Goal: Task Accomplishment & Management: Manage account settings

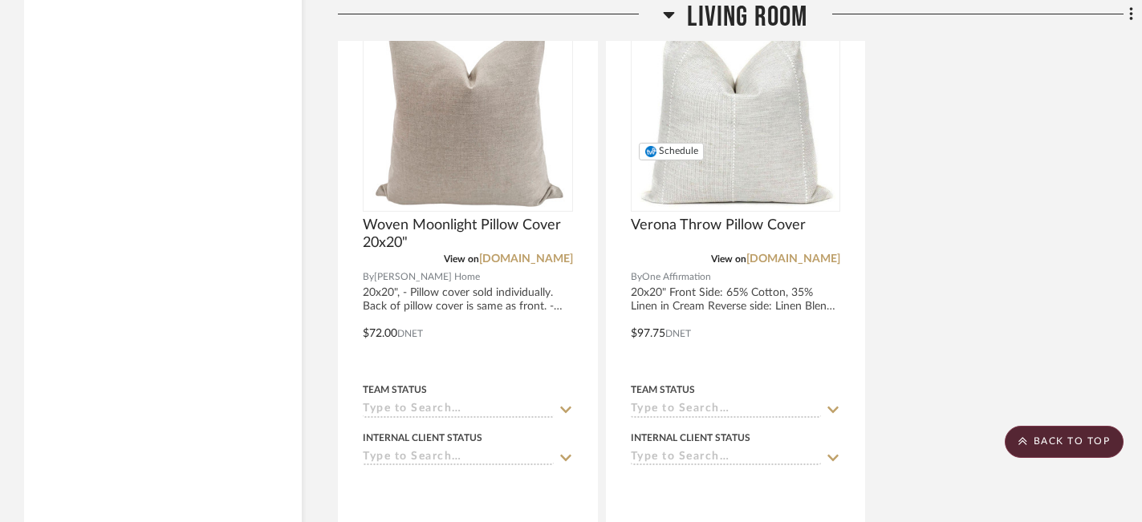
scroll to position [3741, 0]
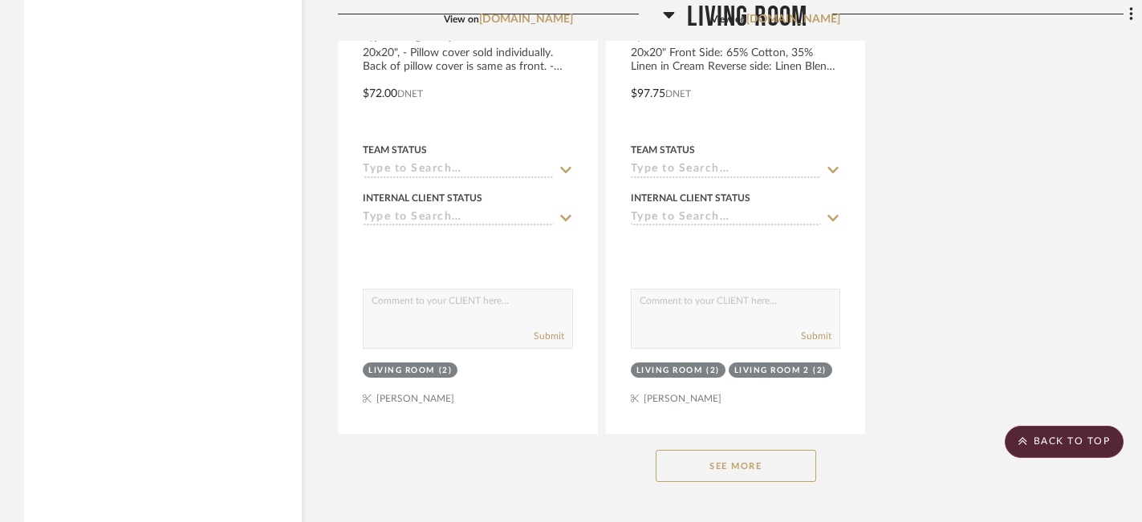
click at [769, 450] on button "See More" at bounding box center [735, 466] width 160 height 32
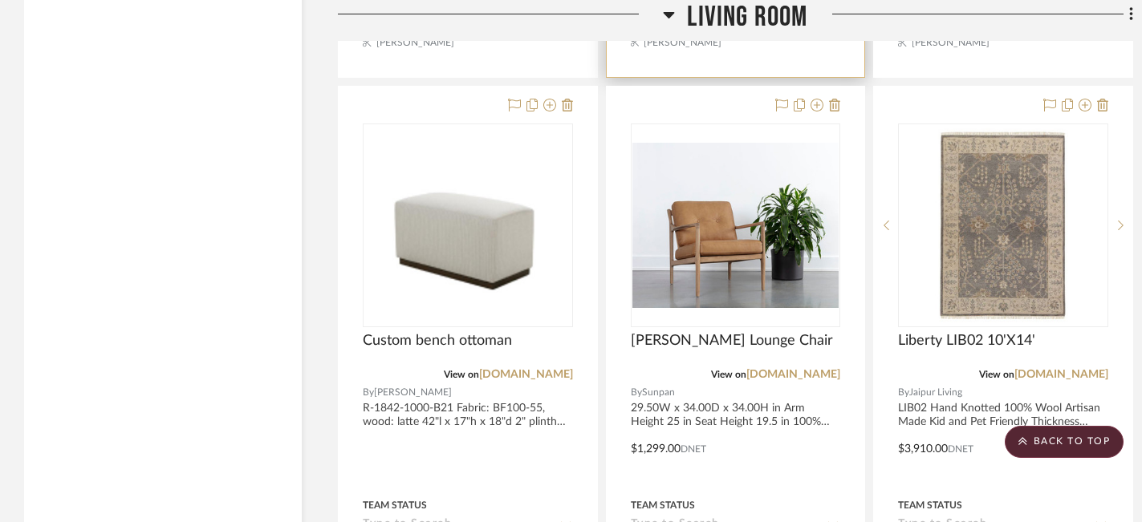
scroll to position [4837, 0]
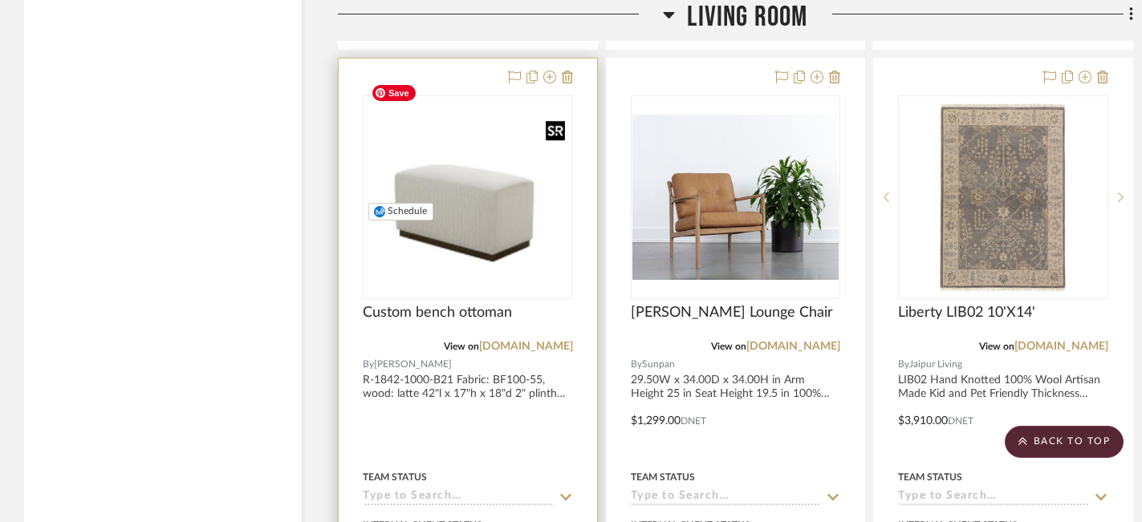
click at [495, 173] on img "0" at bounding box center [468, 197] width 208 height 149
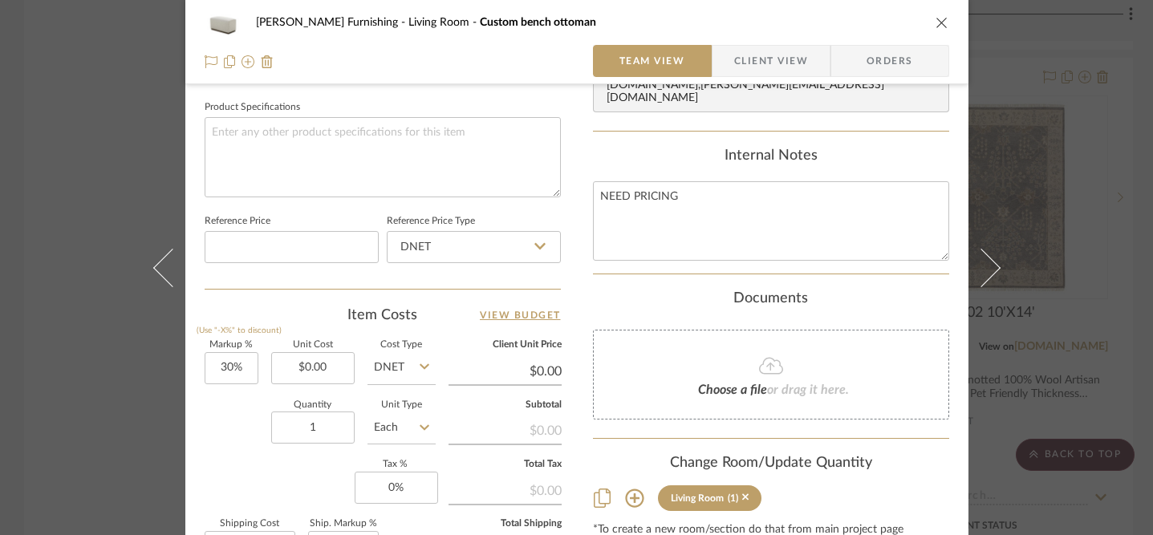
scroll to position [773, 0]
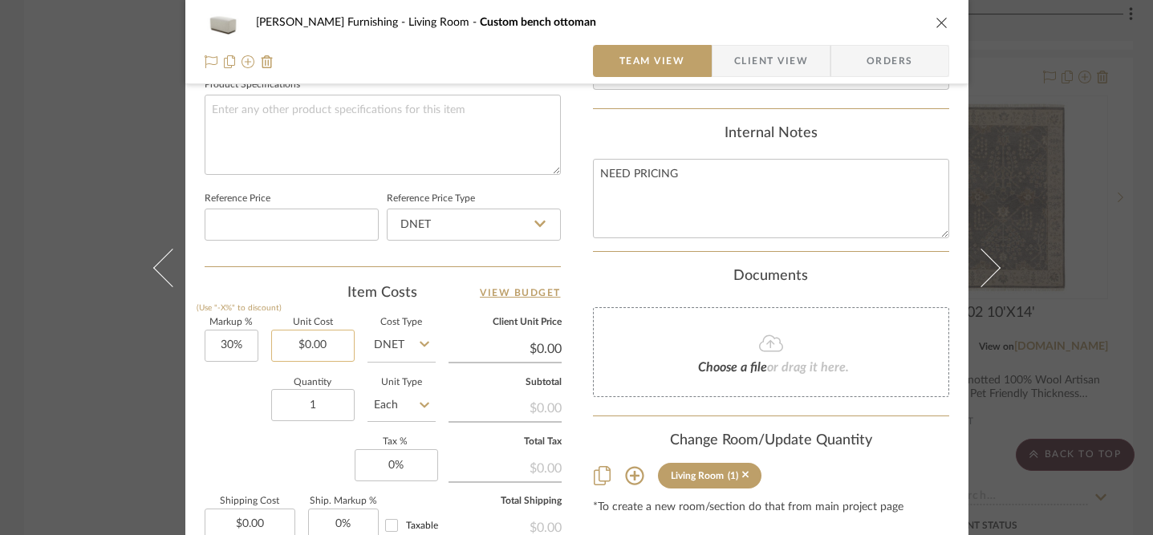
click at [325, 351] on input "$0.00" at bounding box center [312, 346] width 83 height 32
type input "$1,309.00"
type input "$1,701.70"
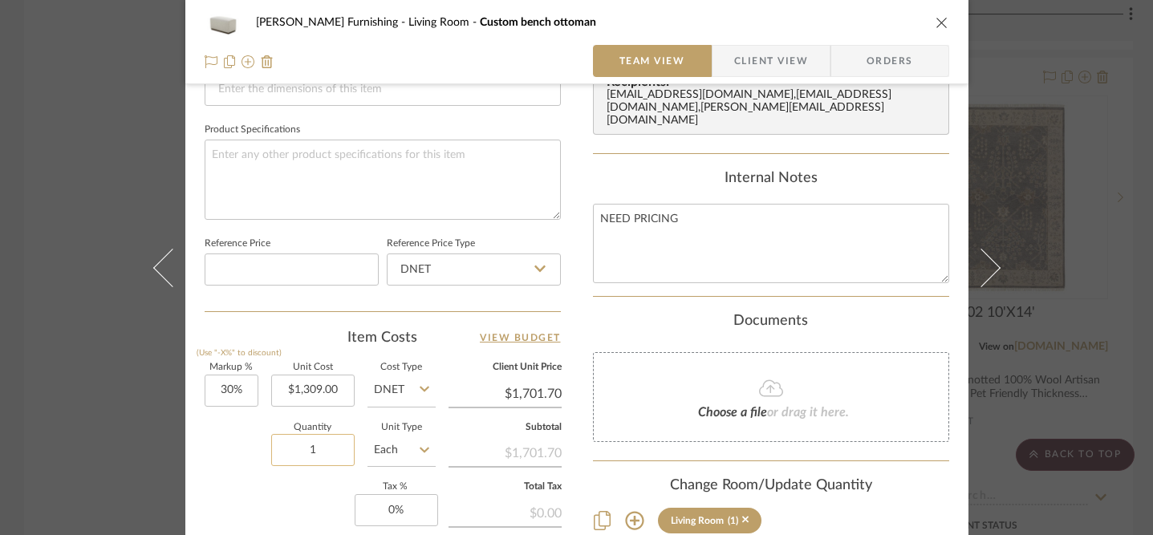
scroll to position [712, 0]
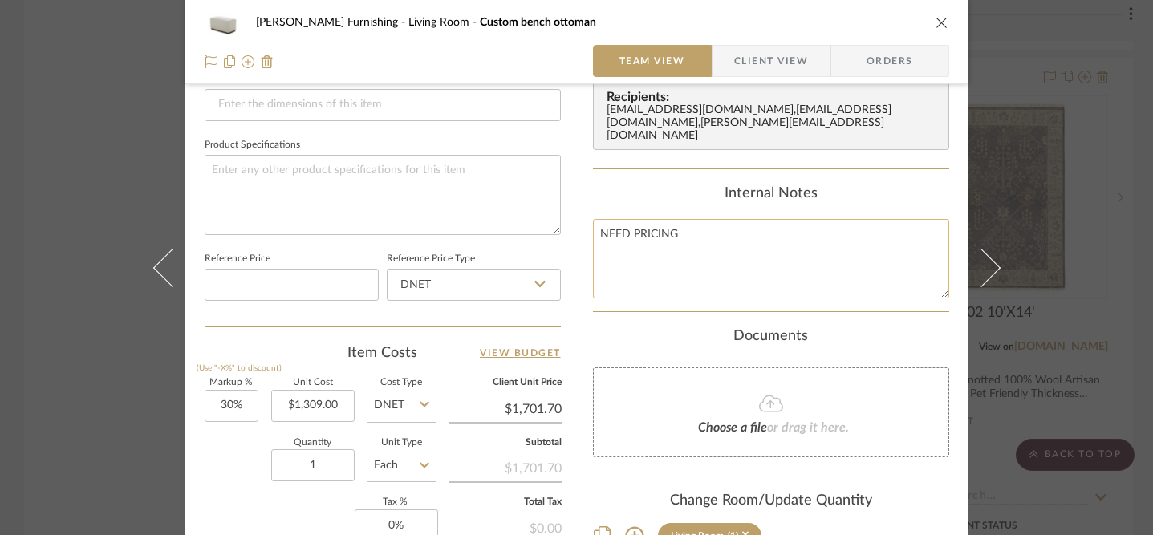
click at [618, 232] on textarea "NEED PRICING" at bounding box center [771, 258] width 356 height 79
type textarea "Retail $1850"
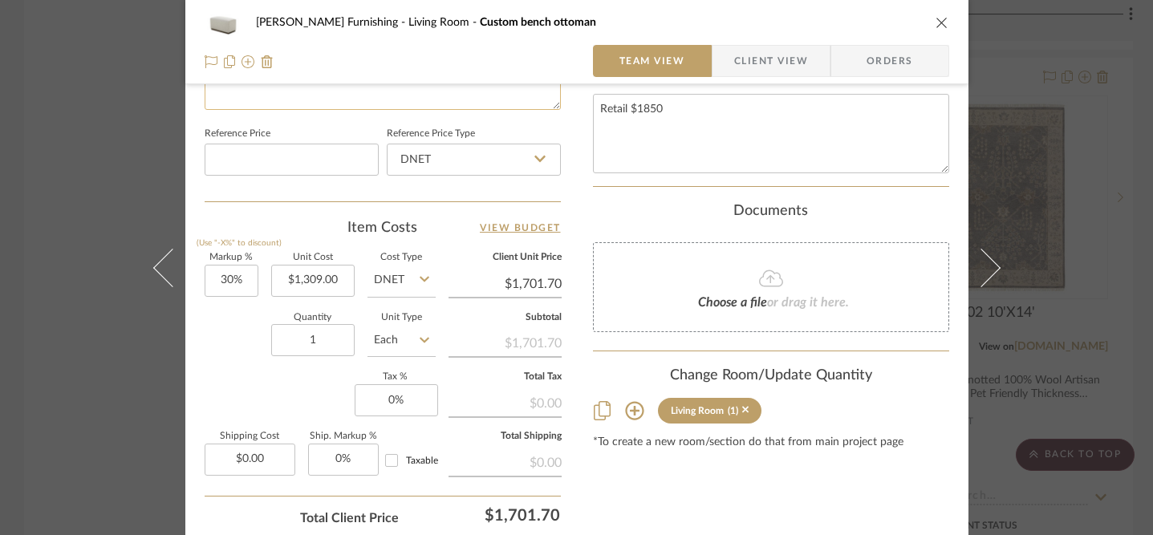
scroll to position [821, 0]
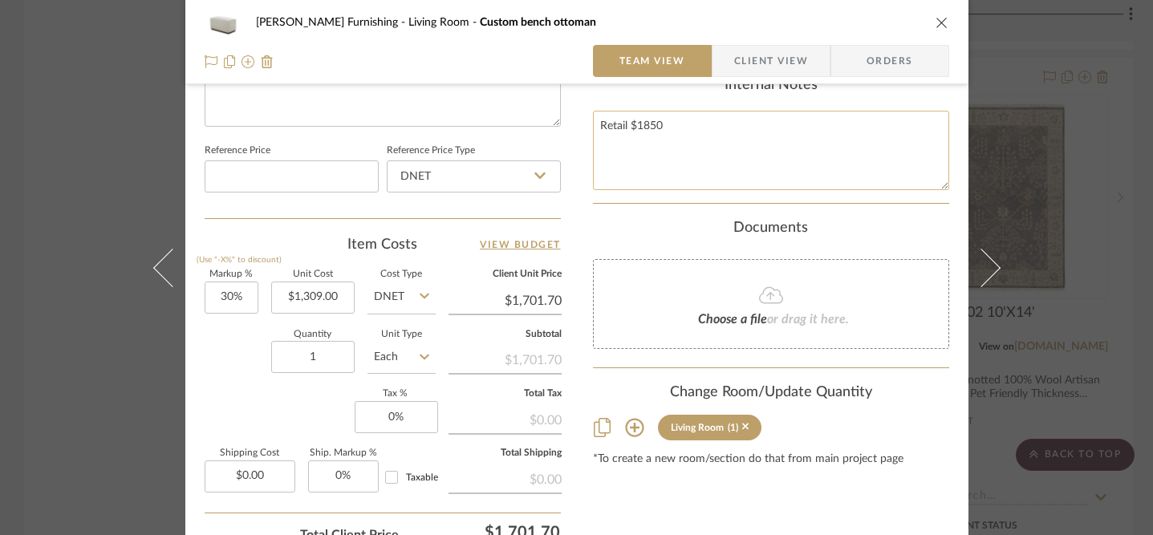
click at [643, 125] on textarea "Retail $1850" at bounding box center [771, 150] width 356 height 79
click at [667, 122] on textarea "Retail $1950" at bounding box center [771, 150] width 356 height 79
type textarea "Retail $1950"
click at [538, 289] on input "$1,701.70" at bounding box center [504, 301] width 113 height 24
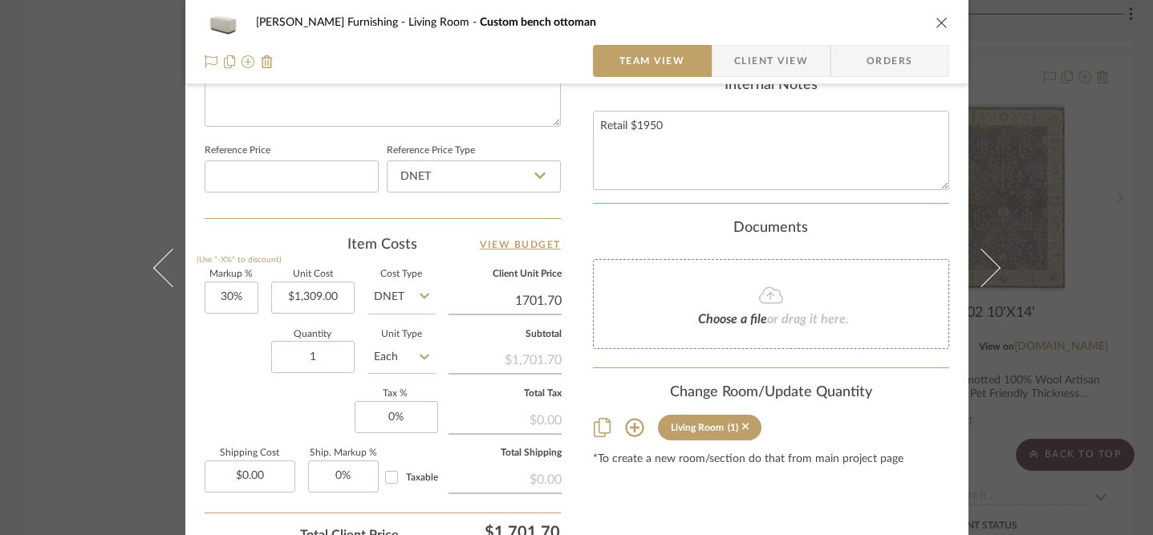
click at [538, 289] on input "1701.70" at bounding box center [504, 301] width 113 height 24
type input "1755"
click at [254, 385] on div "Markup % (Use "-X%" to discount) 30% Unit Cost $1,309.00 Cost Type DNET Client …" at bounding box center [383, 387] width 356 height 234
type input "34.07%"
type input "$1,755.00"
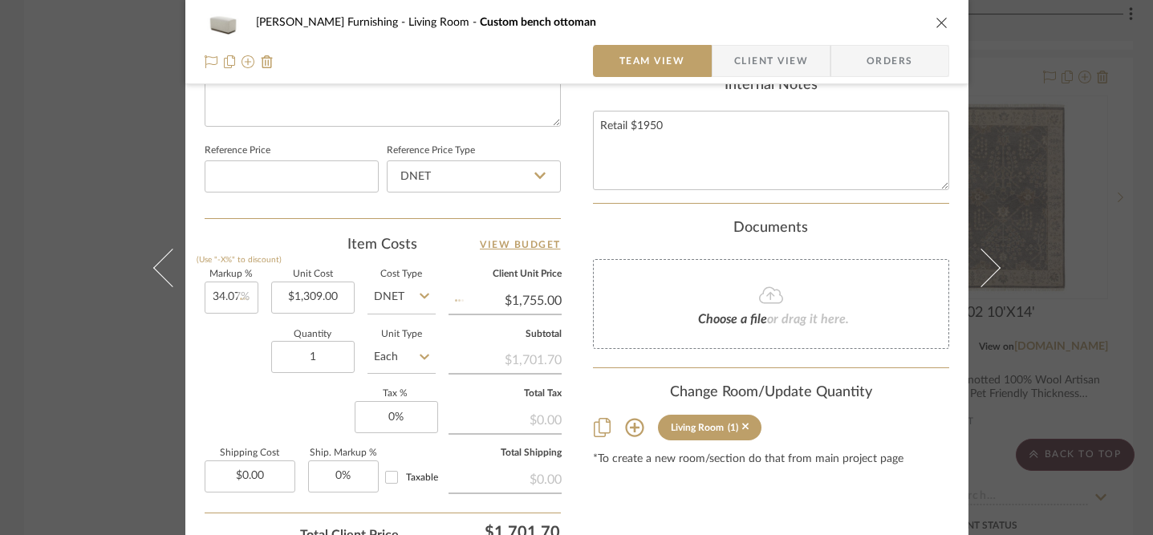
type input "$1,754.98"
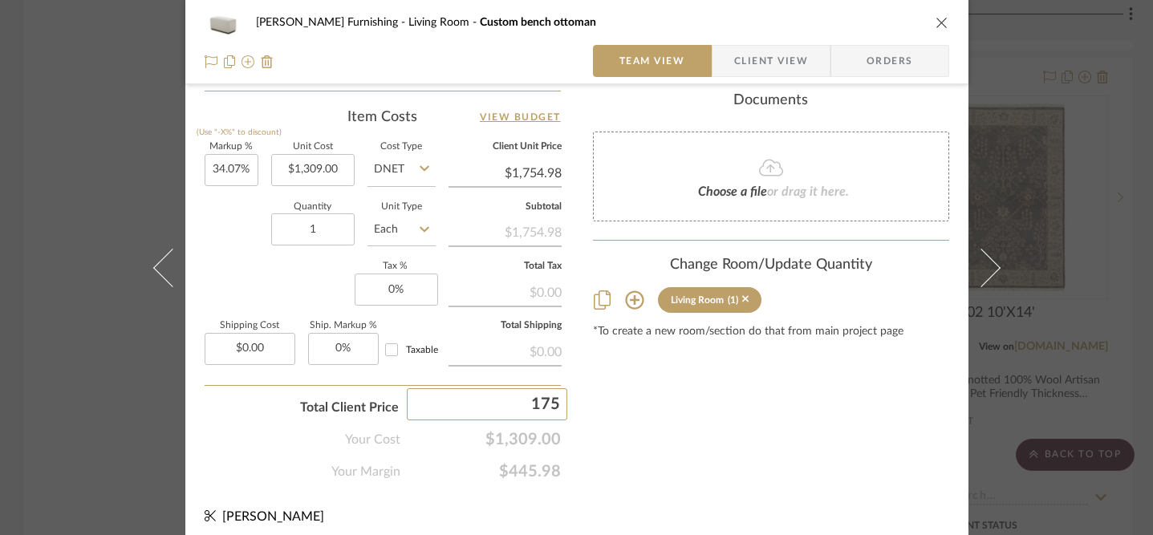
type input "1755"
type input "$1,755.00"
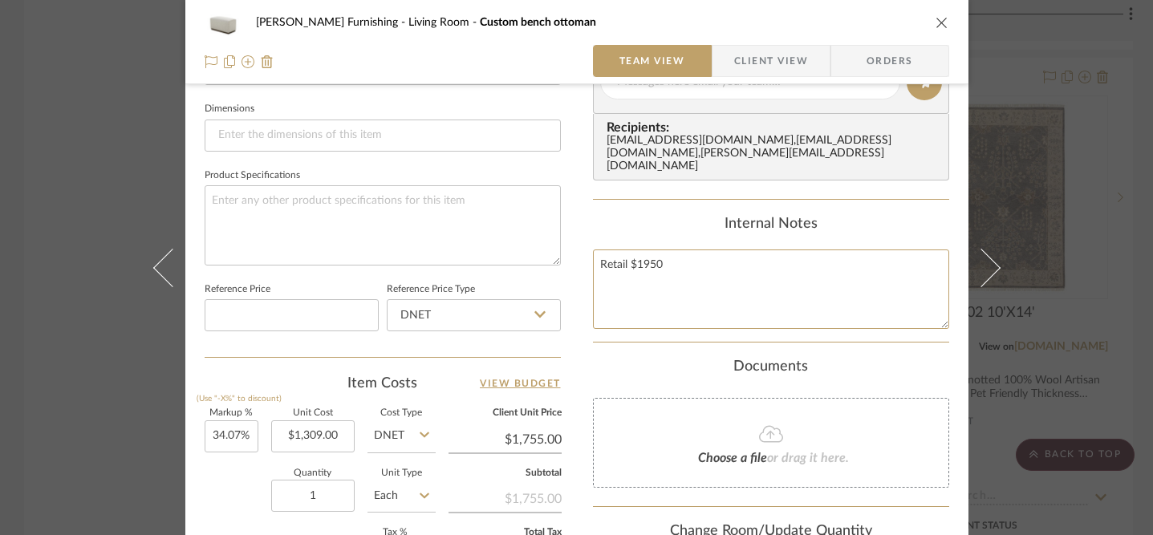
drag, startPoint x: 678, startPoint y: 269, endPoint x: 583, endPoint y: 270, distance: 94.7
click at [583, 270] on div "Faust Furnishing Living Room Custom bench ottoman Team View Client View Orders …" at bounding box center [576, 71] width 783 height 1482
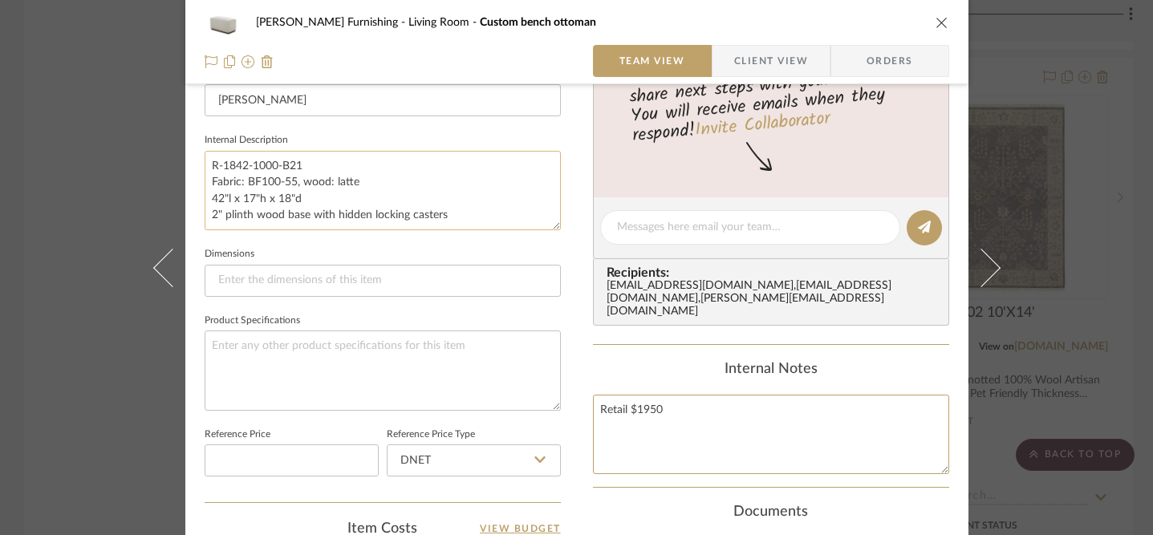
scroll to position [564, 0]
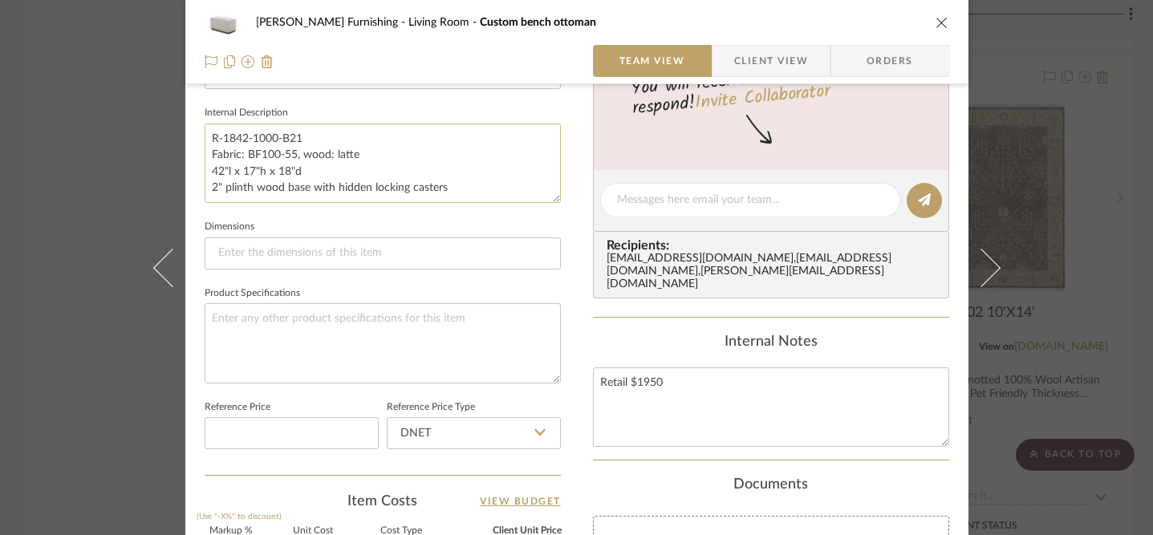
click at [462, 193] on textarea "R-1842-1000-B21 Fabric: BF100-55, wood: latte 42"l x 17"h x 18"d 2" plinth wood…" at bounding box center [383, 163] width 356 height 79
paste textarea "Retail $1950"
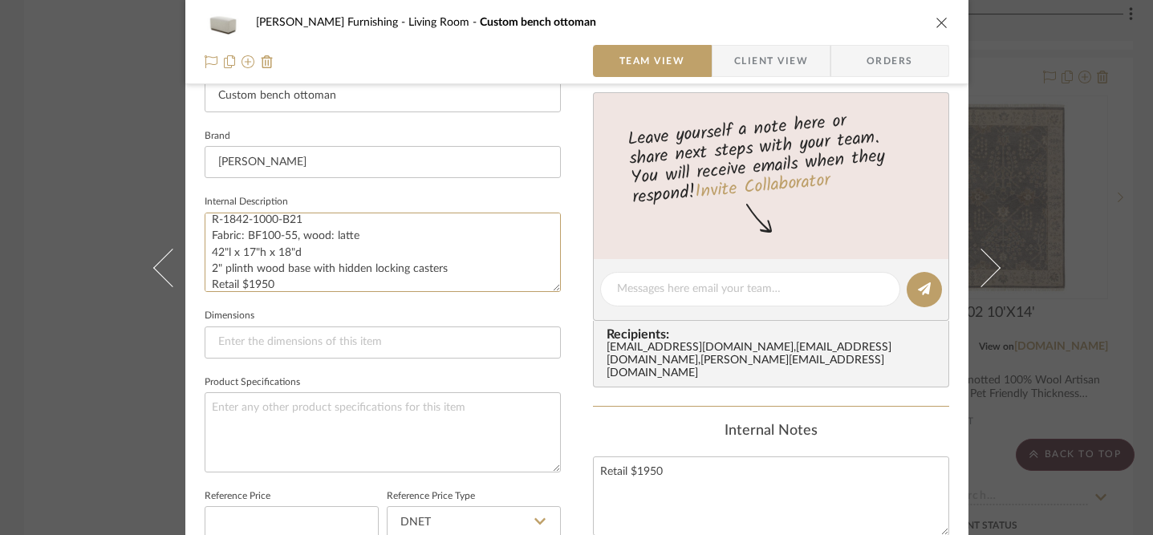
scroll to position [0, 0]
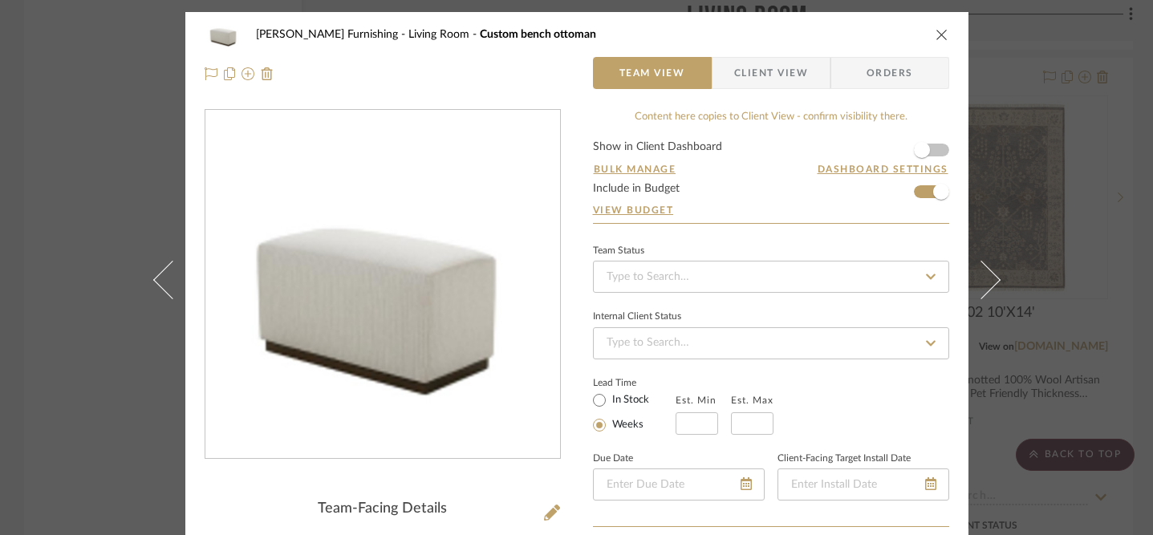
type textarea "R-1842-1000-B21 Fabric: BF100-55, wood: latte 42"l x 17"h x 18"d 2" plinth wood…"
click at [936, 34] on icon "close" at bounding box center [941, 34] width 13 height 13
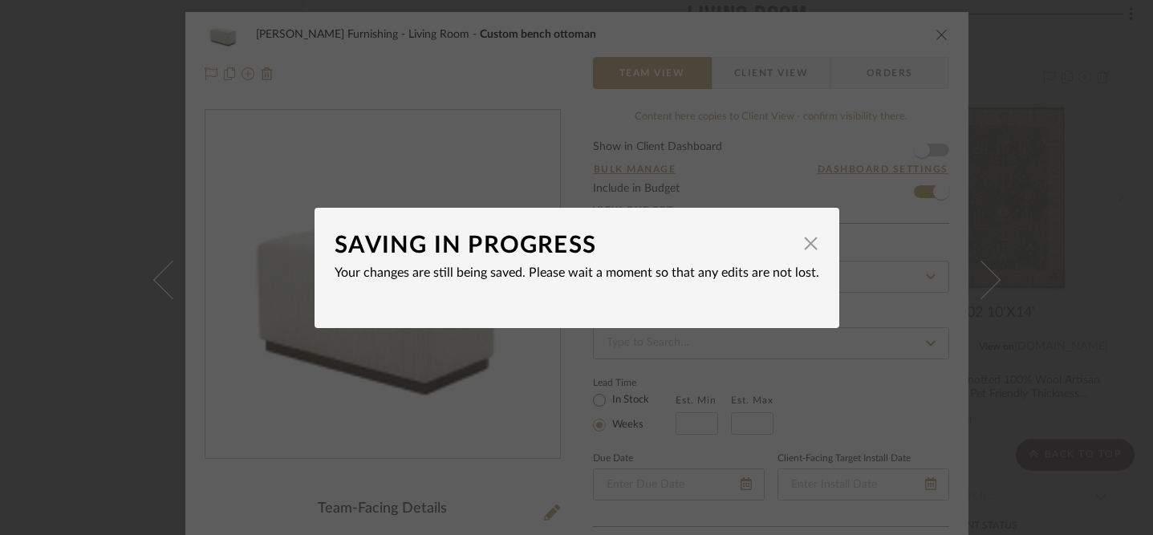
click at [813, 244] on dialog-content "SAVING IN PROGRESS × Your changes are still being saved. Please wait a moment s…" at bounding box center [576, 268] width 525 height 120
click at [802, 246] on span "button" at bounding box center [811, 244] width 32 height 32
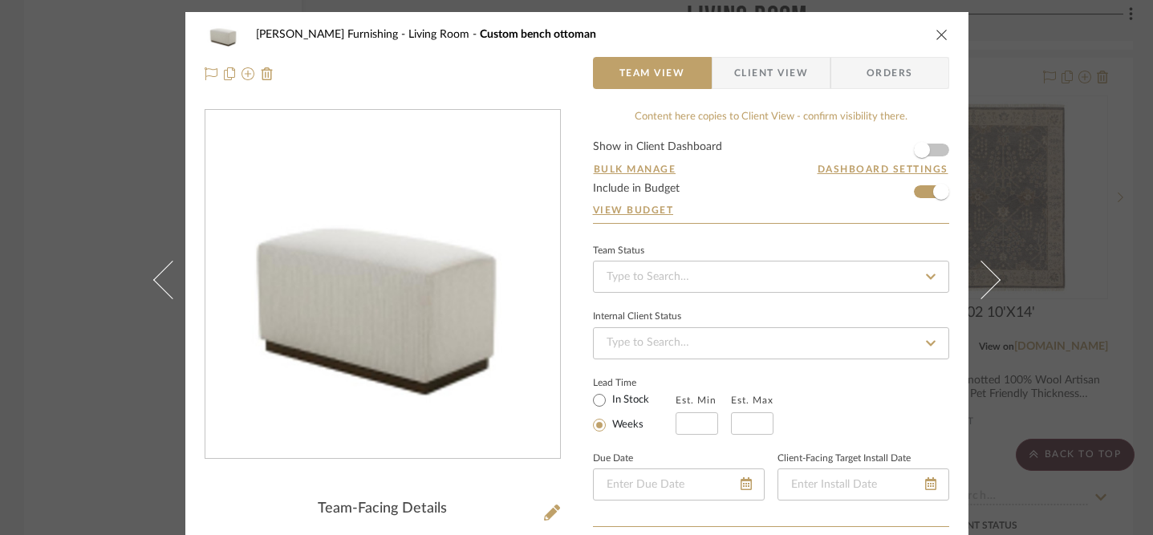
click at [837, 242] on div "Team Status" at bounding box center [771, 267] width 356 height 54
click at [935, 33] on icon "close" at bounding box center [941, 34] width 13 height 13
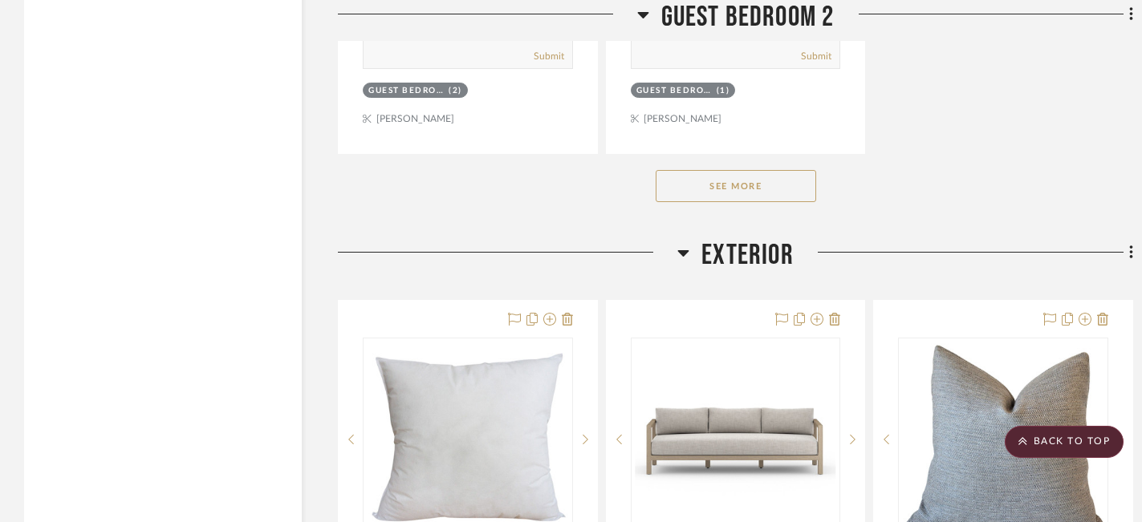
scroll to position [18270, 0]
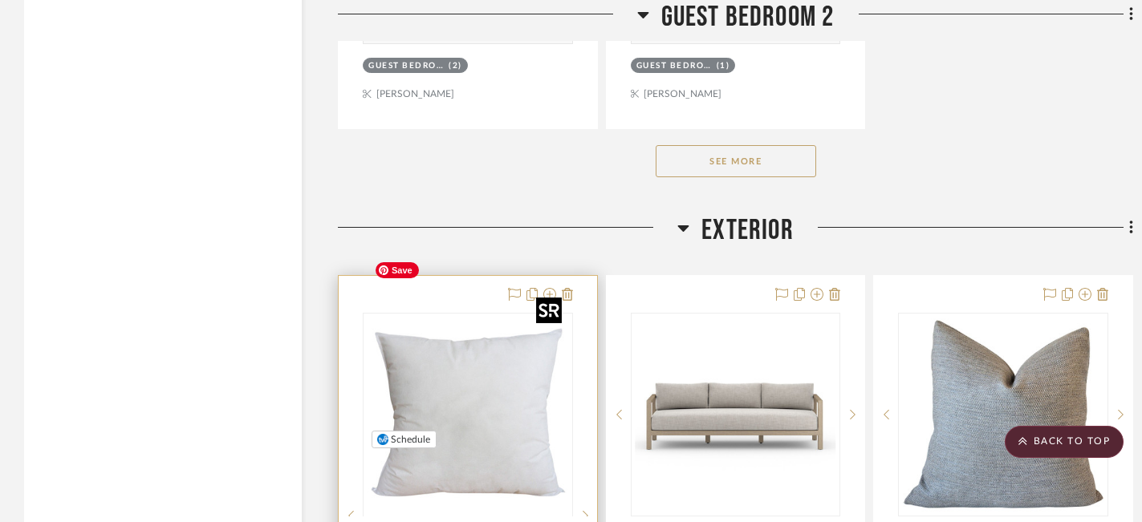
click at [452, 353] on div at bounding box center [468, 516] width 210 height 406
click at [464, 327] on img "0" at bounding box center [467, 414] width 201 height 201
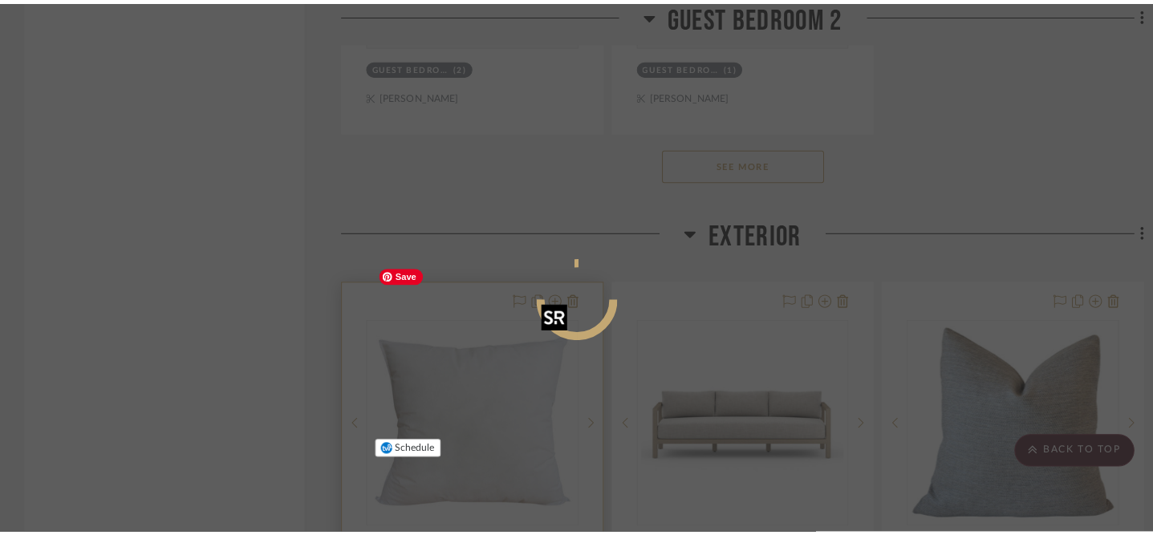
scroll to position [0, 0]
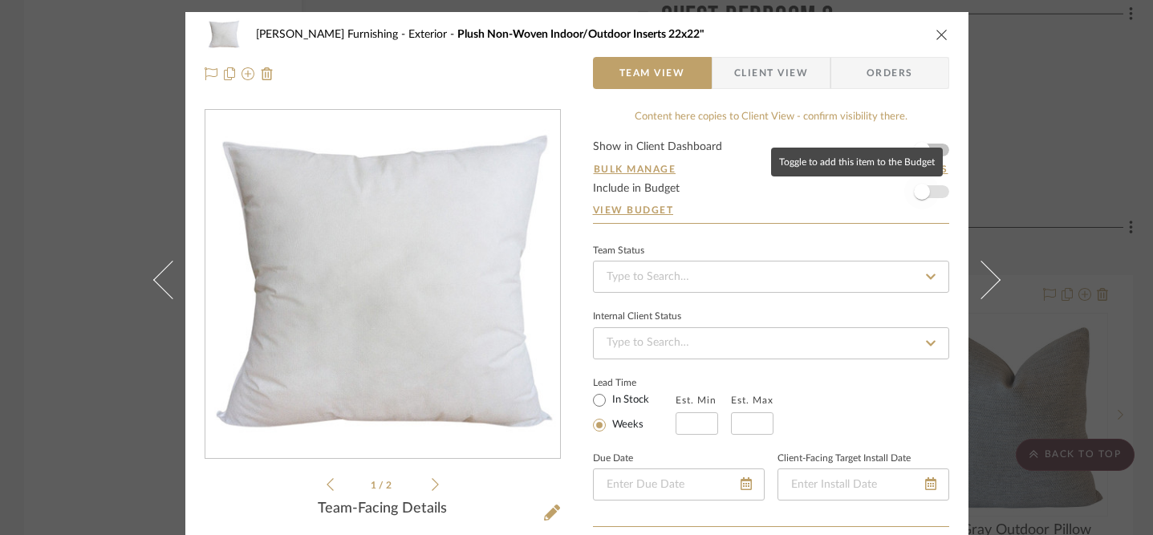
click at [919, 200] on span "button" at bounding box center [921, 191] width 35 height 35
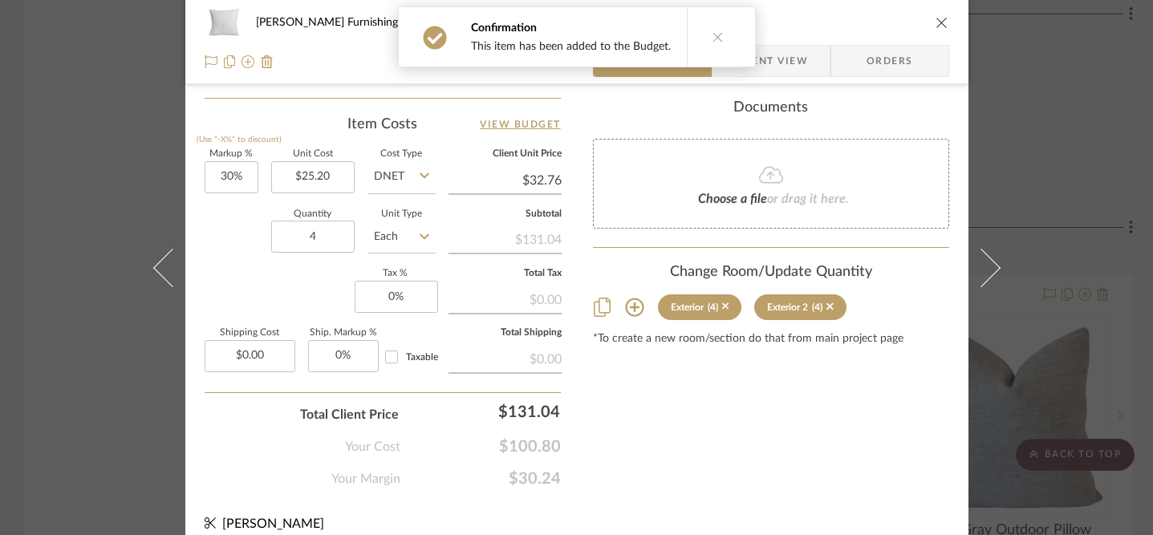
scroll to position [955, 0]
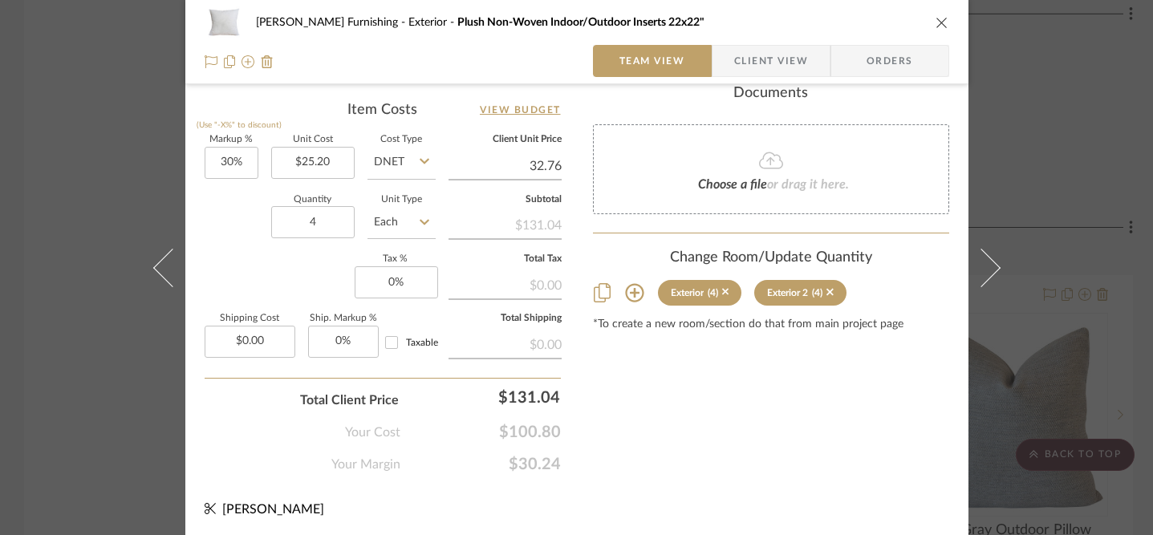
click at [533, 164] on input "32.76" at bounding box center [504, 166] width 113 height 24
type input "28"
type input "11.11%"
type input "$28.00"
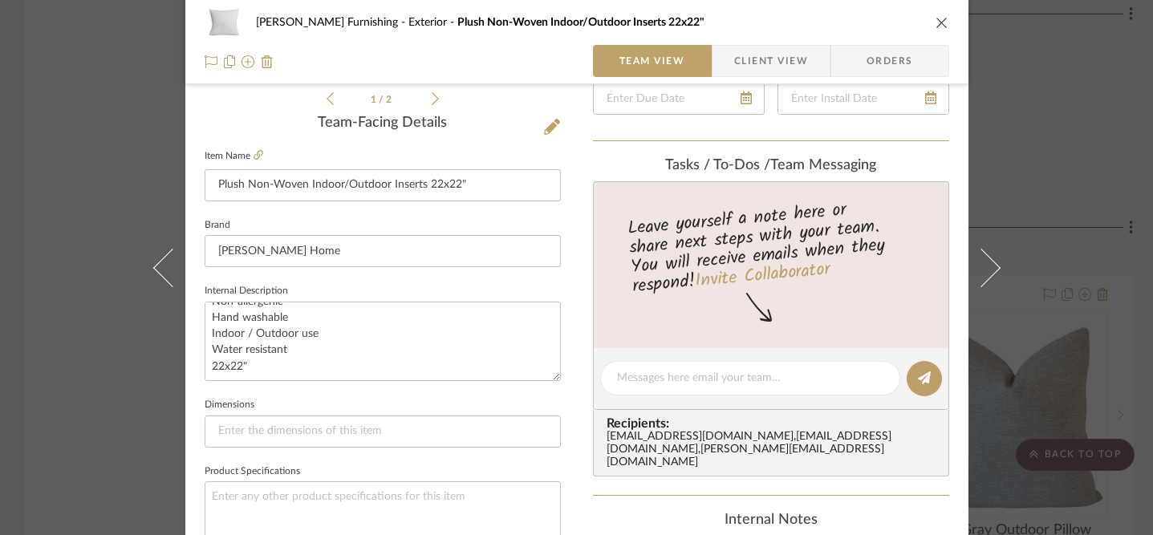
scroll to position [0, 0]
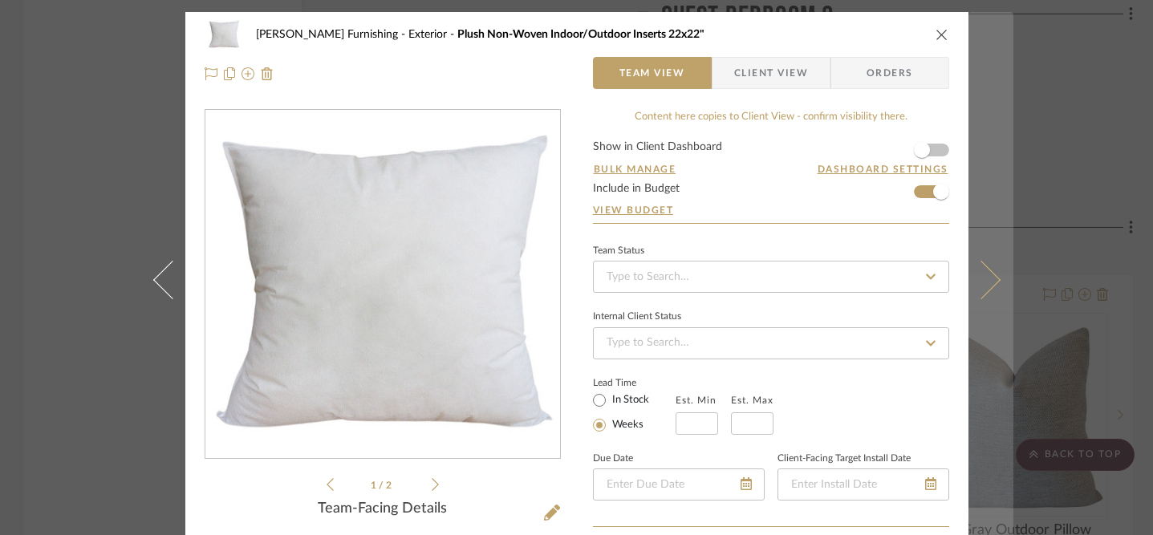
click at [976, 286] on icon at bounding box center [980, 279] width 39 height 39
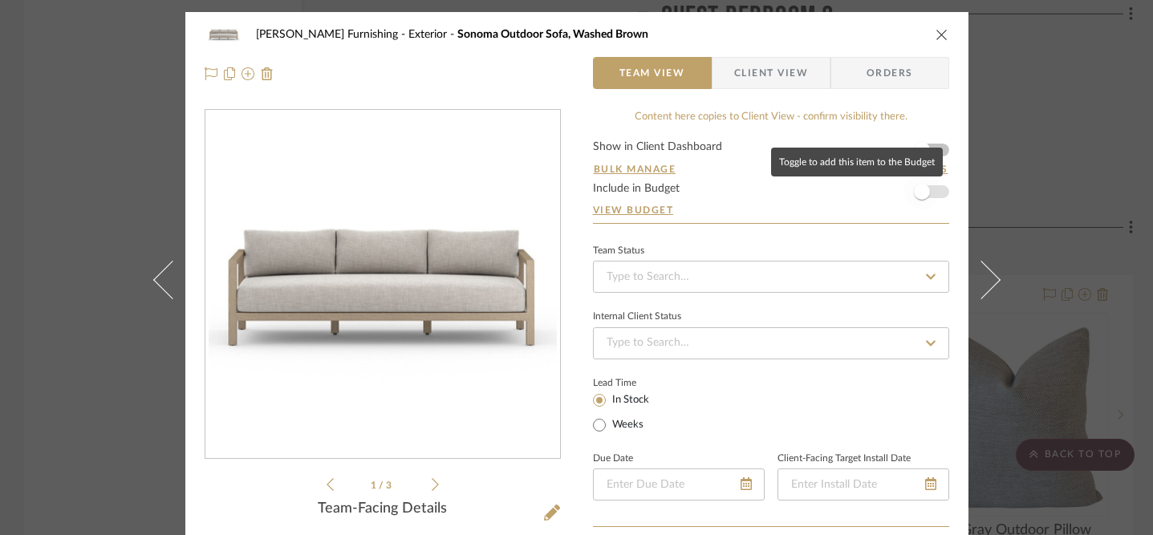
click at [923, 198] on span "button" at bounding box center [921, 191] width 35 height 35
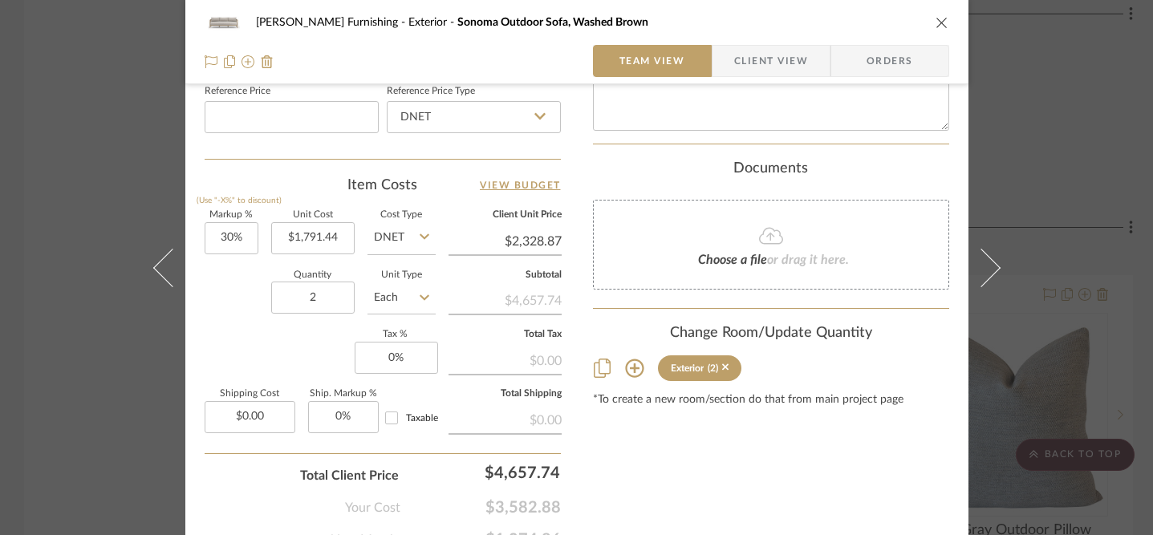
scroll to position [881, 0]
click at [505, 471] on div "$4,657.74" at bounding box center [487, 472] width 160 height 32
click at [505, 471] on input "4657.74" at bounding box center [487, 472] width 160 height 32
type input "5758"
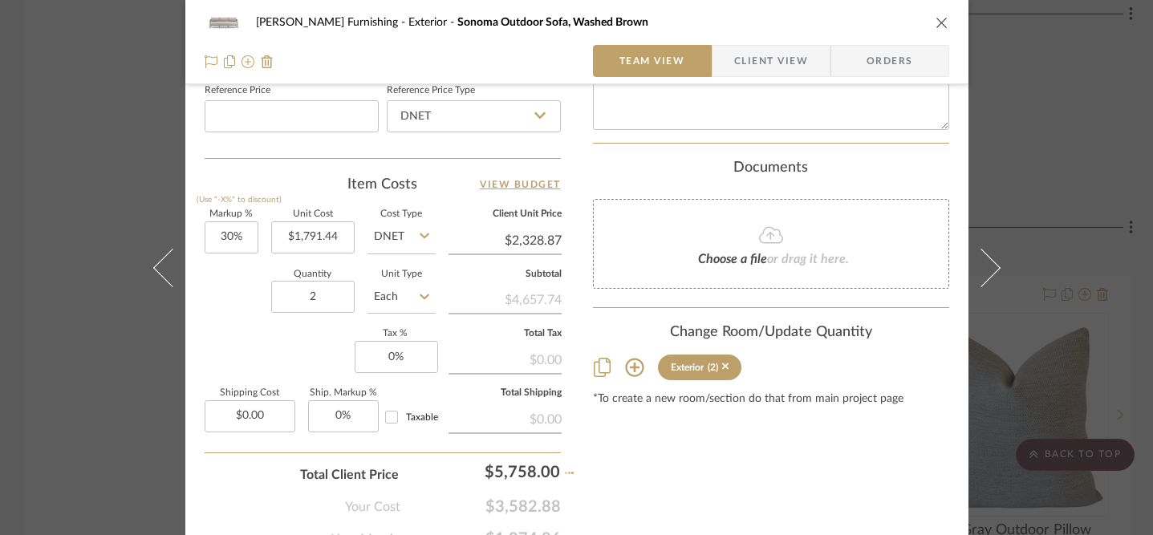
type input "60.7%"
type input "$2,879.00"
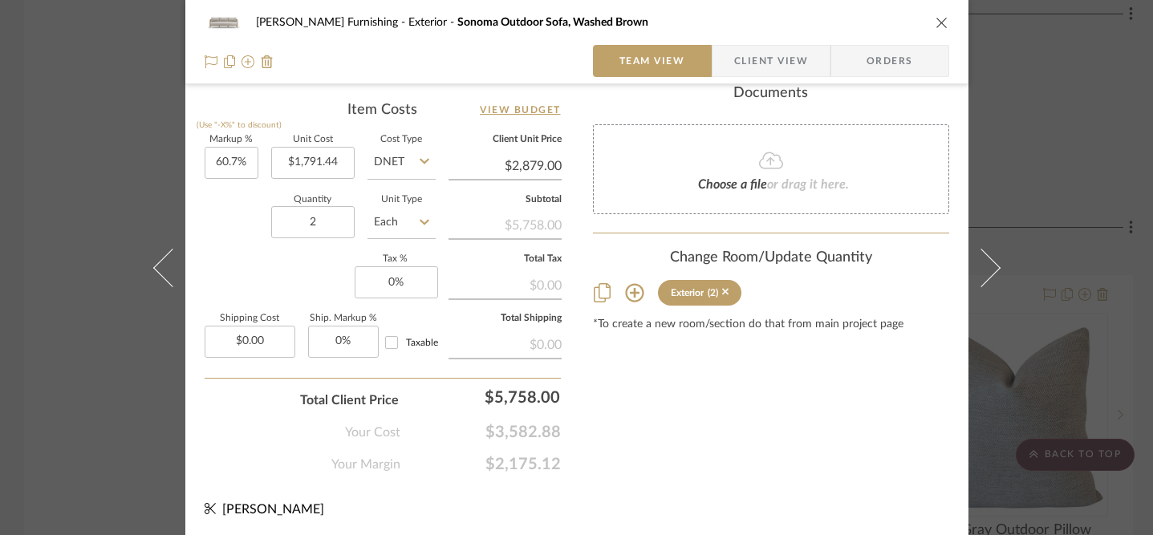
scroll to position [0, 0]
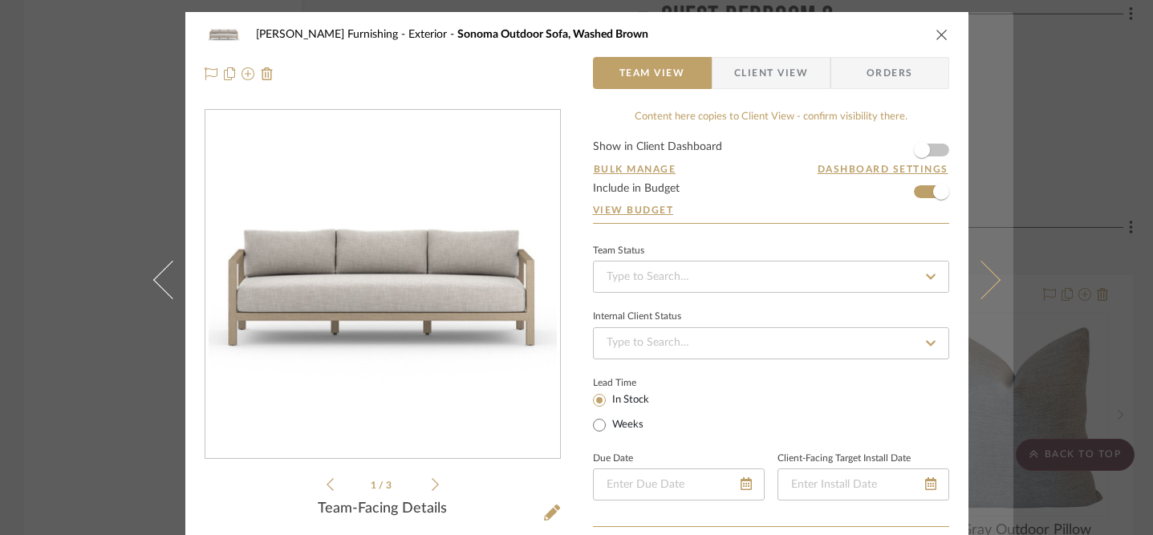
click at [986, 274] on icon at bounding box center [980, 279] width 39 height 39
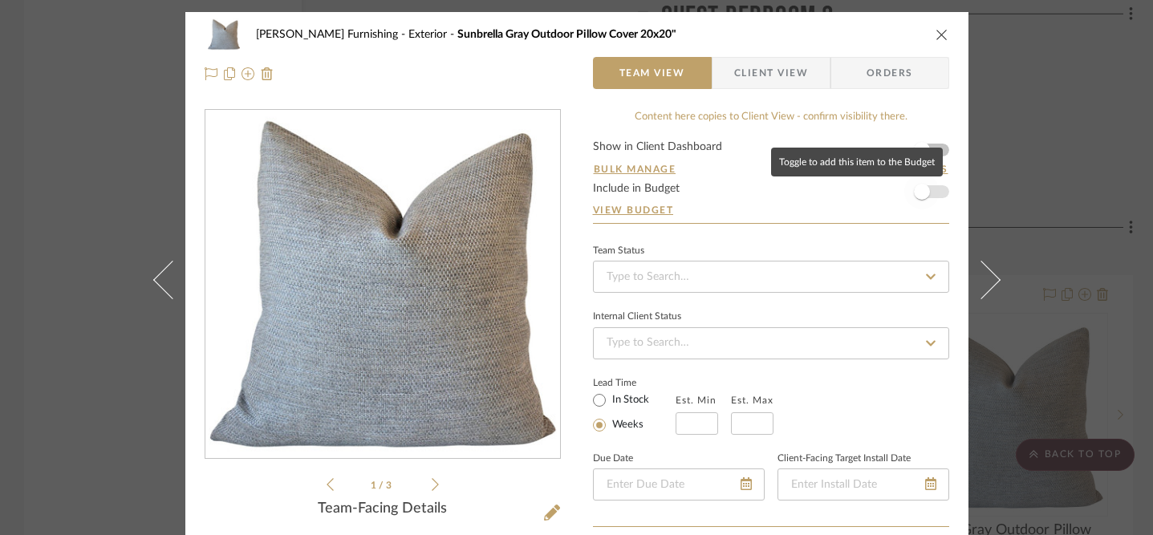
click at [927, 189] on span "button" at bounding box center [921, 191] width 35 height 35
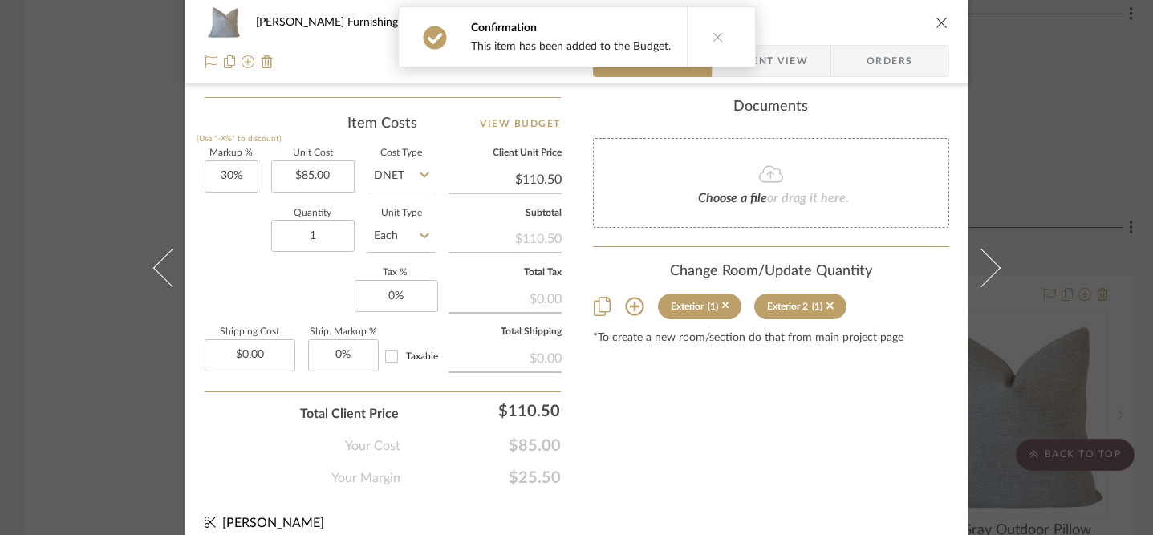
scroll to position [955, 0]
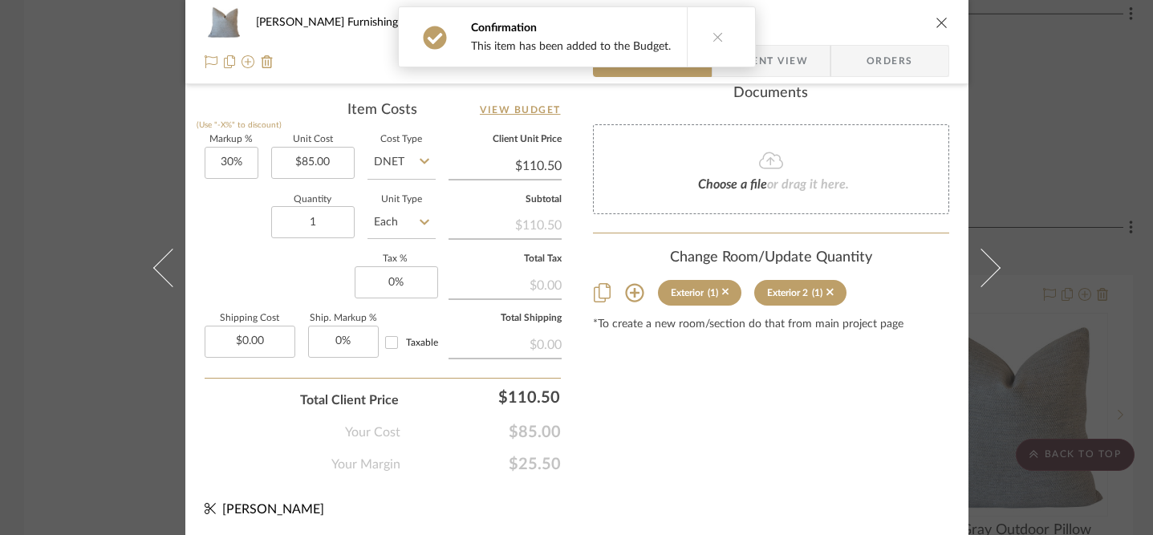
click at [531, 159] on input "$110.50" at bounding box center [504, 166] width 113 height 24
type input "100"
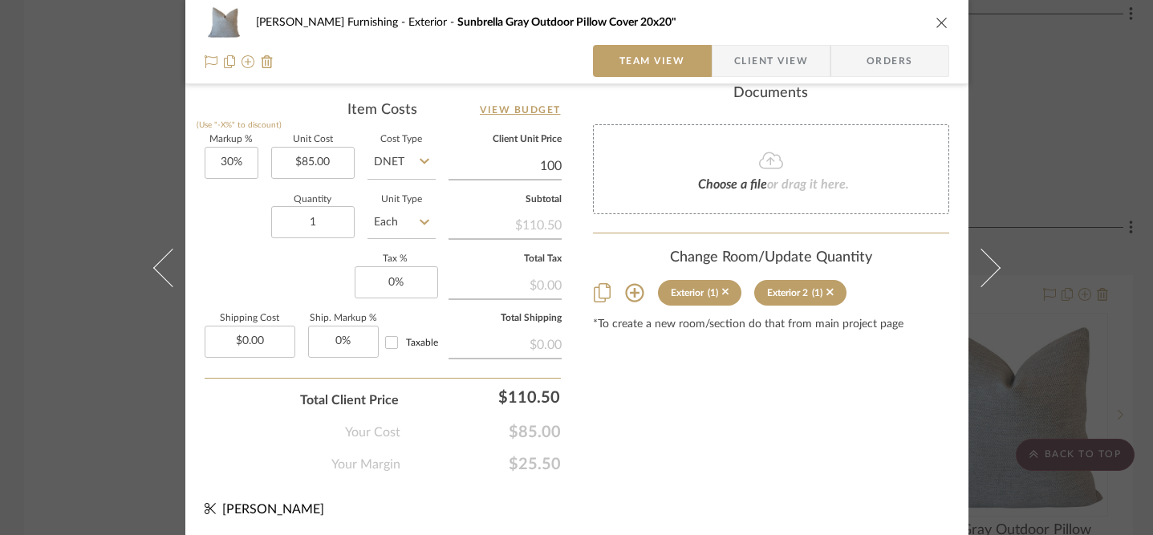
type input "17.65%"
type input "$100.00"
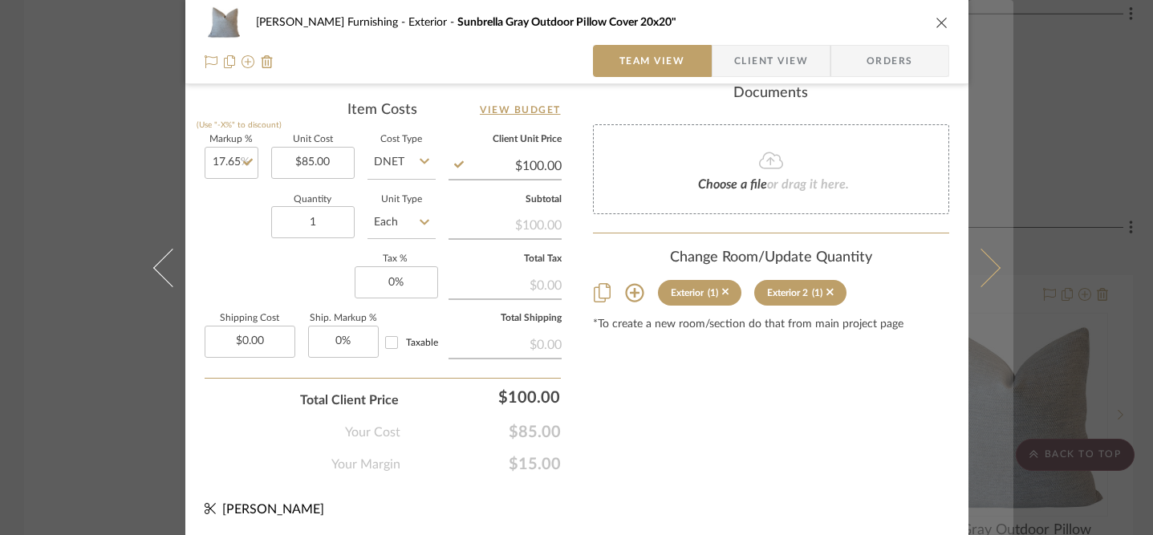
click at [978, 267] on icon at bounding box center [980, 267] width 39 height 39
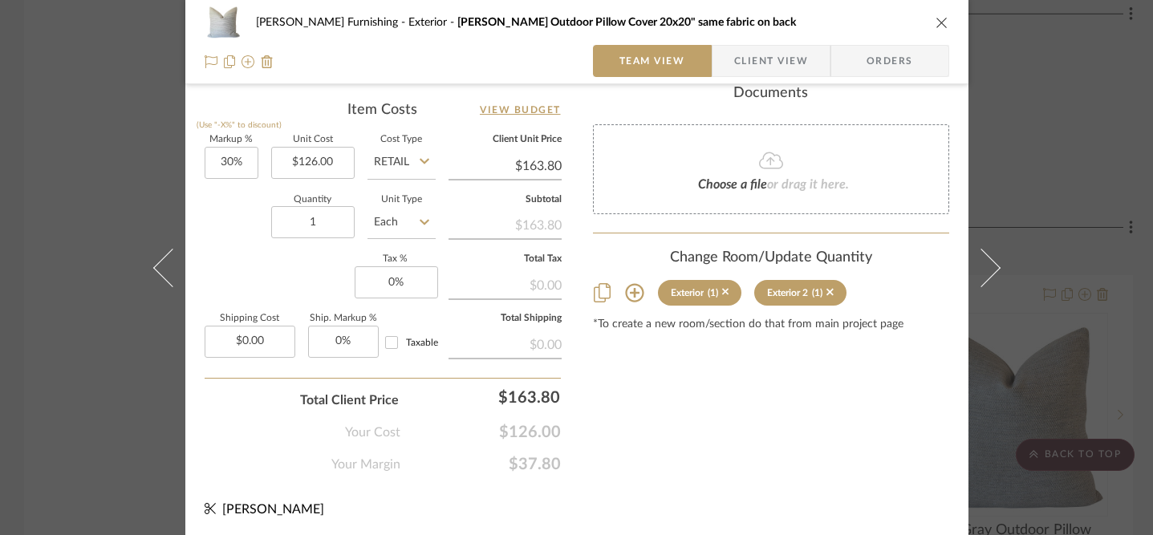
scroll to position [22, 0]
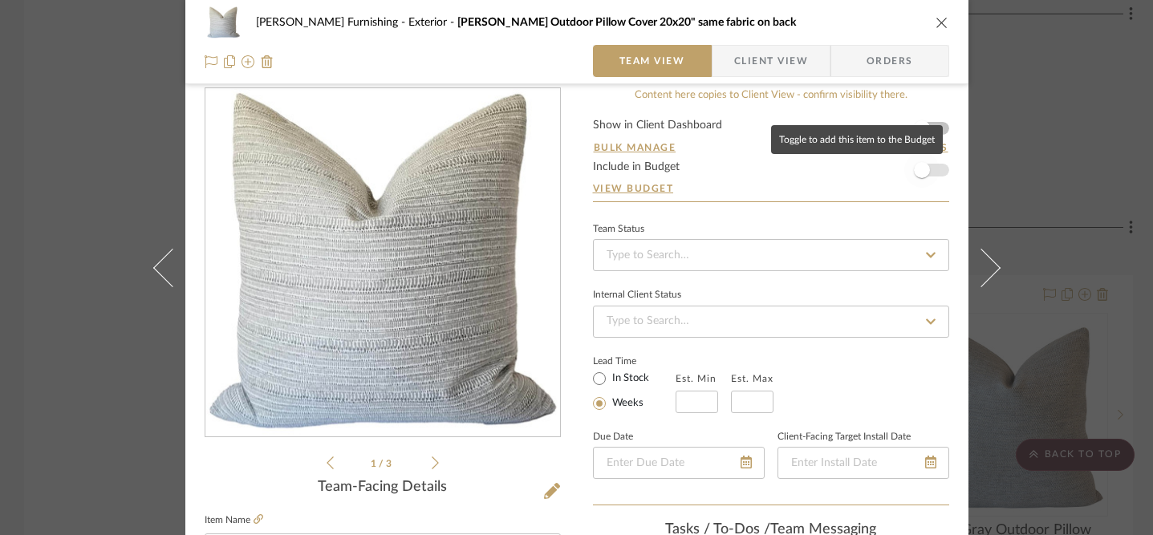
click at [922, 171] on span "button" at bounding box center [922, 170] width 16 height 16
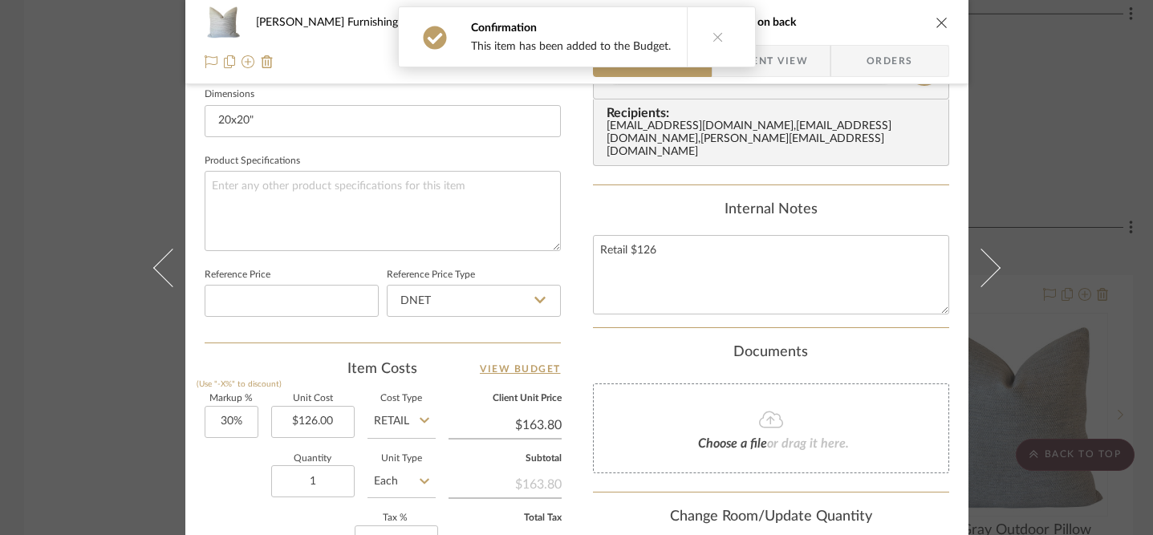
scroll to position [875, 0]
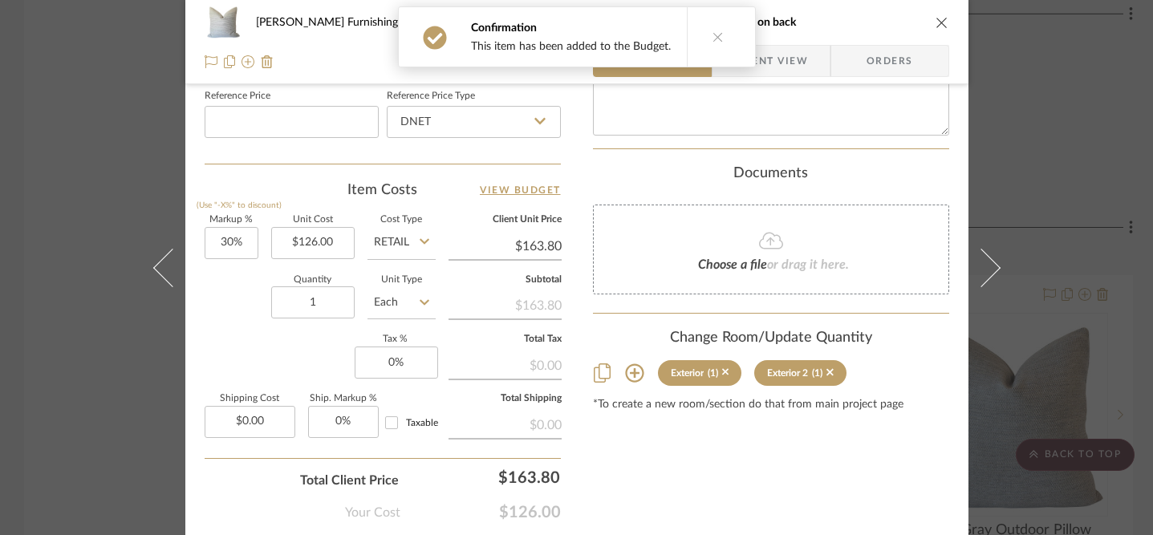
click at [539, 238] on input "$163.80" at bounding box center [504, 246] width 113 height 24
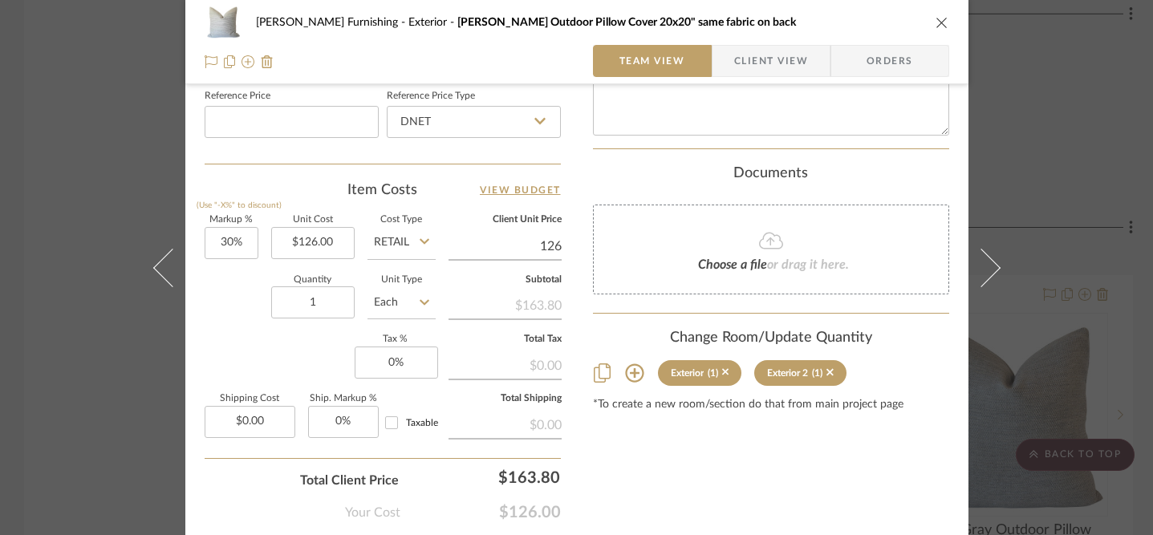
type input "126"
type input "0%"
type input "$126.00"
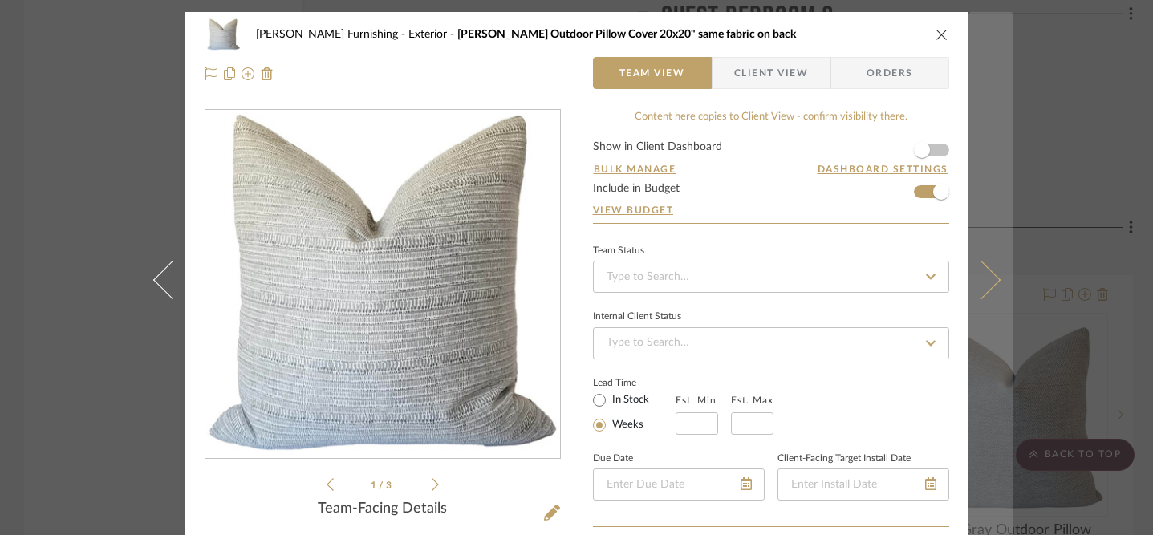
click at [986, 274] on icon at bounding box center [980, 279] width 39 height 39
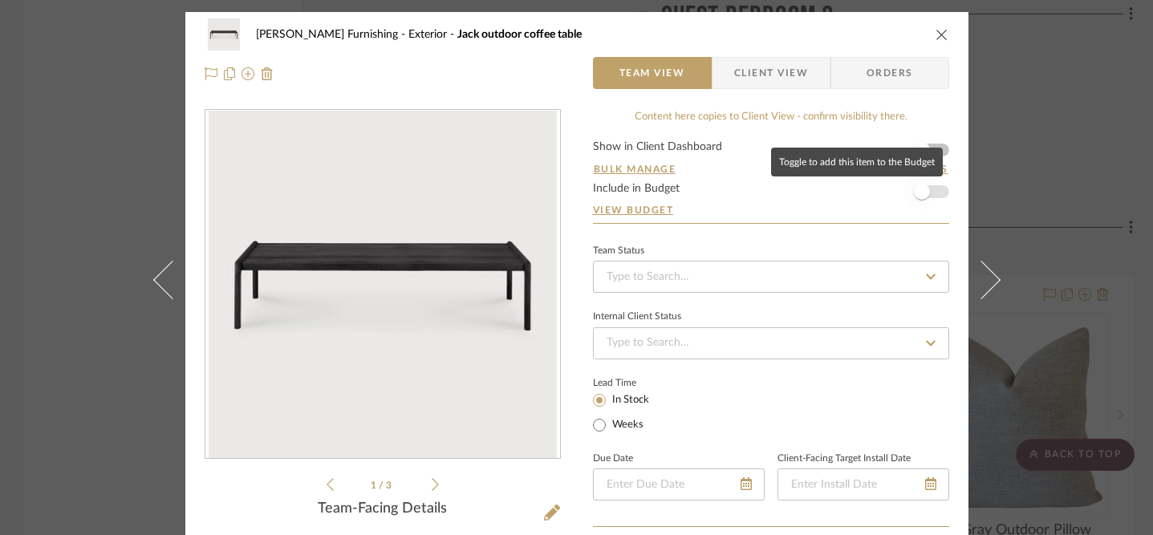
click at [923, 191] on span "button" at bounding box center [922, 192] width 16 height 16
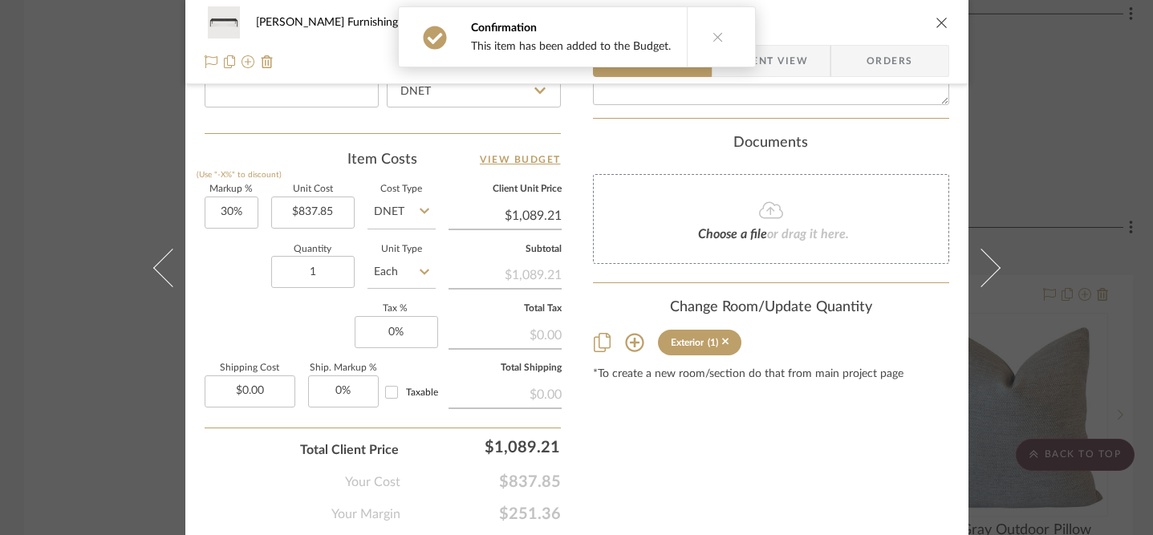
scroll to position [910, 0]
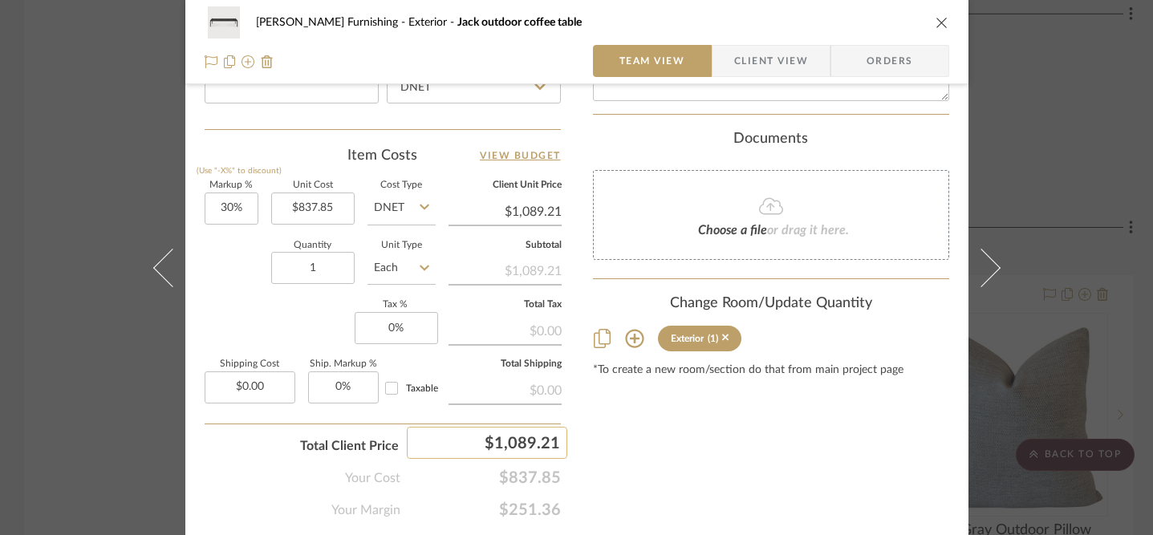
click at [521, 438] on div "$1,089.21" at bounding box center [487, 443] width 160 height 32
click at [521, 438] on input "1089.21" at bounding box center [487, 443] width 160 height 32
type input "1160"
type input "38.44%"
type input "$1,160.00"
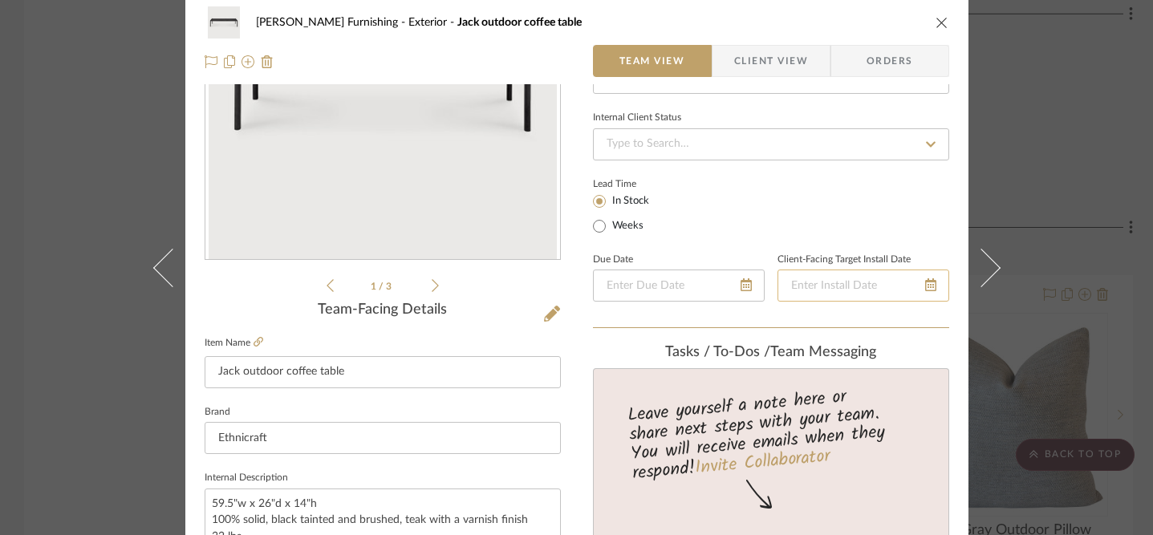
scroll to position [0, 0]
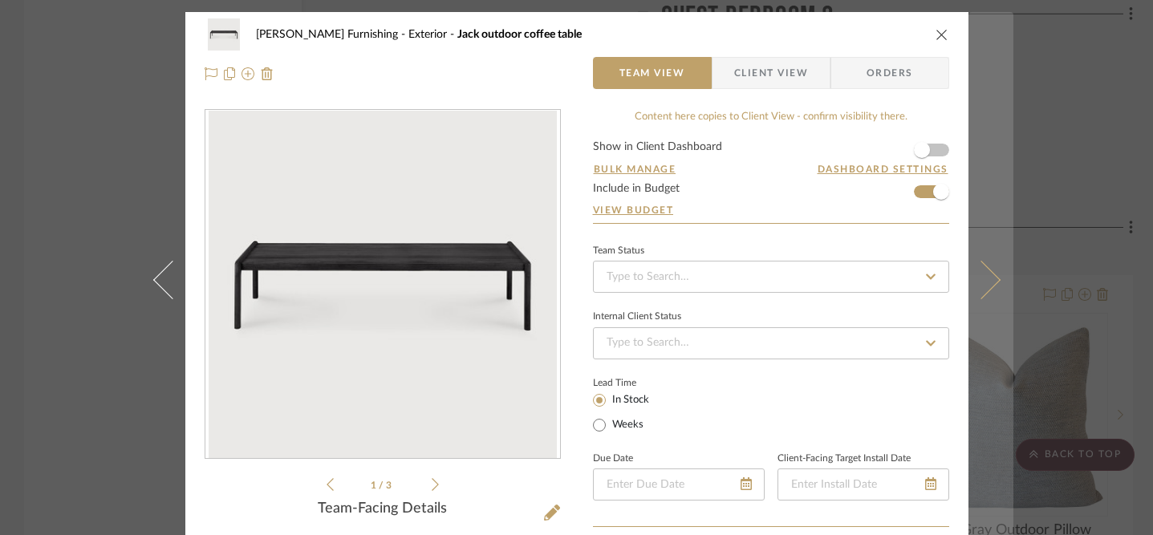
click at [983, 278] on icon at bounding box center [980, 279] width 39 height 39
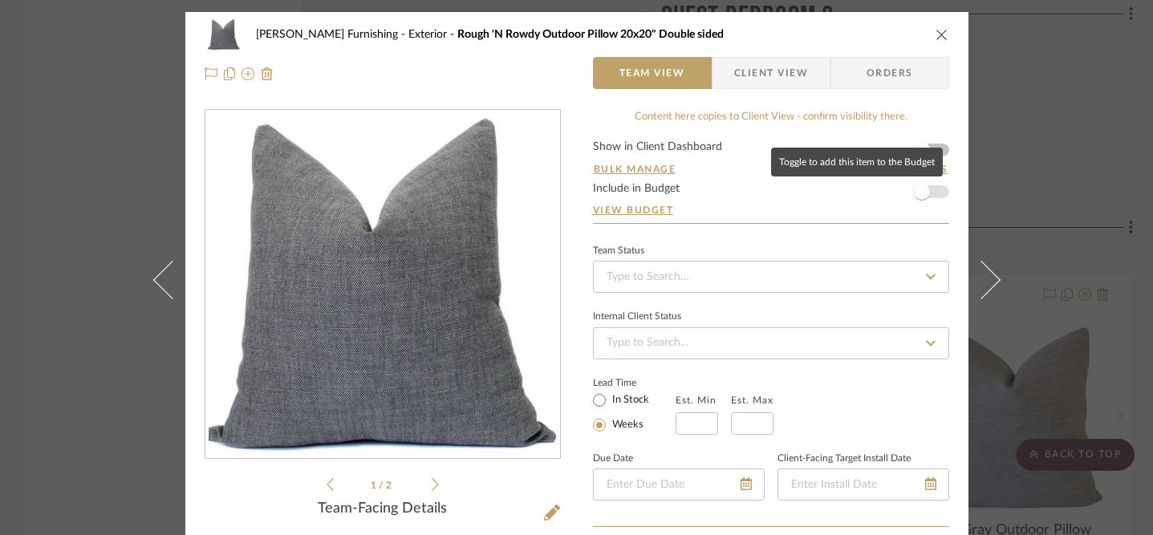
click at [923, 191] on span "button" at bounding box center [922, 192] width 16 height 16
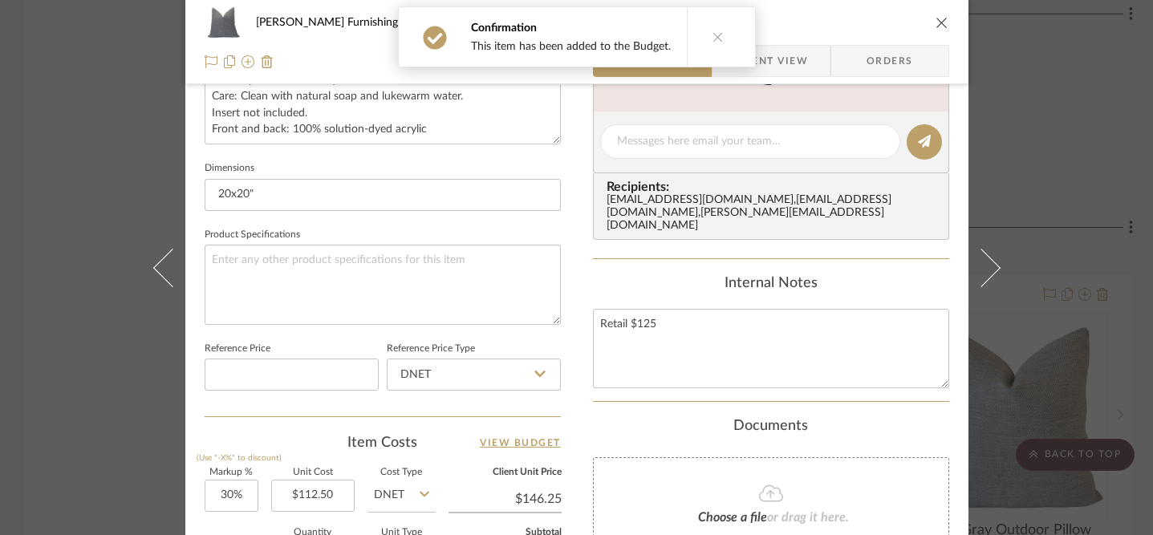
scroll to position [854, 0]
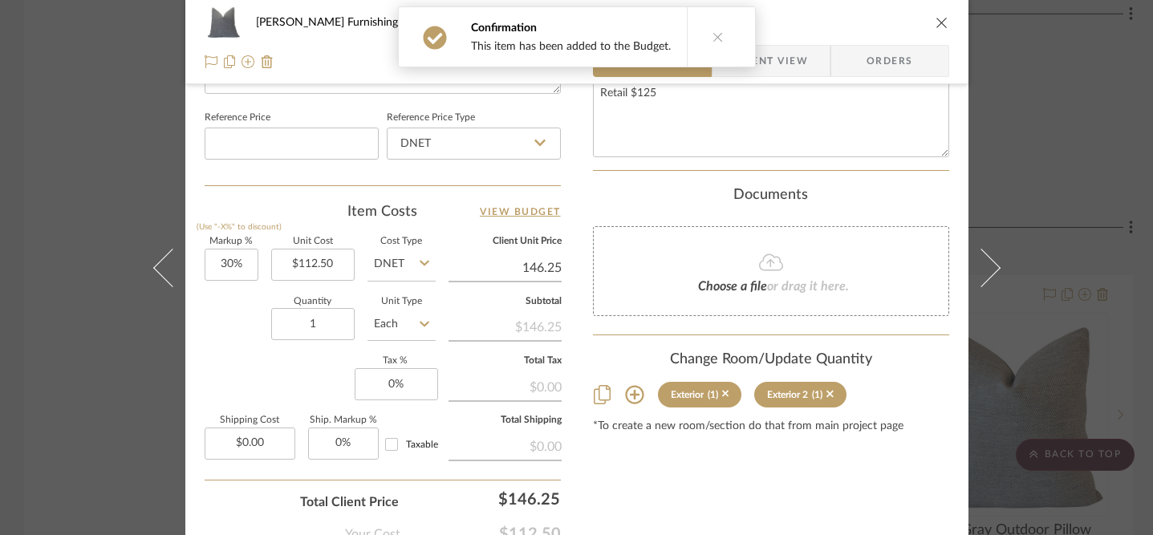
click at [538, 260] on input "146.25" at bounding box center [504, 268] width 113 height 24
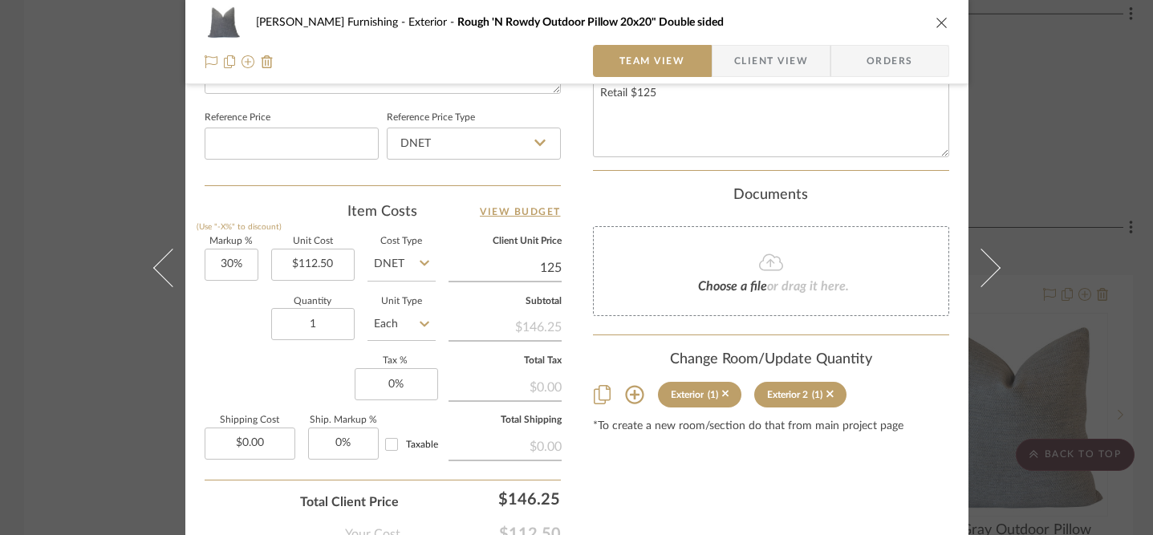
type input "125"
type input "11.11%"
type input "$125.00"
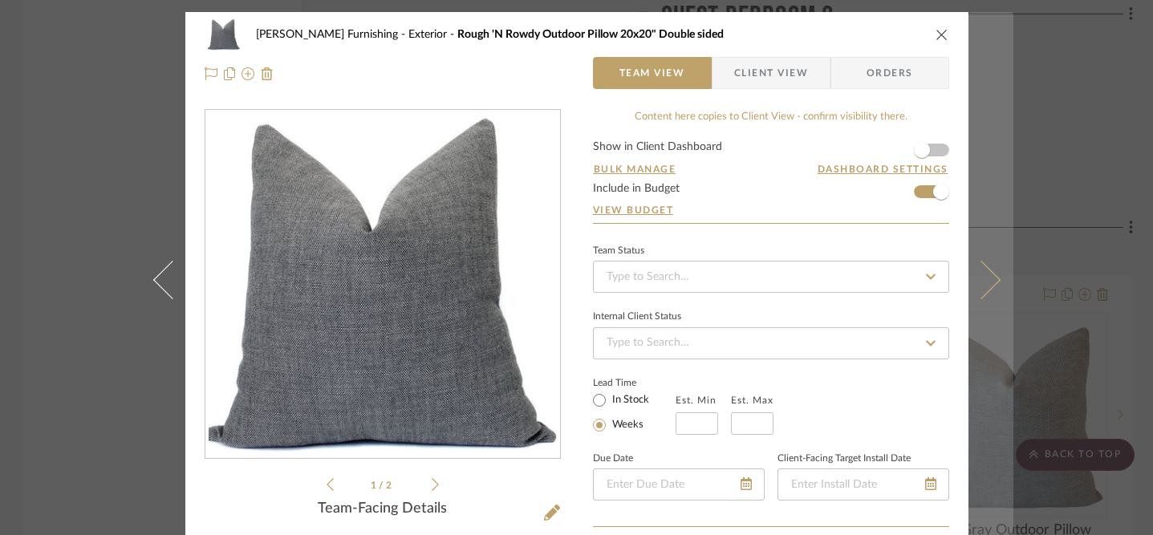
click at [986, 279] on icon at bounding box center [980, 279] width 39 height 39
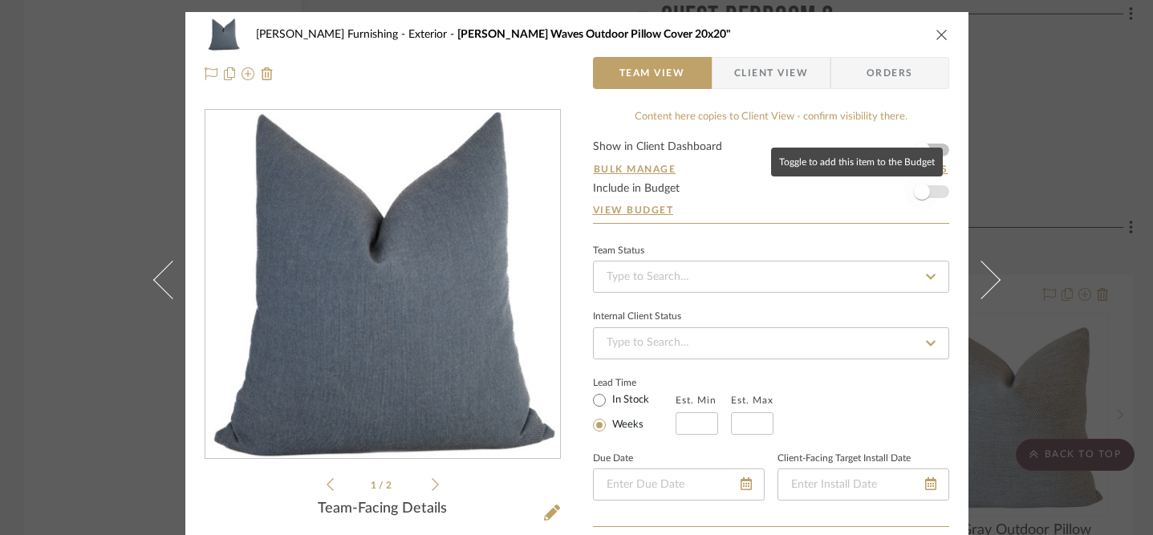
click at [927, 190] on span "button" at bounding box center [921, 191] width 35 height 35
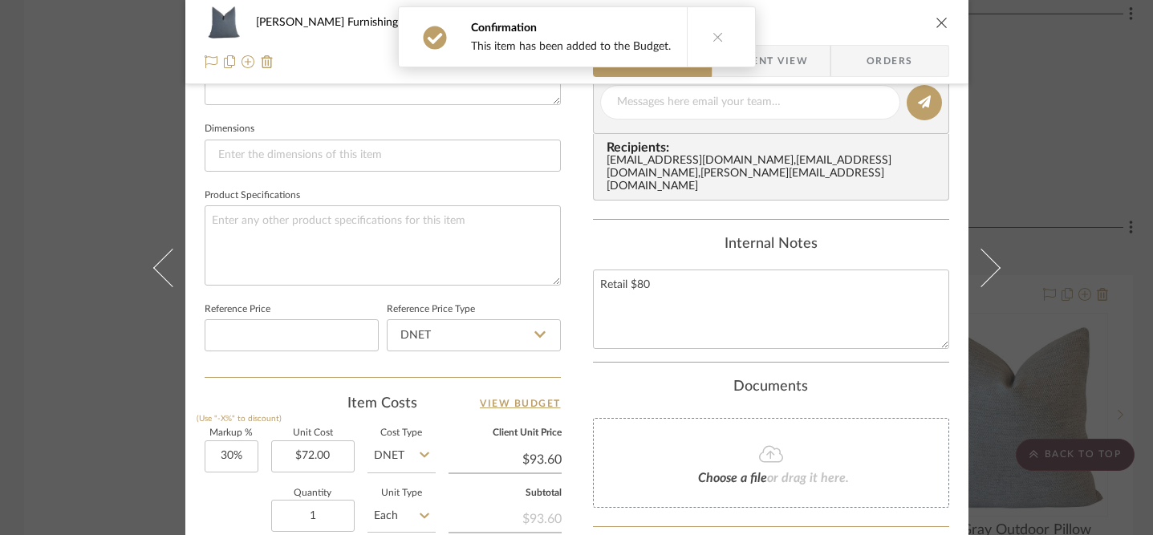
scroll to position [955, 0]
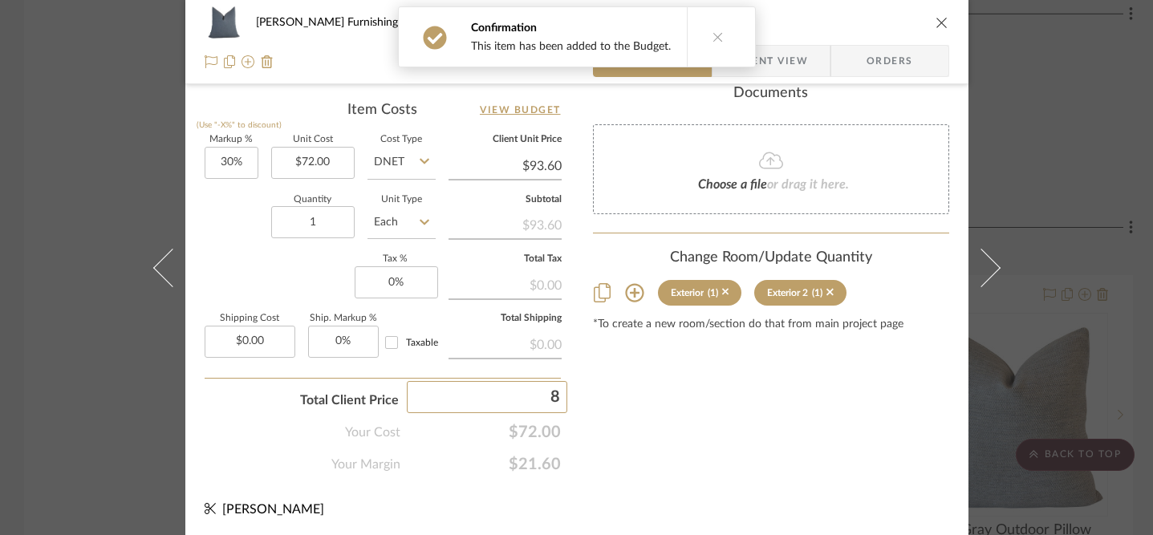
type input "80"
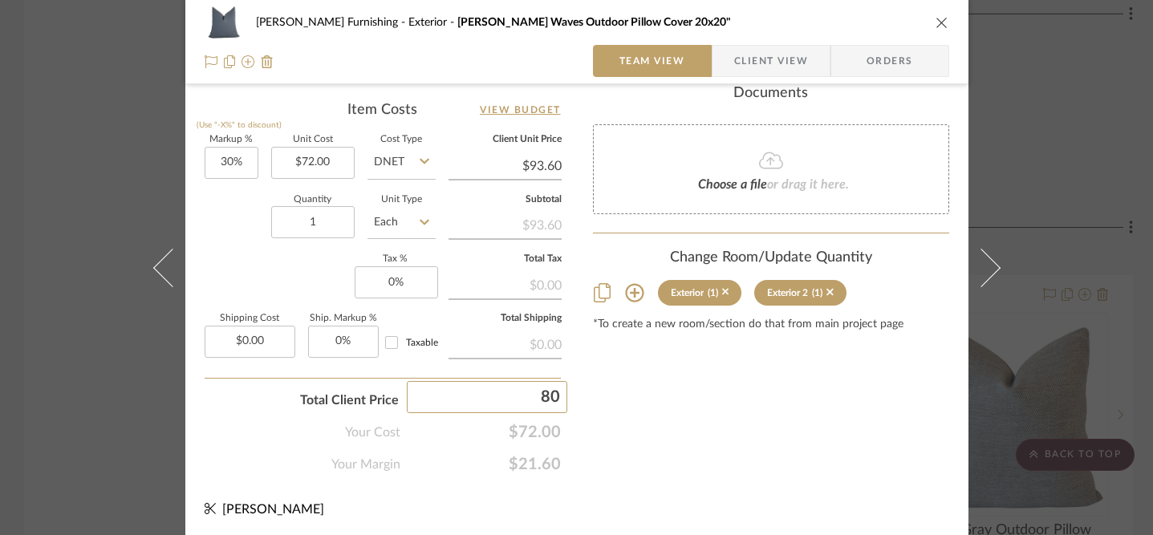
type input "11.11%"
type input "$80.00"
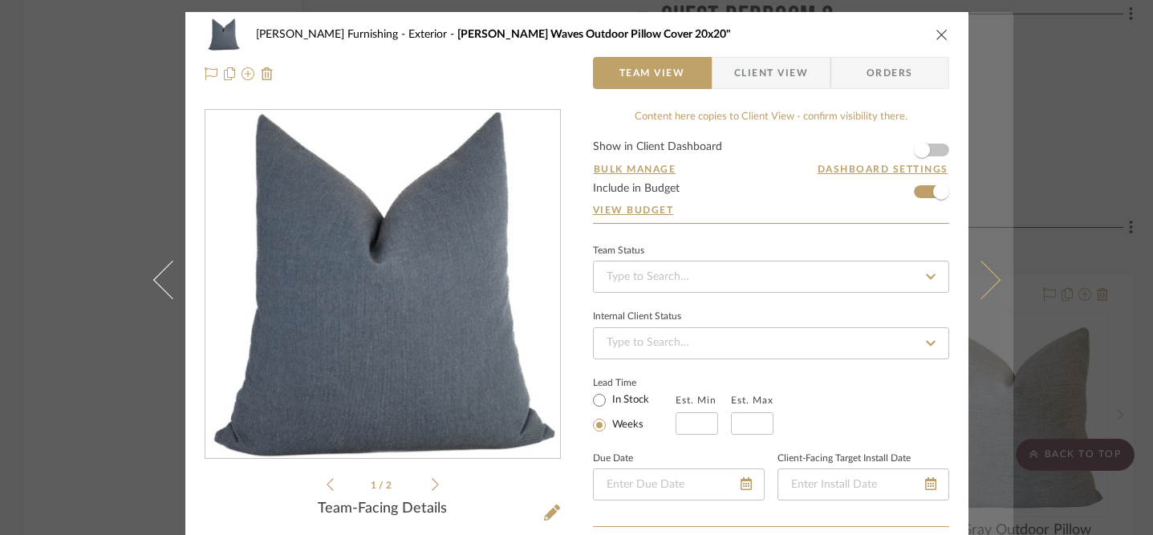
click at [994, 274] on button at bounding box center [990, 279] width 45 height 535
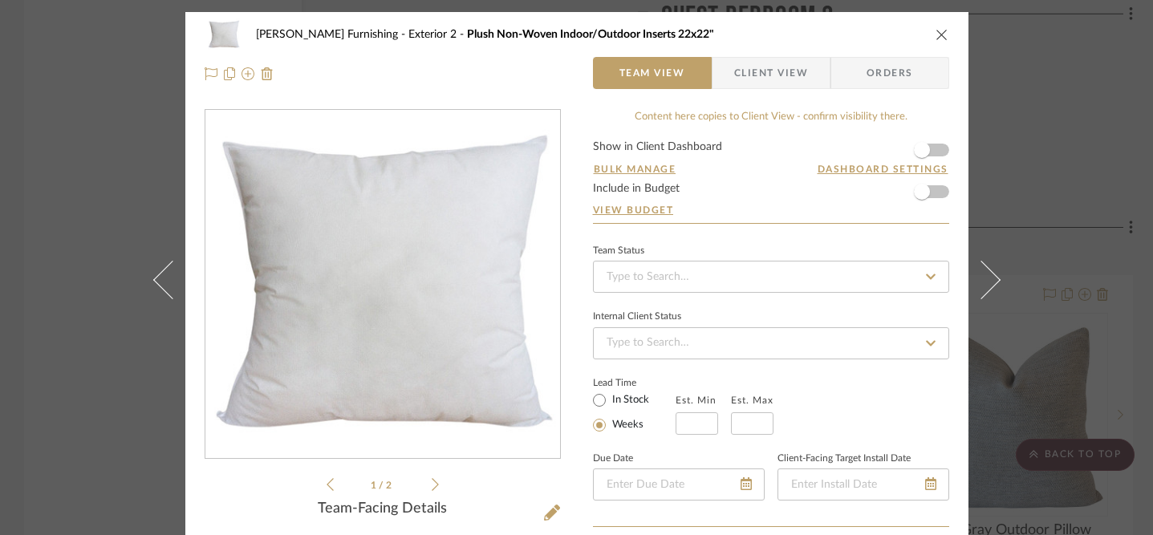
click at [939, 35] on icon "close" at bounding box center [941, 34] width 13 height 13
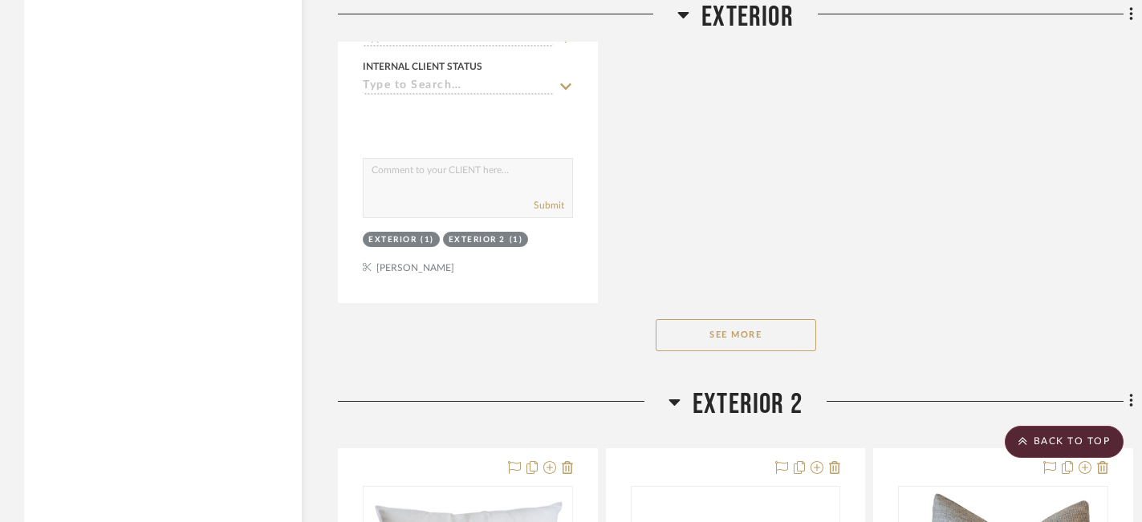
scroll to position [20436, 0]
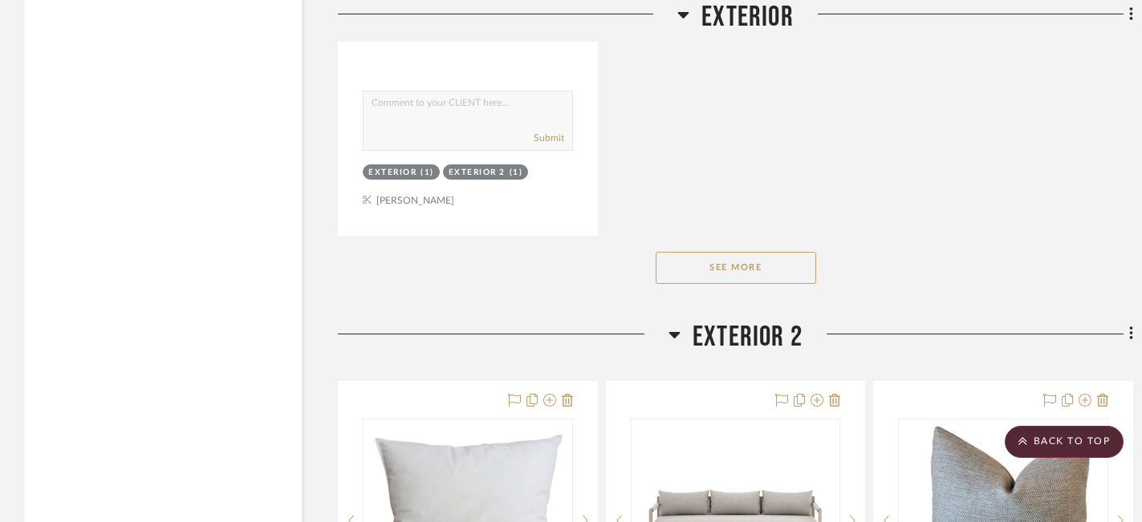
click at [754, 252] on button "See More" at bounding box center [735, 268] width 160 height 32
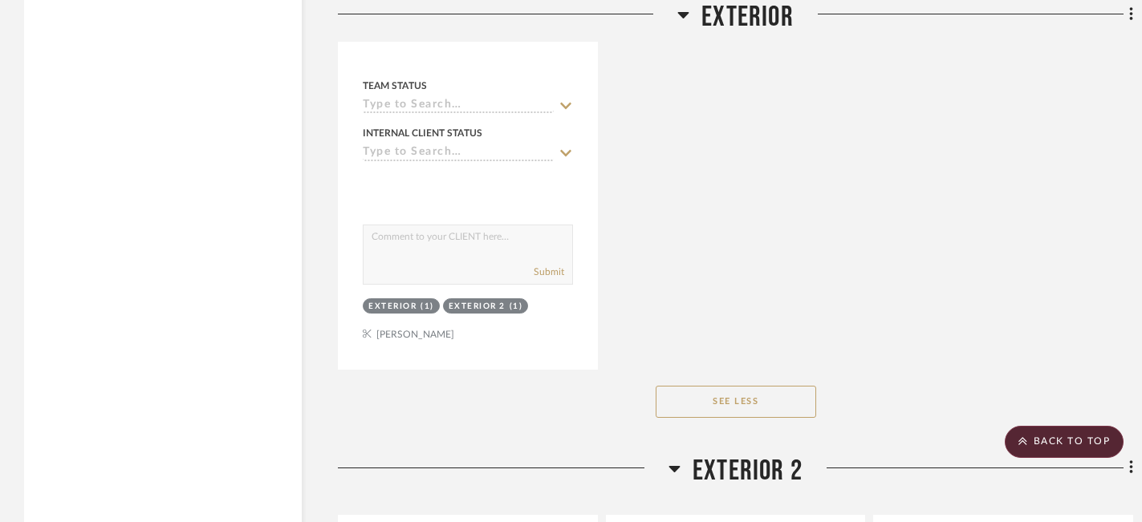
scroll to position [20422, 0]
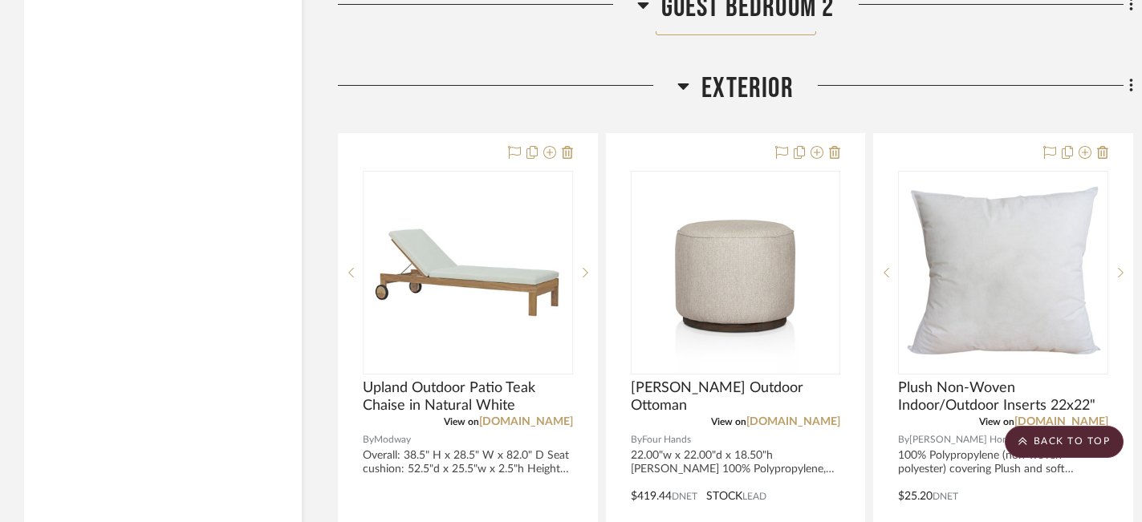
scroll to position [16281, 0]
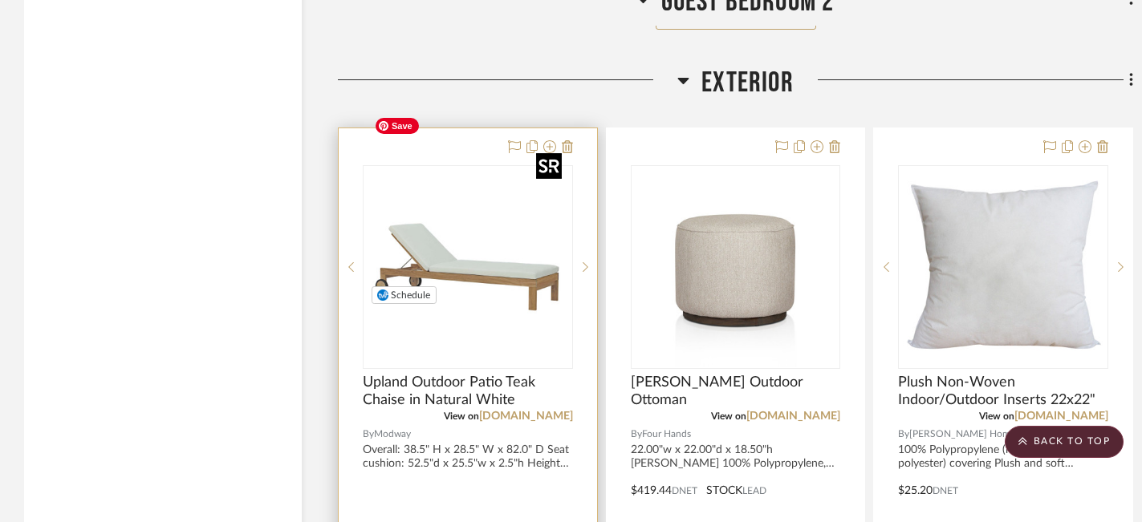
click at [463, 187] on img "0" at bounding box center [467, 267] width 201 height 201
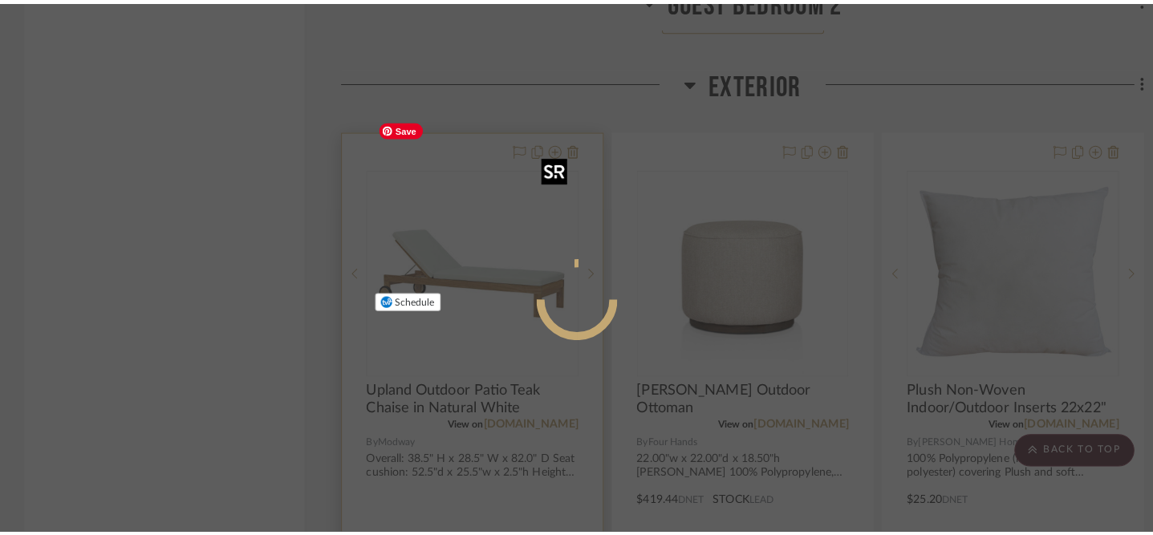
scroll to position [0, 0]
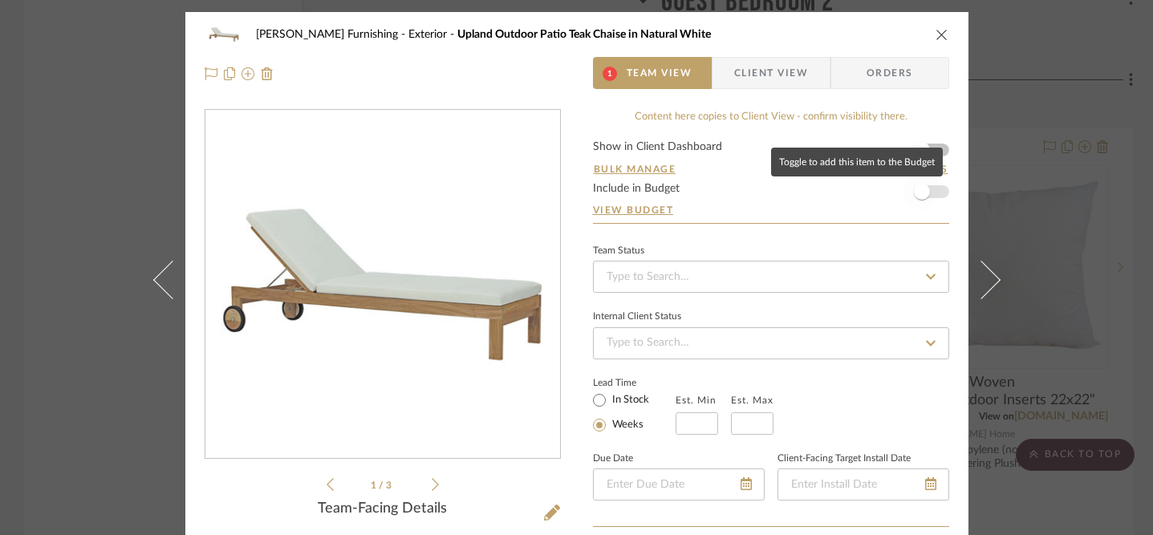
click at [931, 197] on span "button" at bounding box center [921, 191] width 35 height 35
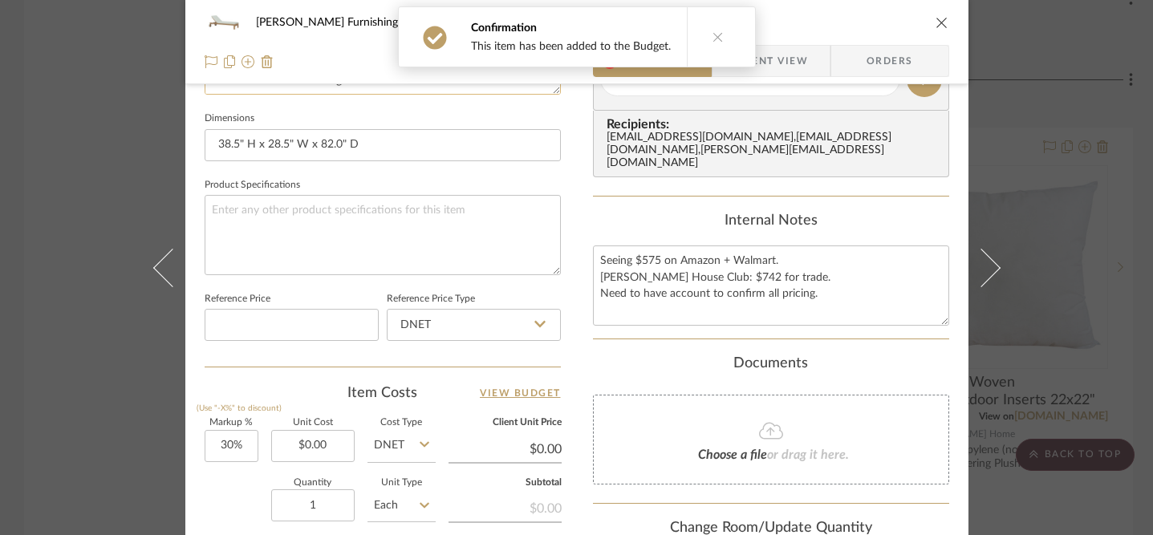
scroll to position [761, 0]
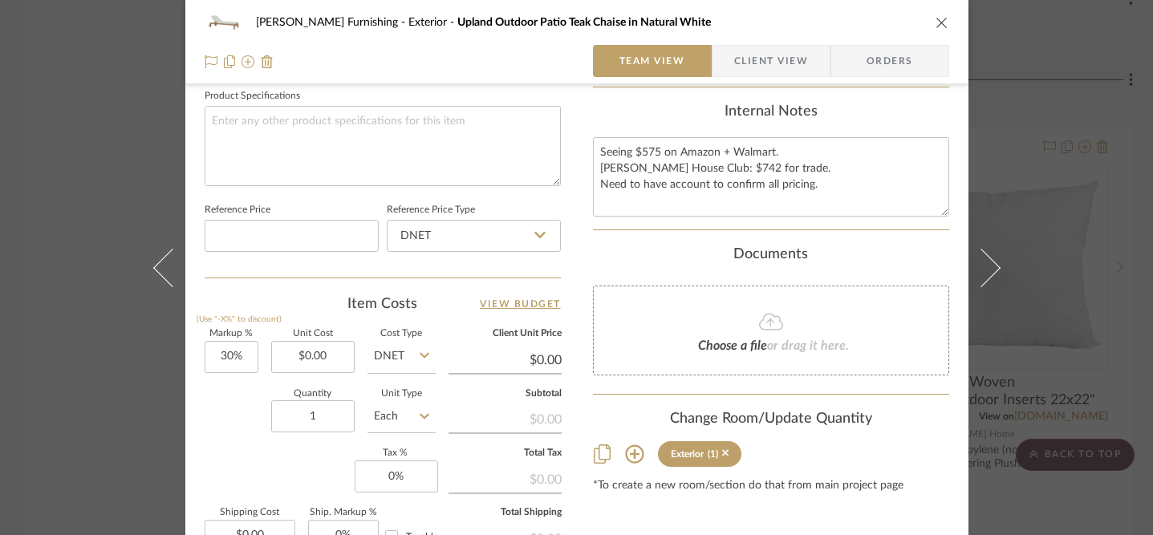
click at [381, 361] on input "DNET" at bounding box center [401, 357] width 68 height 32
click at [406, 435] on div "Retail" at bounding box center [462, 436] width 198 height 41
type input "Retail"
click at [305, 351] on input "$0.00" at bounding box center [312, 357] width 83 height 32
click at [328, 420] on input "1" at bounding box center [312, 416] width 83 height 32
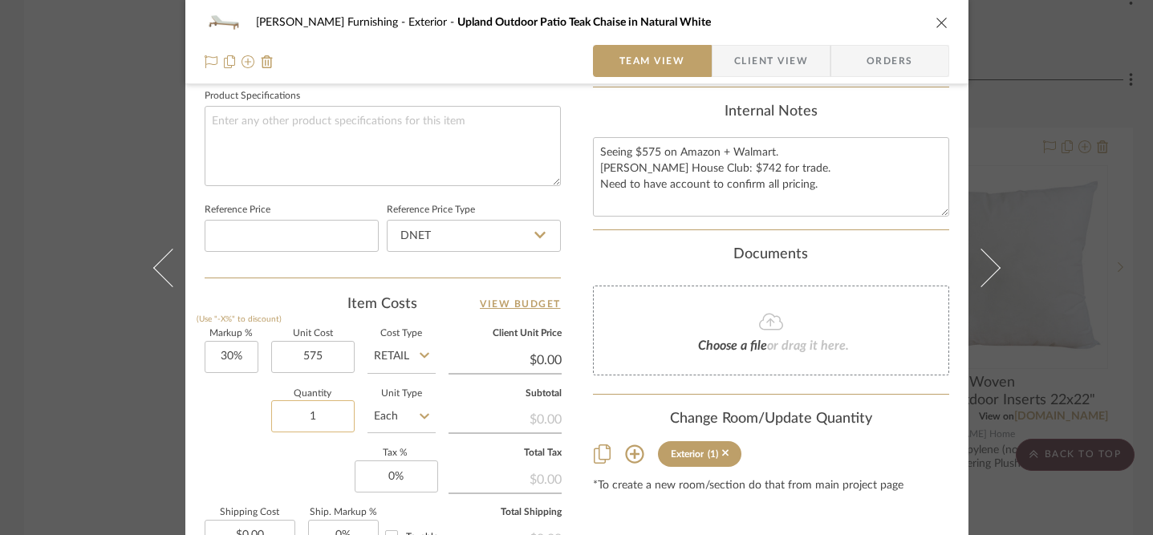
type input "$575.00"
type input "$747.50"
type input "4"
click at [238, 357] on input "30%" at bounding box center [232, 357] width 54 height 32
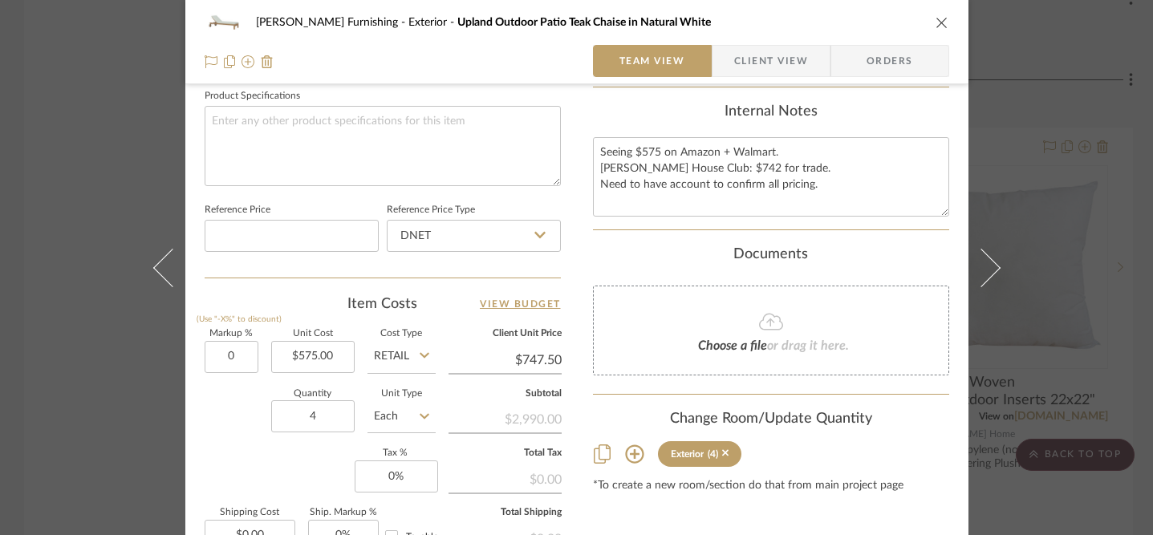
click at [292, 286] on div "1 / 3 Team-Facing Details Item Name Upland Outdoor Patio Teak Chaise in Natural…" at bounding box center [383, 8] width 356 height 1320
type input "0%"
type input "$575.00"
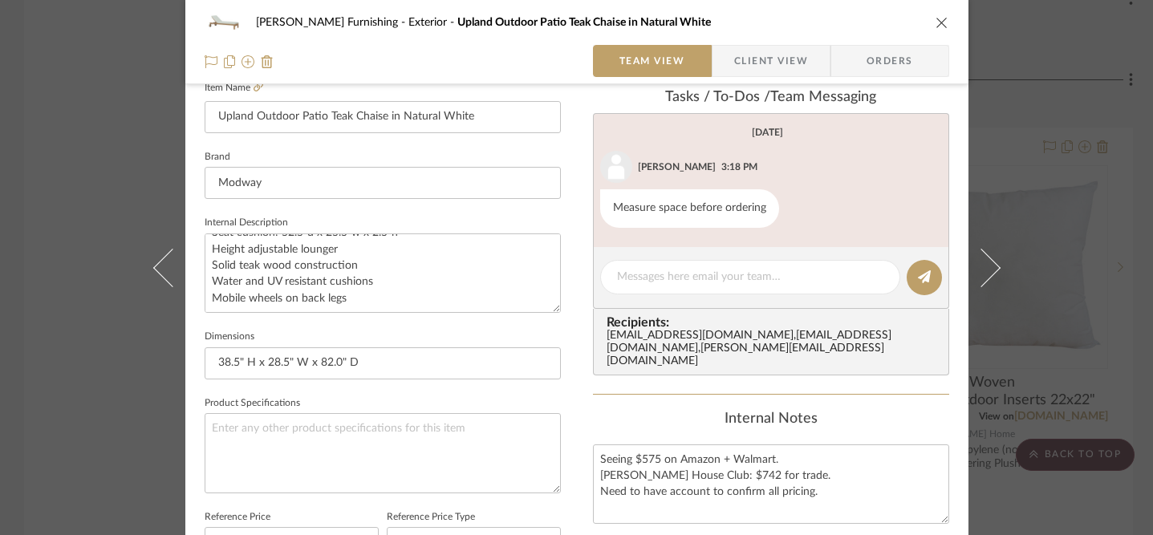
scroll to position [0, 0]
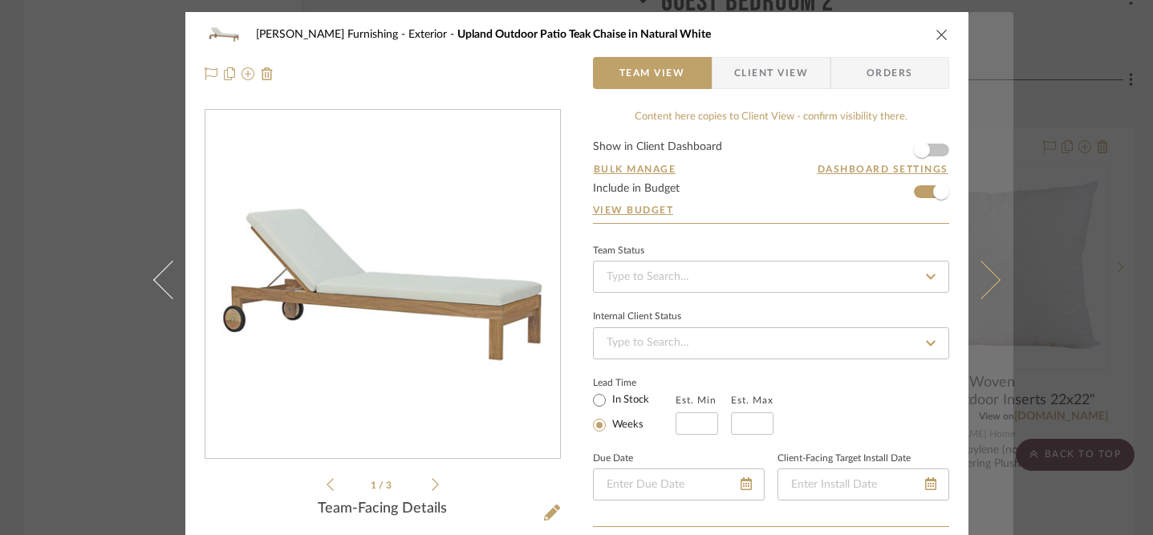
click at [981, 285] on icon at bounding box center [980, 279] width 39 height 39
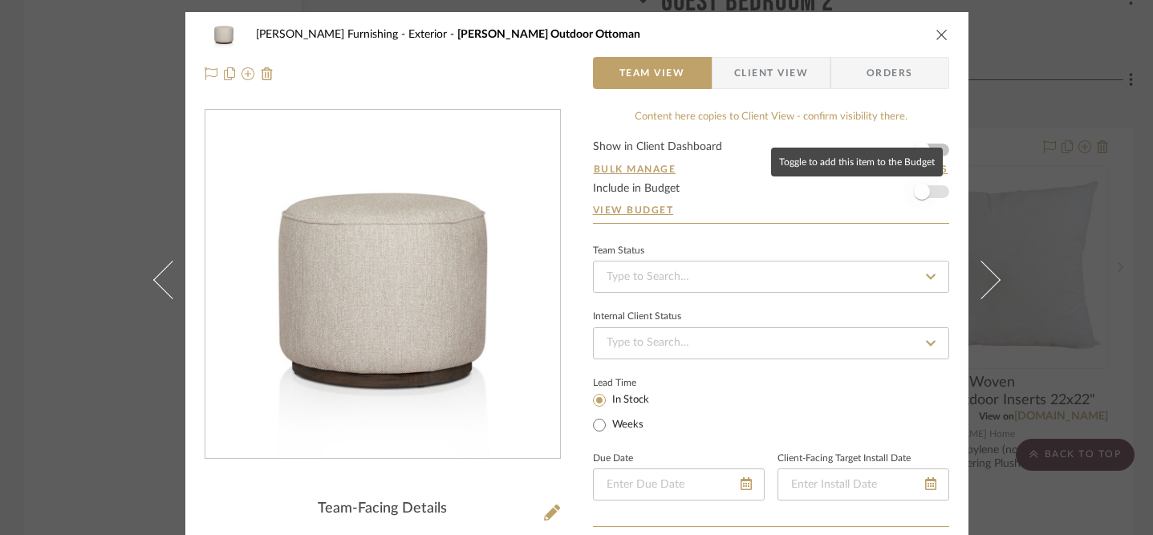
click at [926, 198] on span "button" at bounding box center [921, 191] width 35 height 35
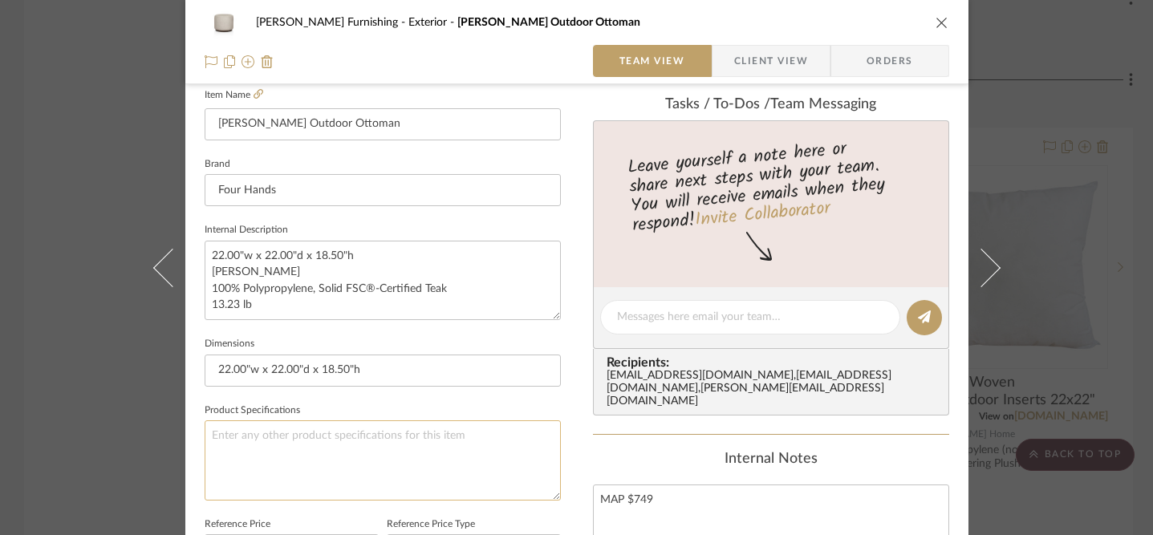
scroll to position [523, 0]
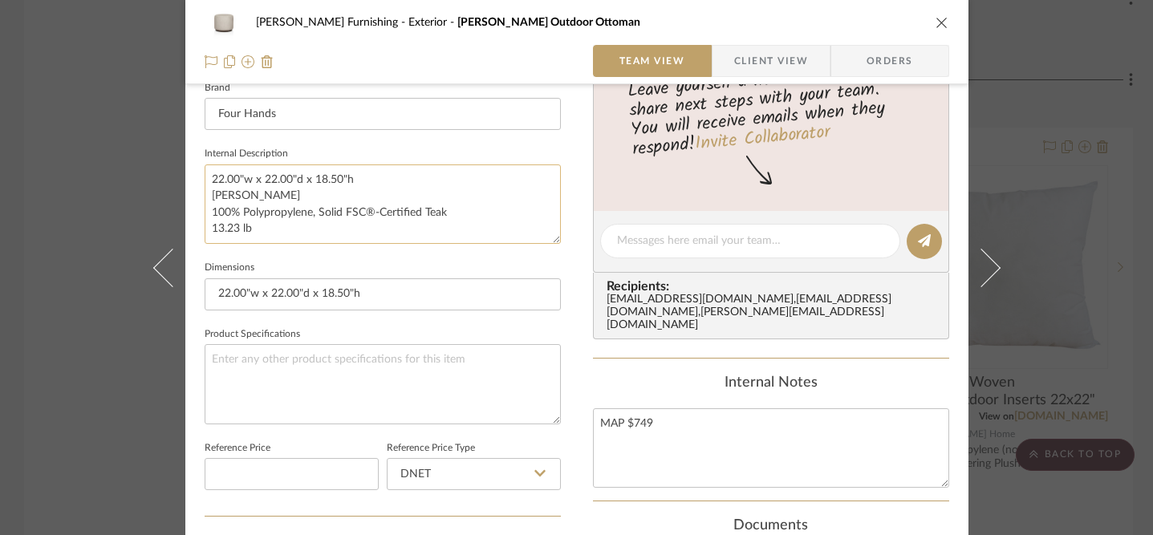
click at [485, 220] on textarea "22.00"w x 22.00"d x 18.50"h [PERSON_NAME] 100% Polypropylene, Solid FSC®-Certif…" at bounding box center [383, 203] width 356 height 79
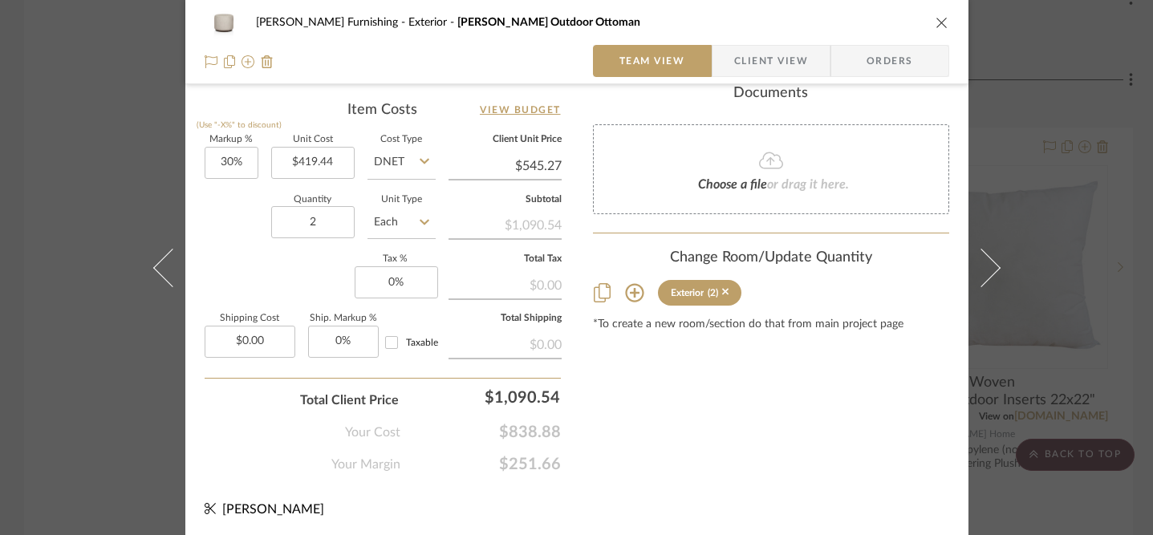
type textarea "22.00"w x 22.00"d x 18.50"h [PERSON_NAME] 100% Polypropylene, Solid FSC®-Certif…"
type input "545.27"
click at [533, 165] on input "545.27" at bounding box center [504, 166] width 113 height 24
type input "674"
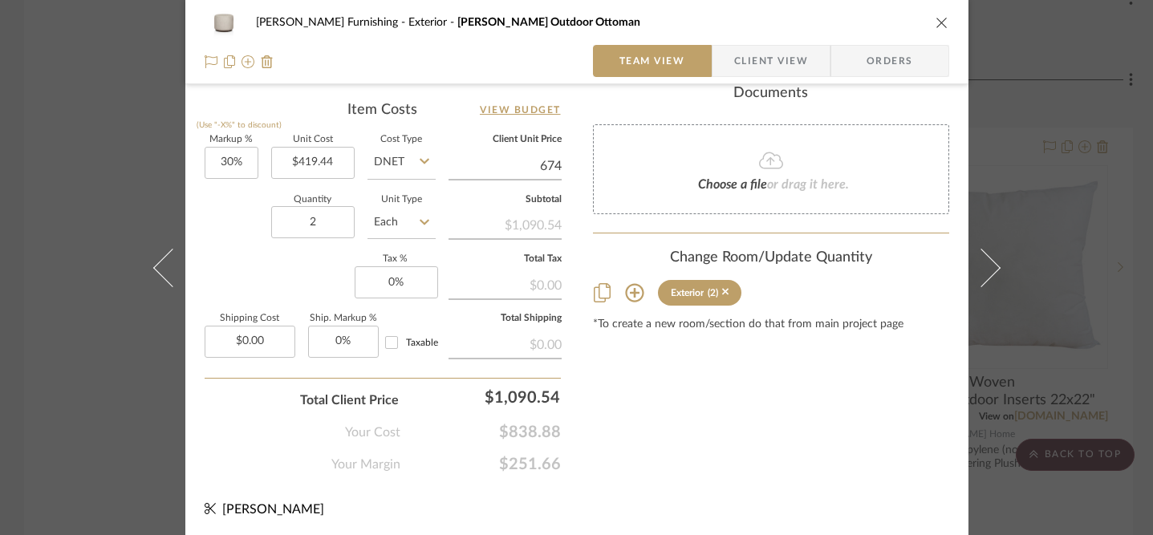
type input "60.69%"
type input "$674.00"
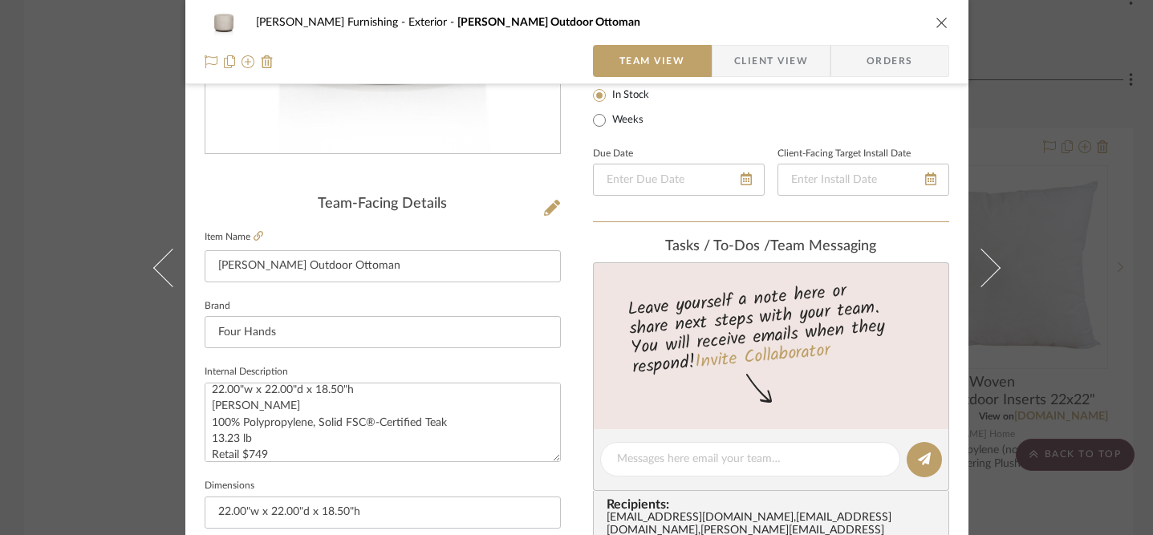
scroll to position [213, 0]
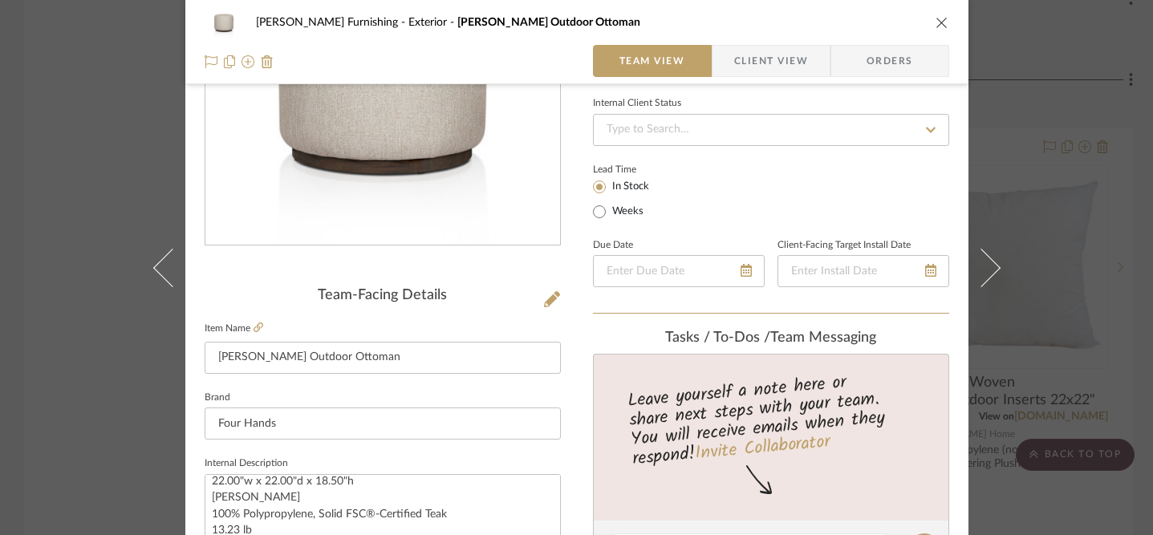
click at [941, 26] on icon "close" at bounding box center [941, 22] width 13 height 13
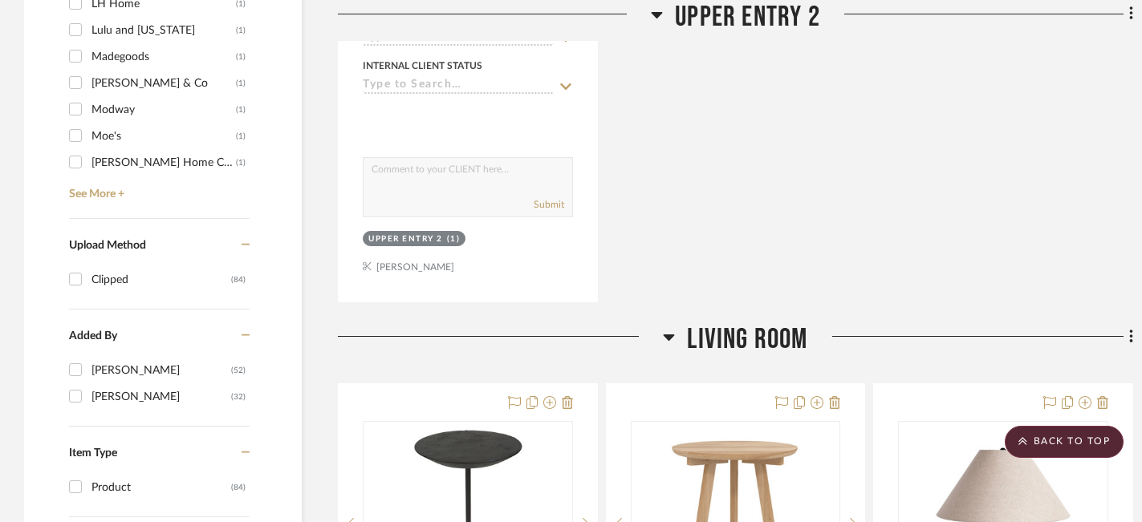
scroll to position [0, 0]
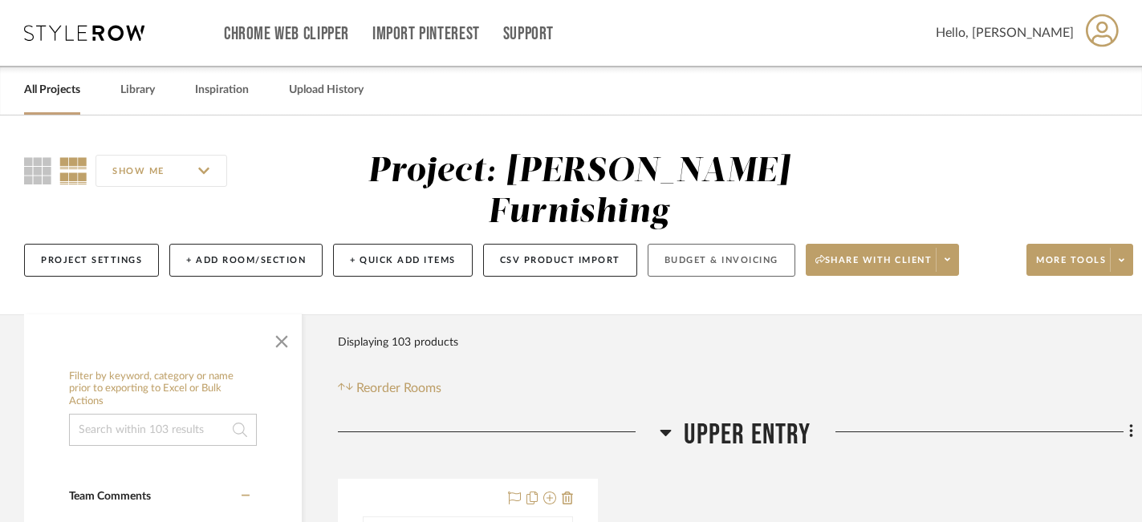
click at [703, 244] on button "Budget & Invoicing" at bounding box center [721, 260] width 148 height 33
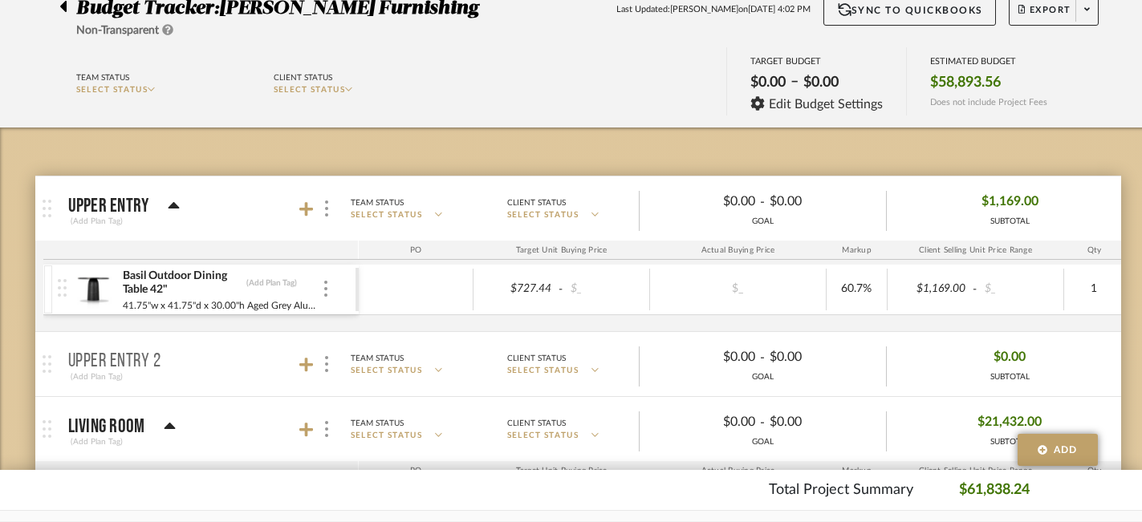
scroll to position [183, 0]
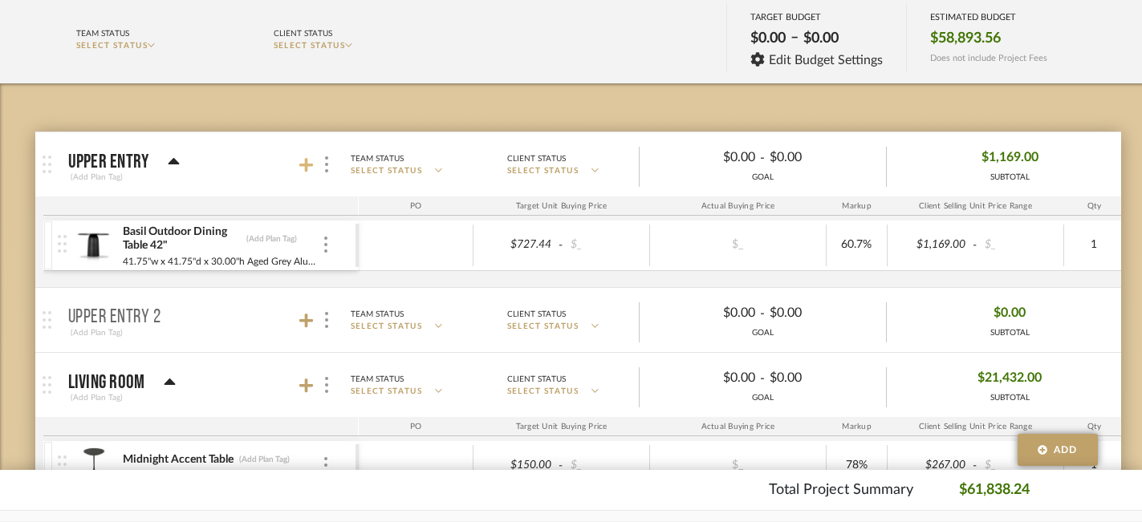
click at [306, 170] on icon at bounding box center [306, 165] width 14 height 14
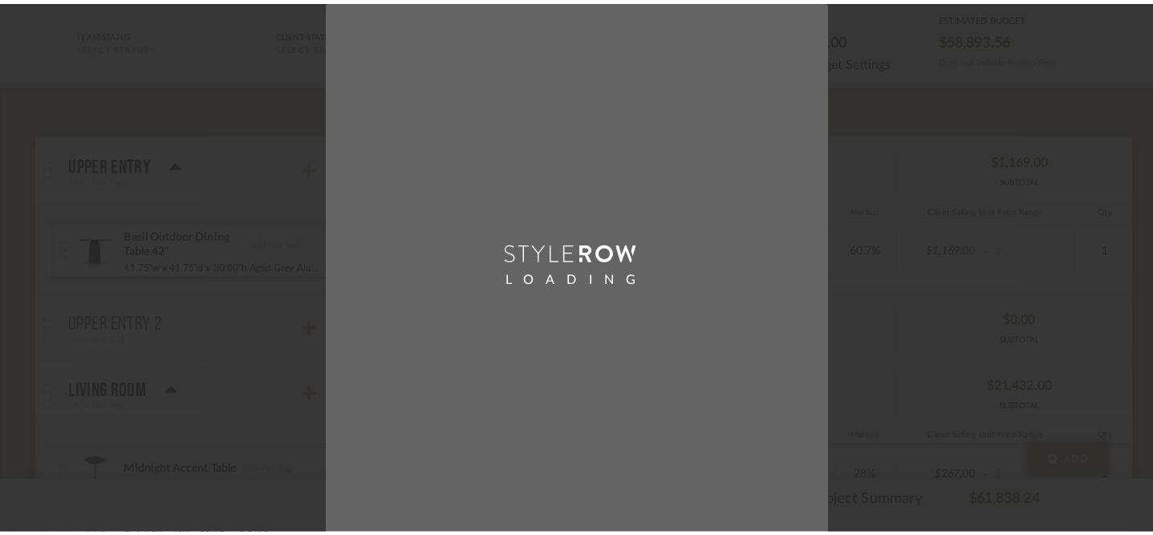
scroll to position [0, 0]
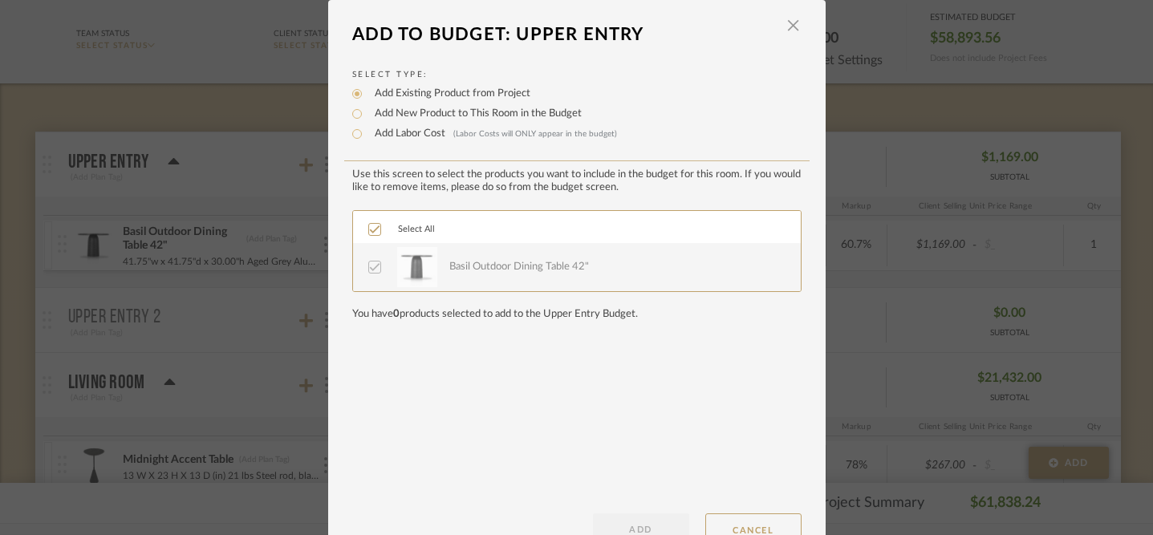
click at [254, 123] on div "LOADING" at bounding box center [576, 267] width 1153 height 535
click at [789, 21] on span "button" at bounding box center [793, 26] width 32 height 32
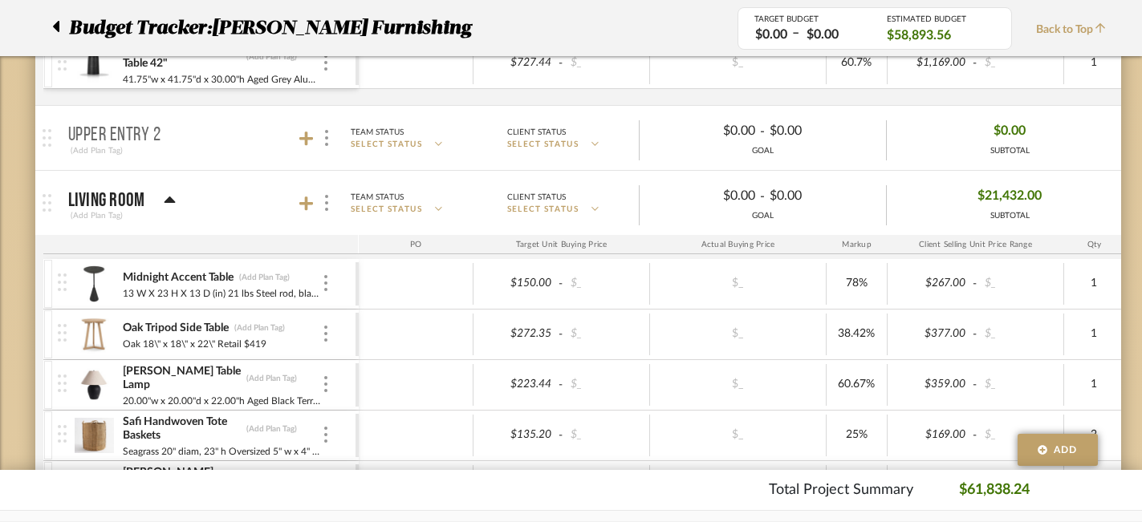
scroll to position [422, 0]
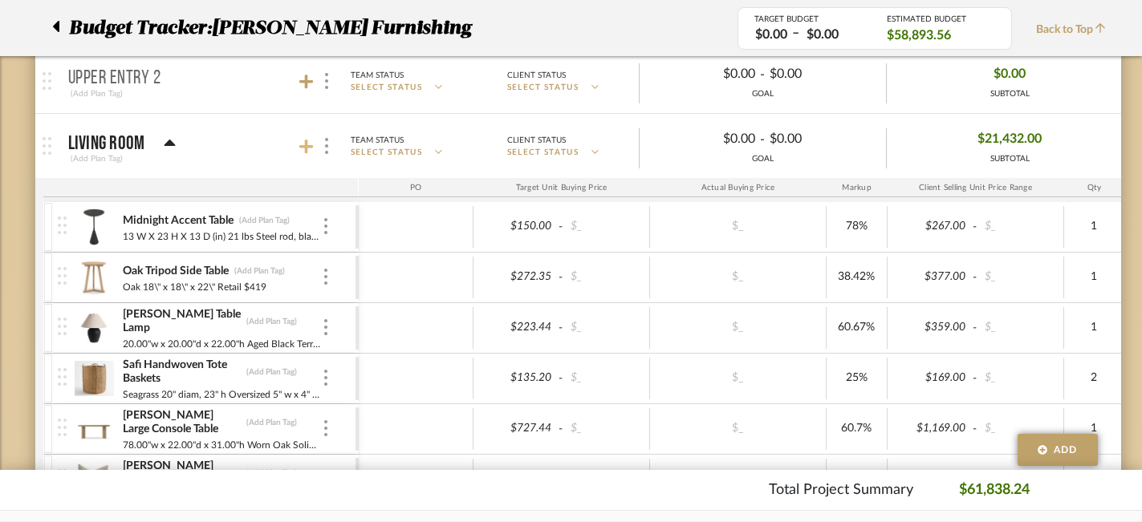
click at [308, 150] on icon at bounding box center [306, 147] width 14 height 16
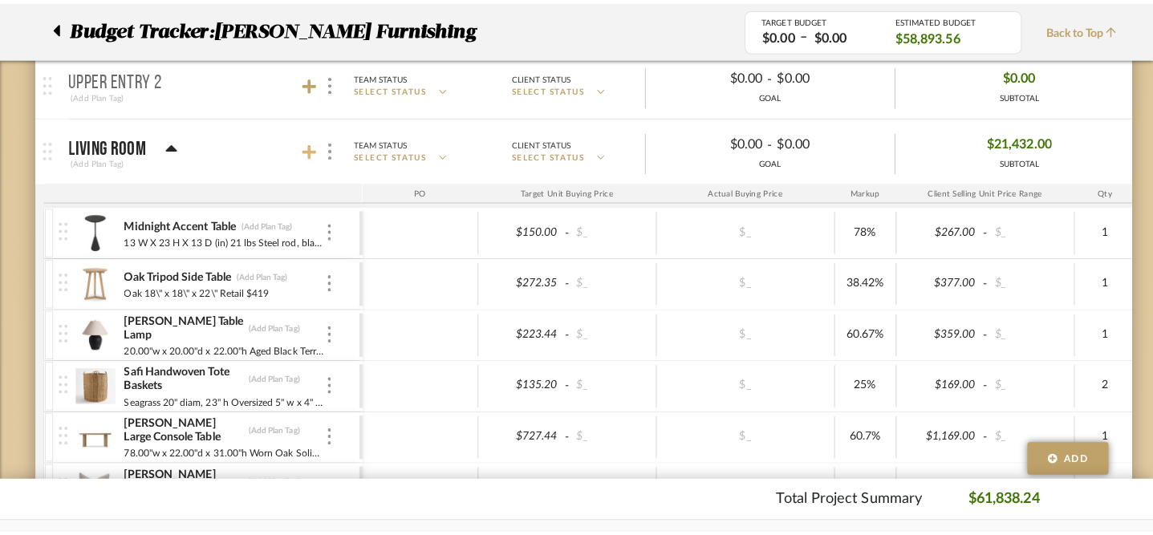
scroll to position [0, 0]
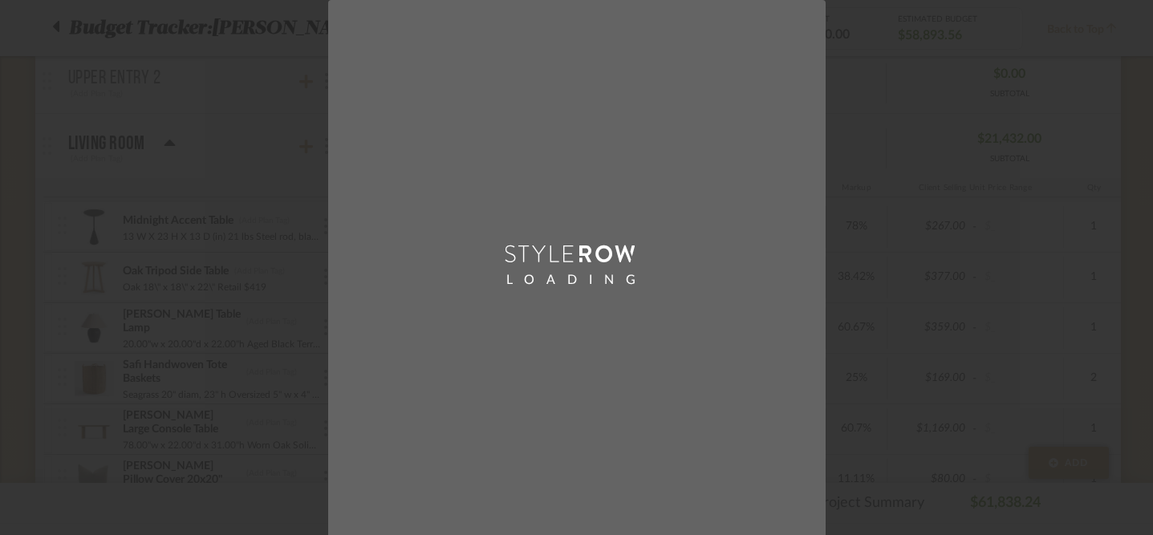
click at [256, 150] on div "LOADING" at bounding box center [576, 267] width 1153 height 535
click at [549, 335] on div "LOADING" at bounding box center [576, 267] width 1153 height 535
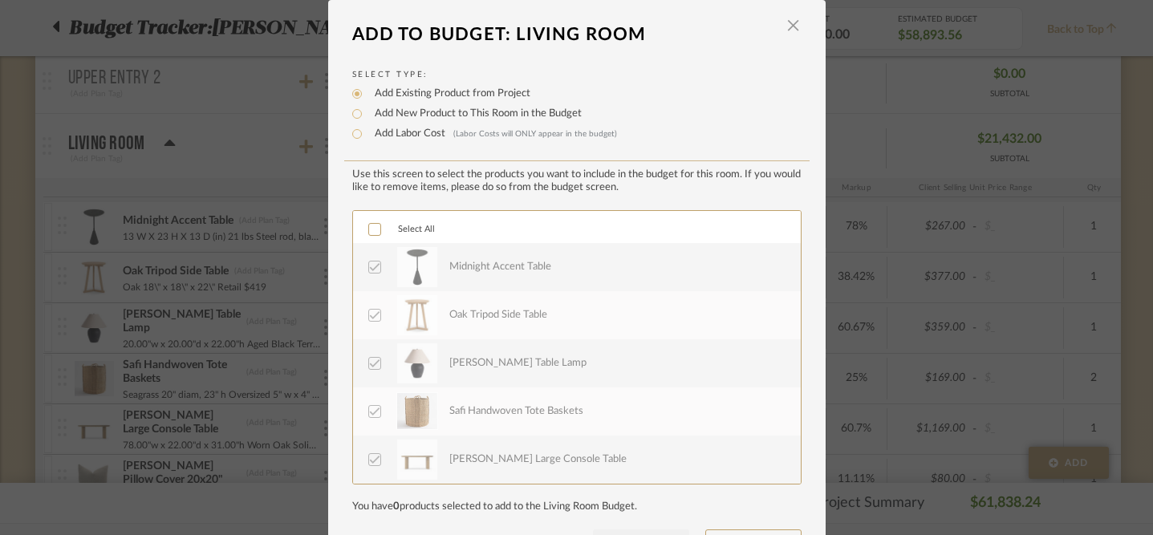
scroll to position [61, 0]
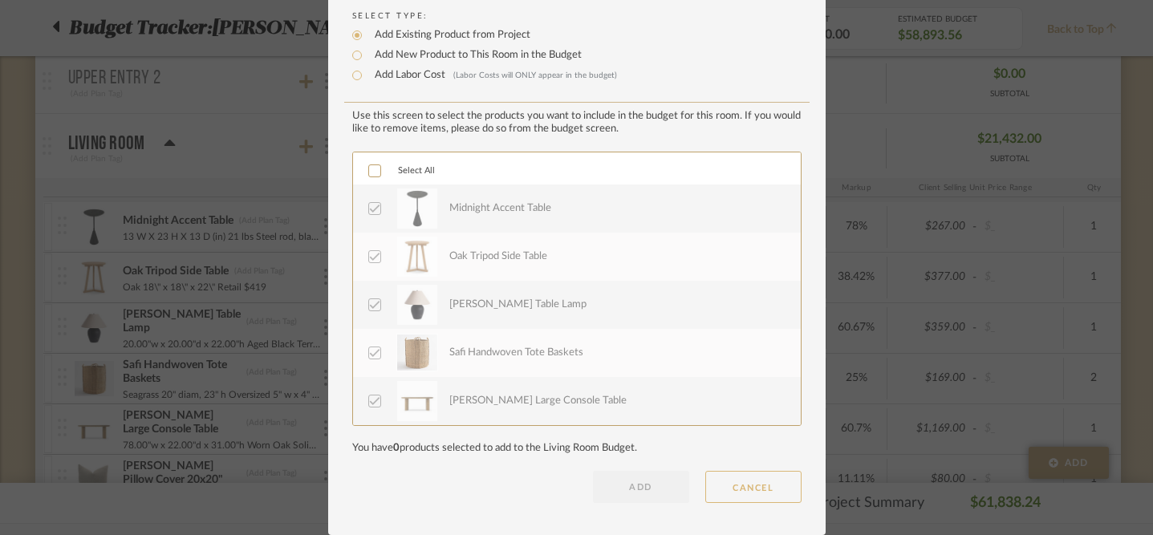
click at [763, 487] on button "CANCEL" at bounding box center [753, 487] width 96 height 32
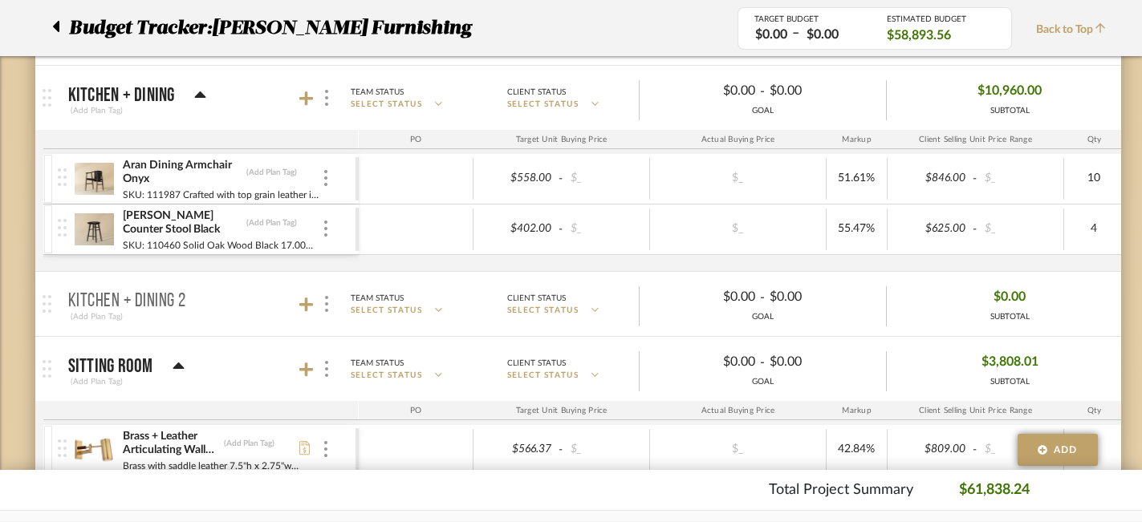
scroll to position [1394, 0]
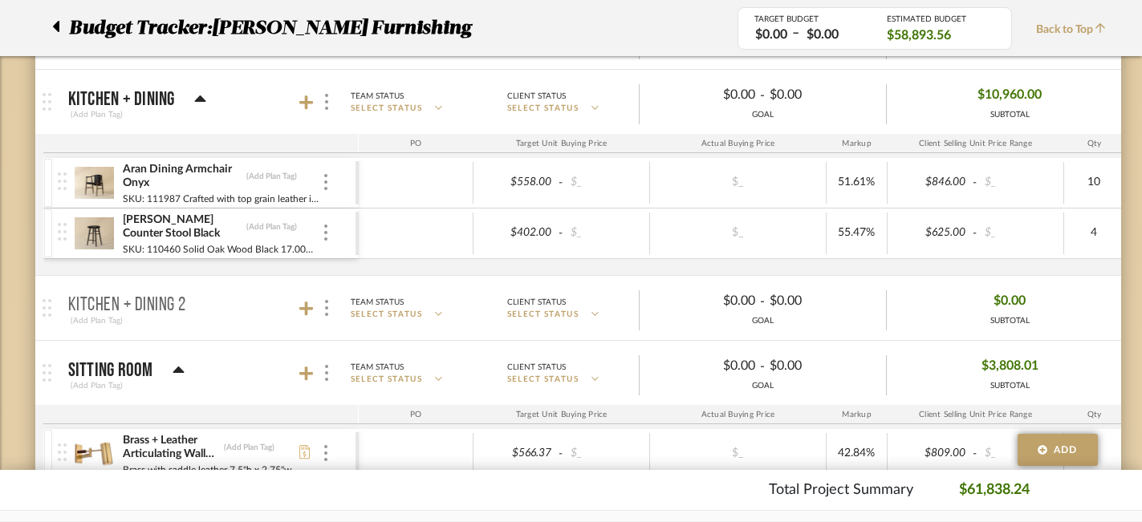
click at [310, 112] on div at bounding box center [316, 102] width 35 height 22
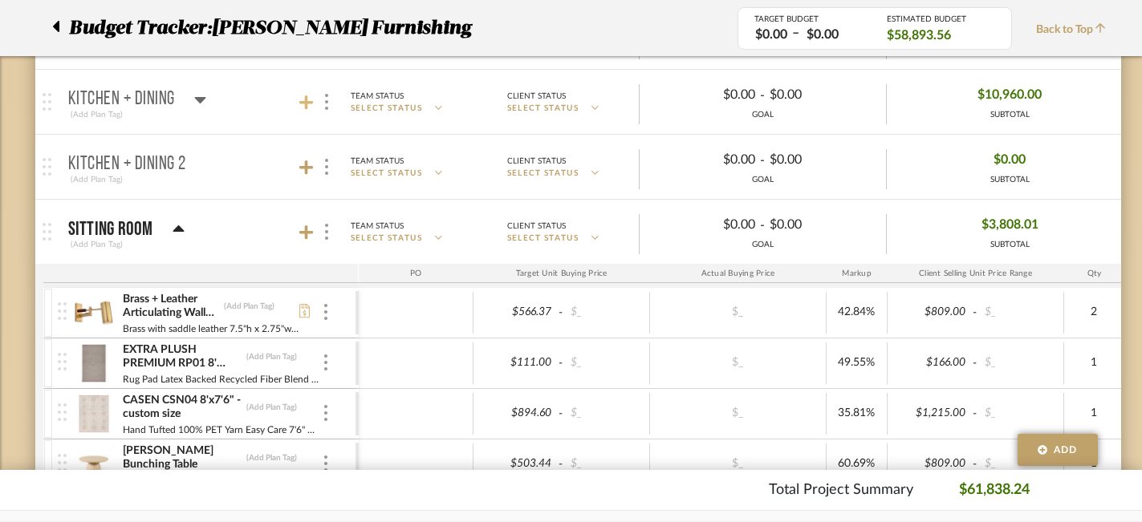
click at [306, 103] on icon at bounding box center [306, 102] width 14 height 14
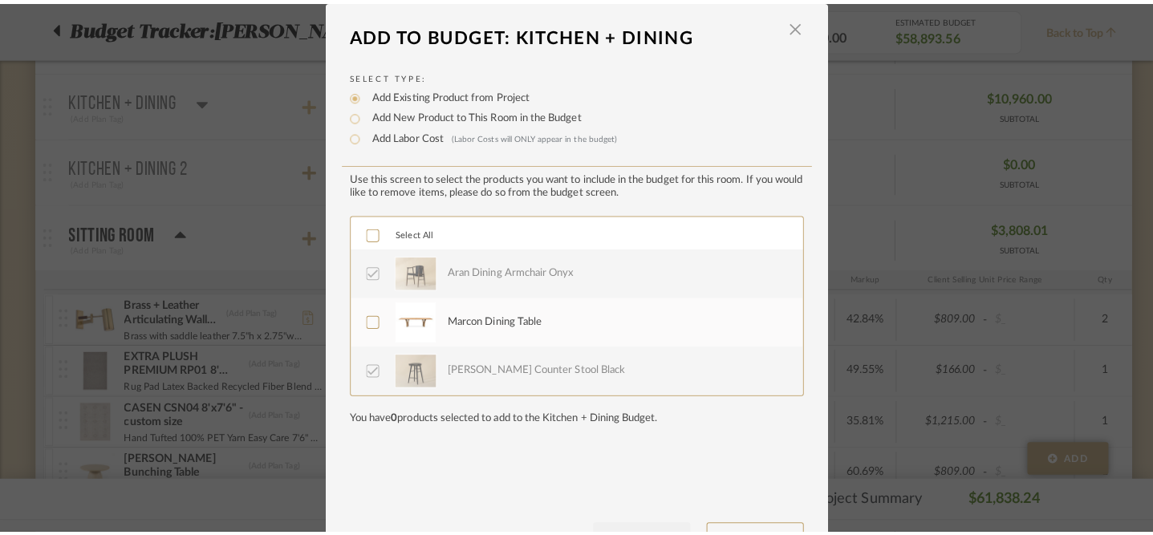
scroll to position [0, 0]
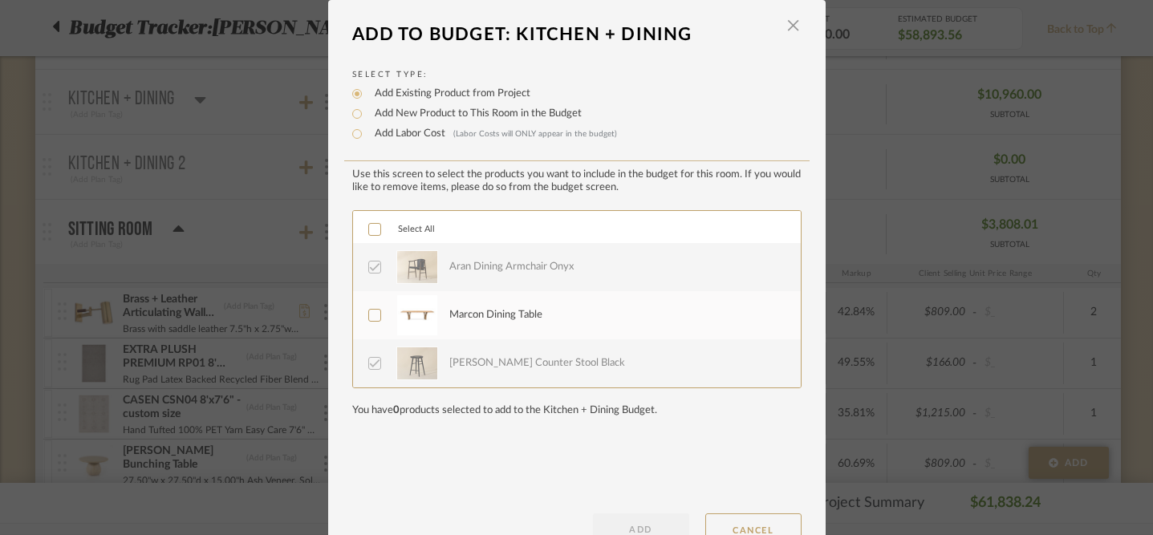
click at [377, 311] on label "Marcon Dining Table" at bounding box center [575, 315] width 414 height 40
click at [622, 520] on button "ADD" at bounding box center [641, 529] width 96 height 32
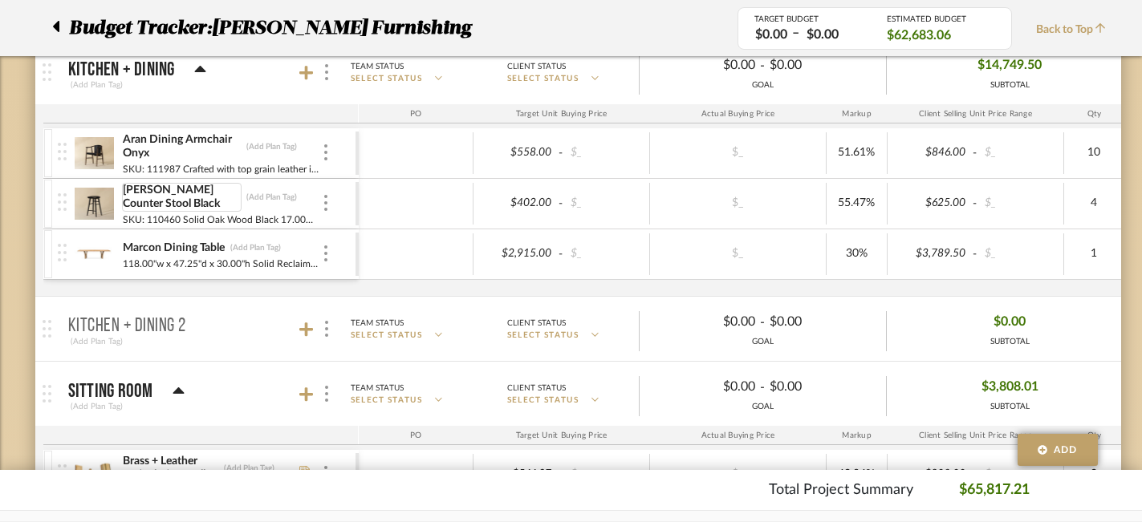
scroll to position [1424, 2]
click at [931, 255] on div "$3,789.50" at bounding box center [929, 253] width 79 height 23
click at [931, 255] on input "3789.50" at bounding box center [929, 253] width 79 height 23
type input "4409"
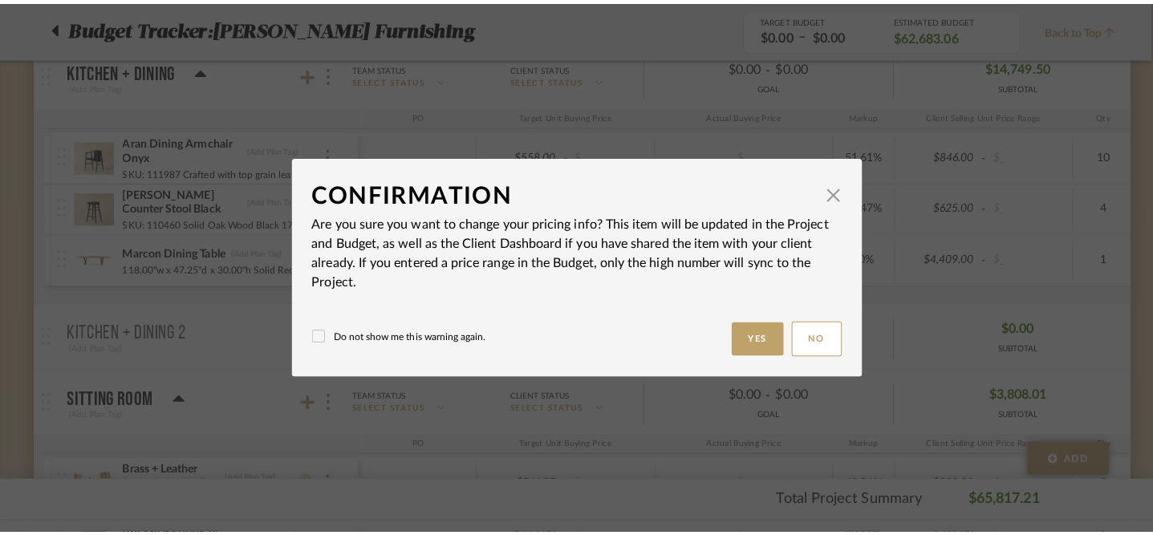
scroll to position [0, 0]
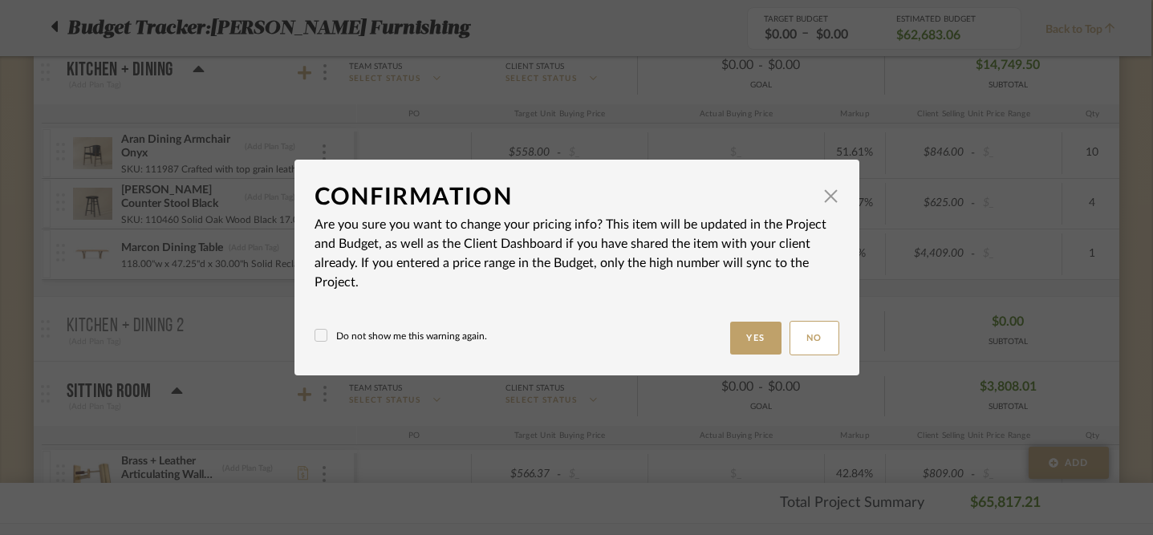
click at [435, 347] on div "Do not show me this warning again. Yes No" at bounding box center [576, 338] width 525 height 34
click at [440, 338] on label "Do not show me this warning again." at bounding box center [400, 336] width 172 height 14
click at [747, 347] on button "Yes" at bounding box center [755, 338] width 51 height 33
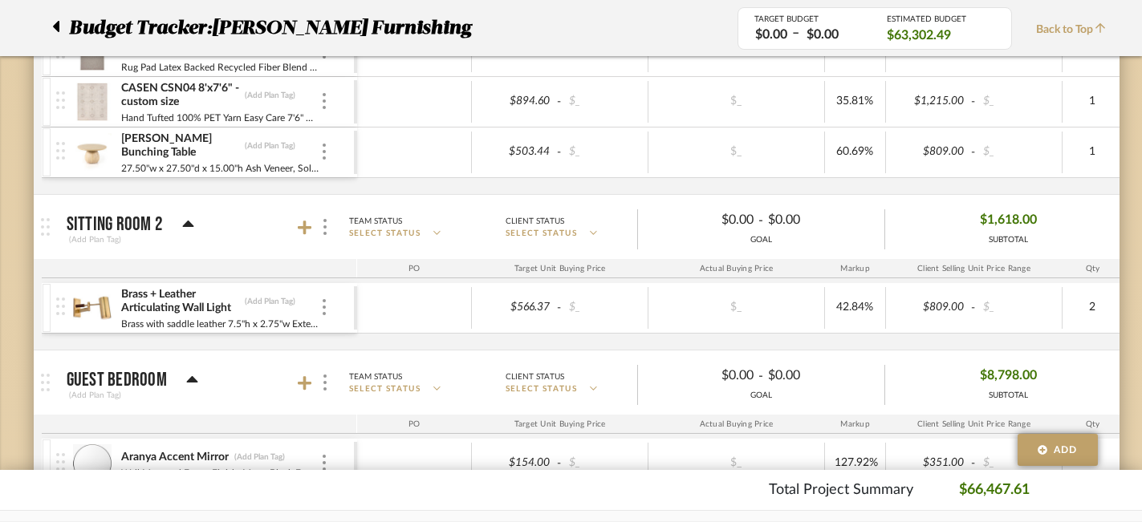
scroll to position [1899, 2]
click at [307, 225] on icon at bounding box center [305, 227] width 14 height 16
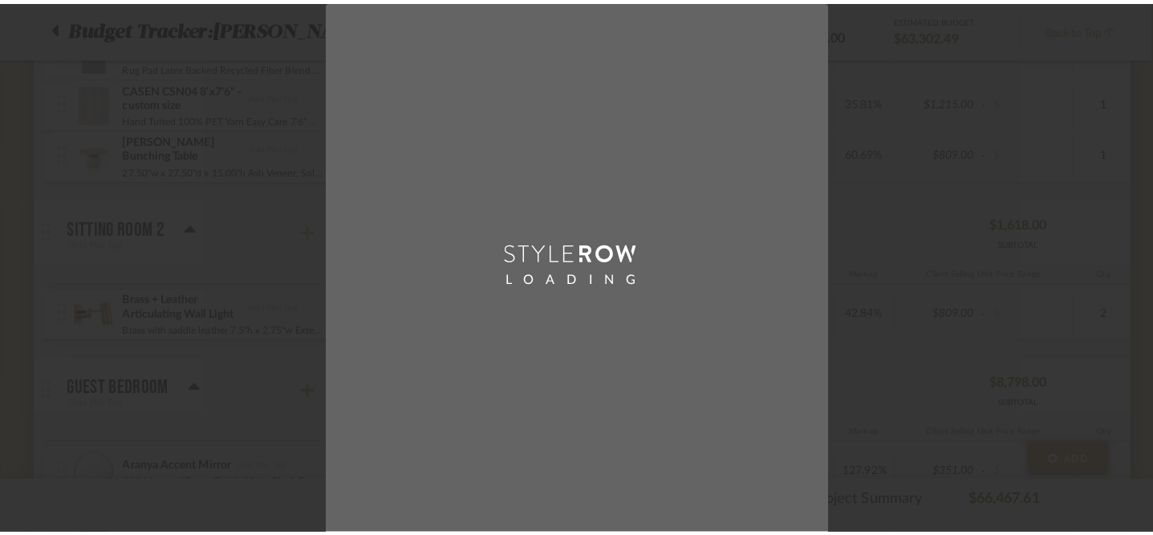
scroll to position [0, 0]
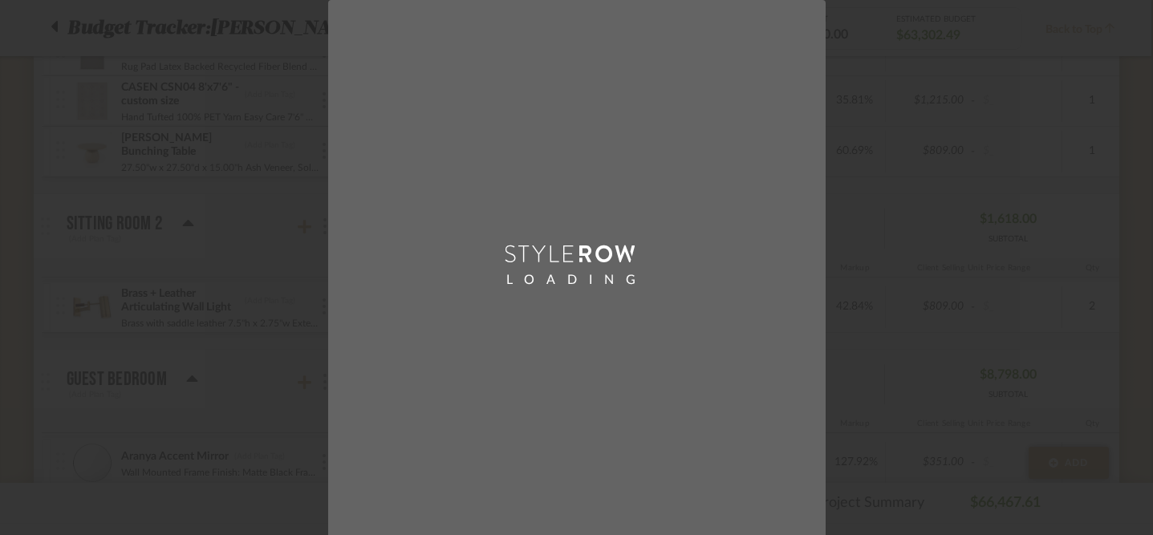
click at [267, 218] on div "LOADING" at bounding box center [576, 267] width 1153 height 535
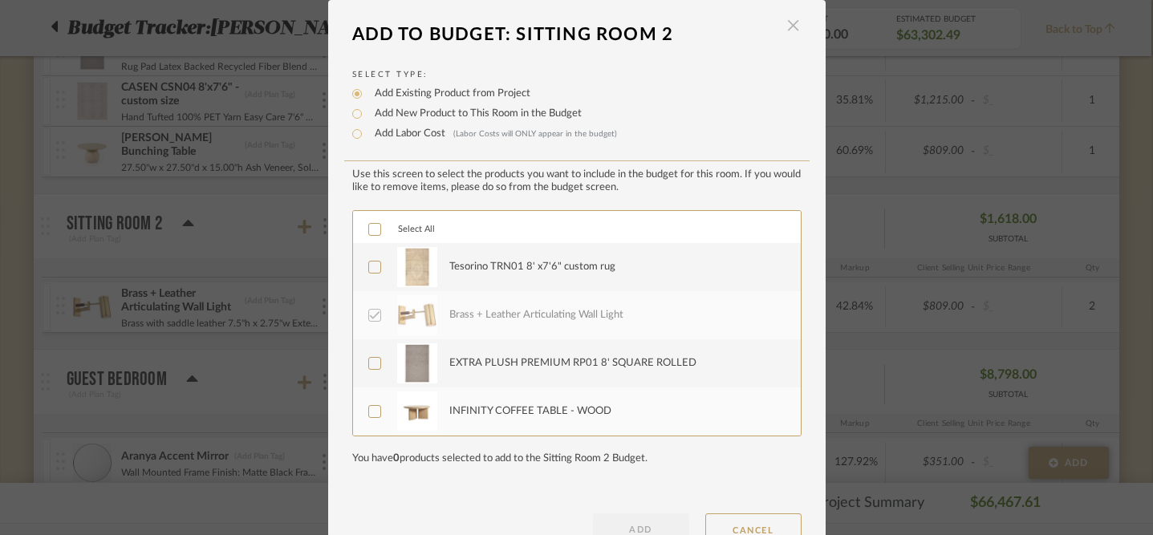
click at [789, 36] on span "button" at bounding box center [793, 26] width 32 height 32
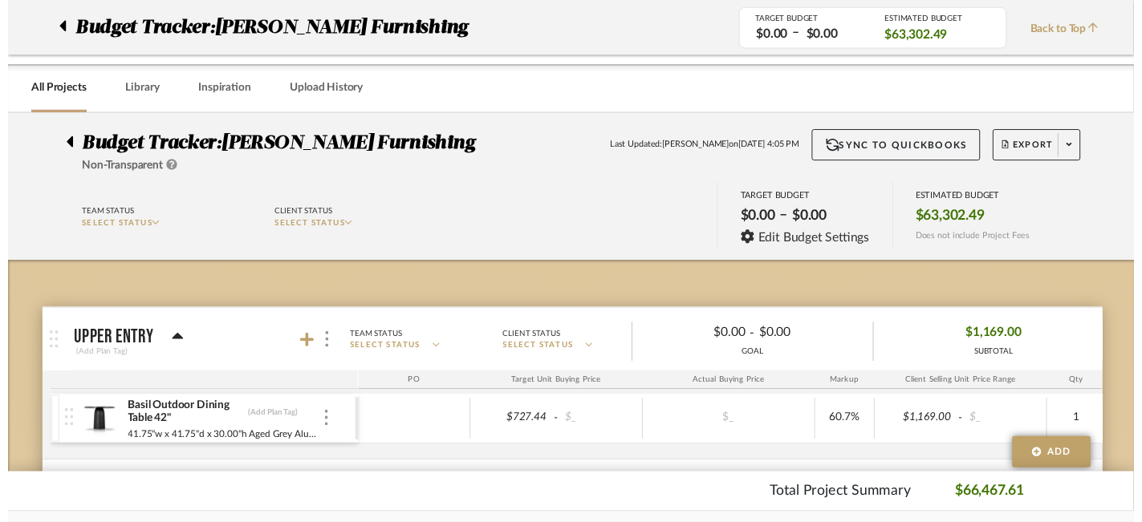
scroll to position [1899, 2]
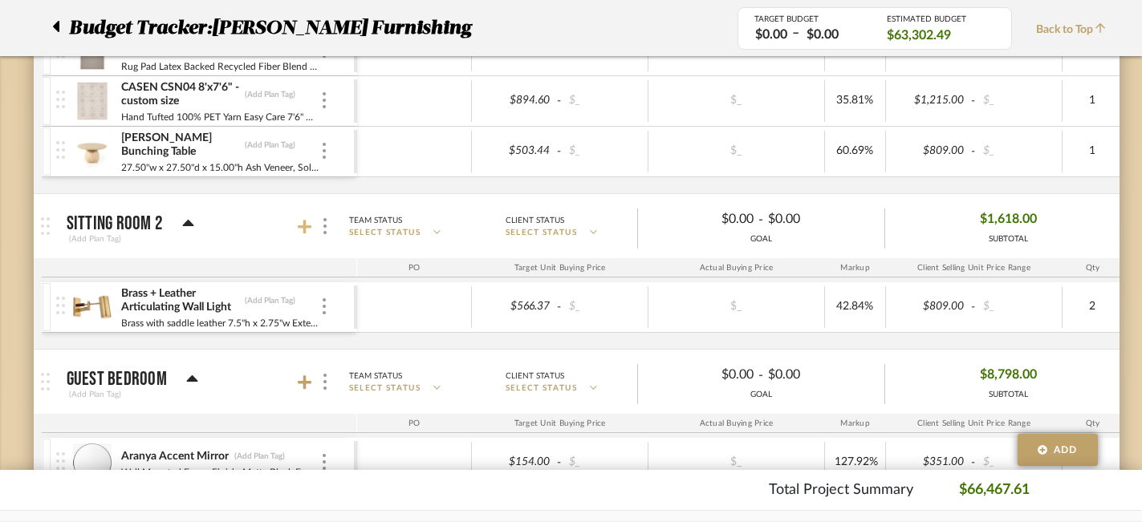
click at [303, 225] on icon at bounding box center [305, 227] width 14 height 14
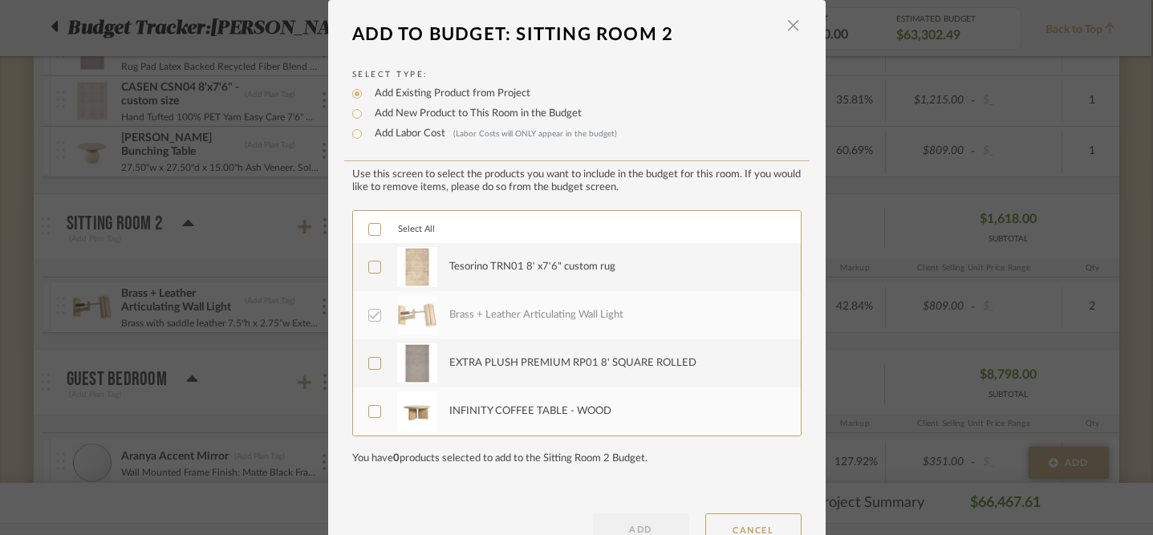
scroll to position [43, 0]
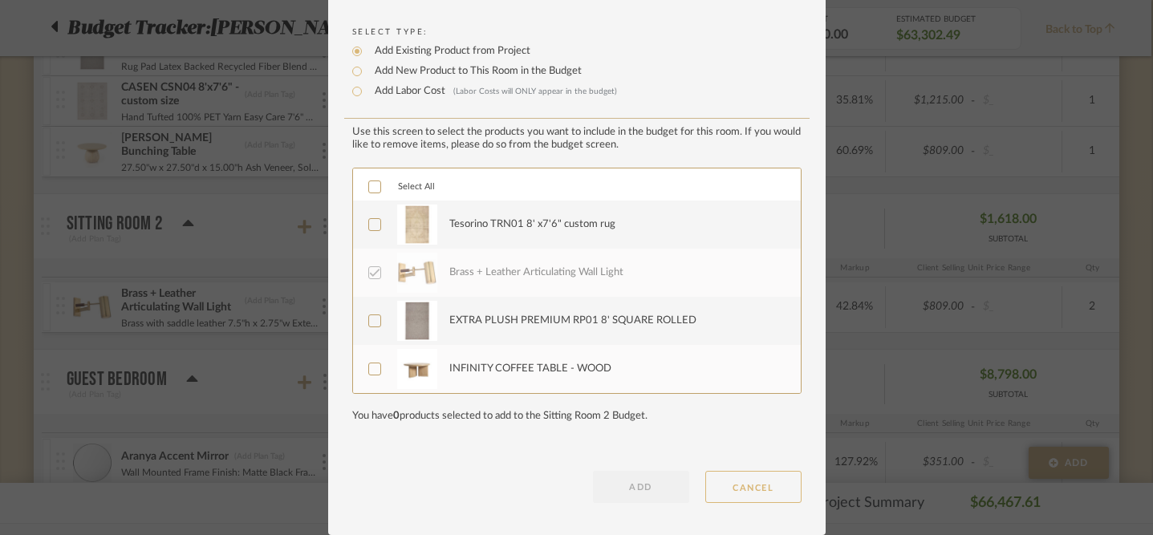
click at [739, 495] on button "CANCEL" at bounding box center [753, 487] width 96 height 32
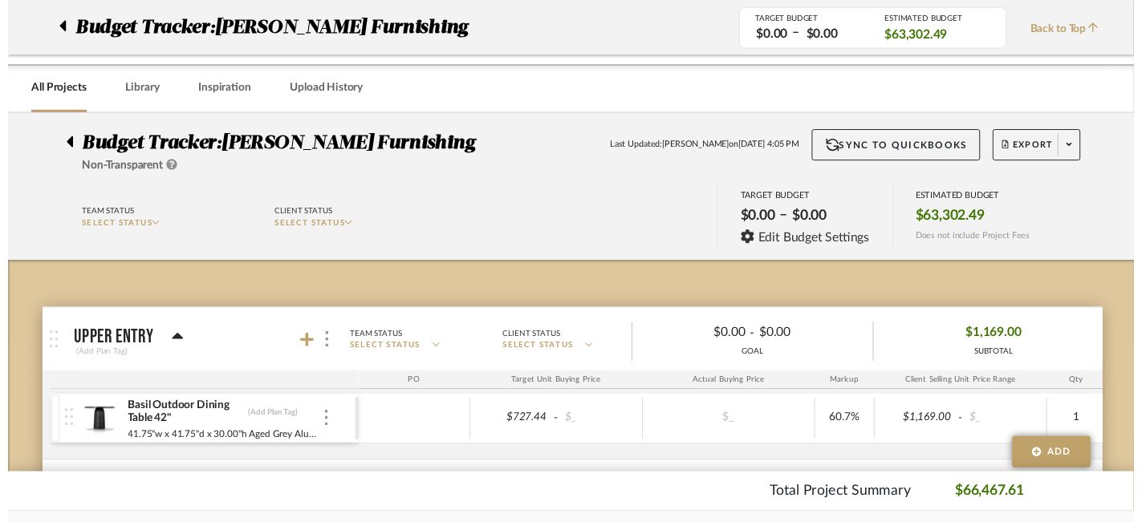
scroll to position [1899, 2]
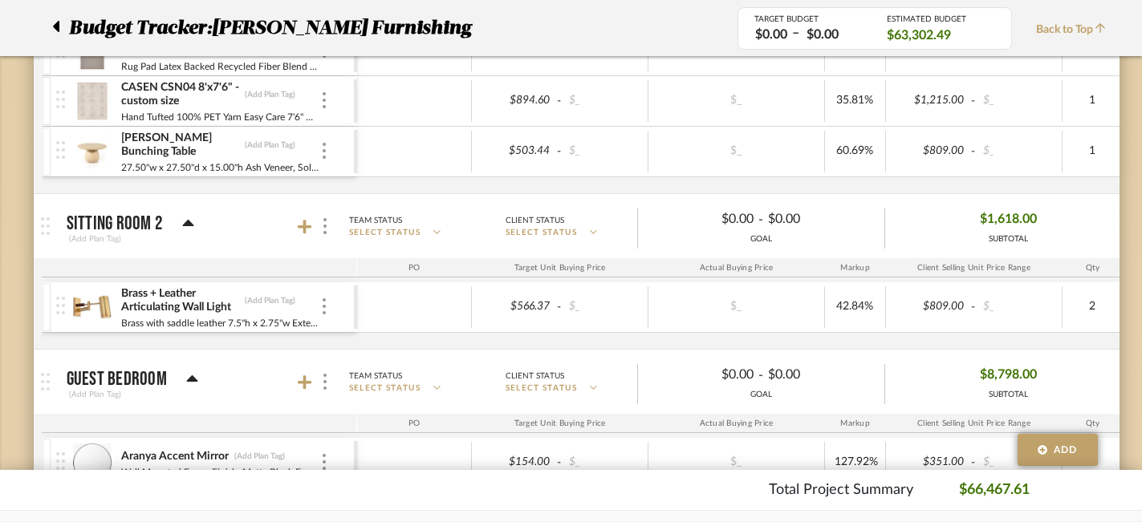
click at [185, 223] on icon at bounding box center [188, 223] width 11 height 6
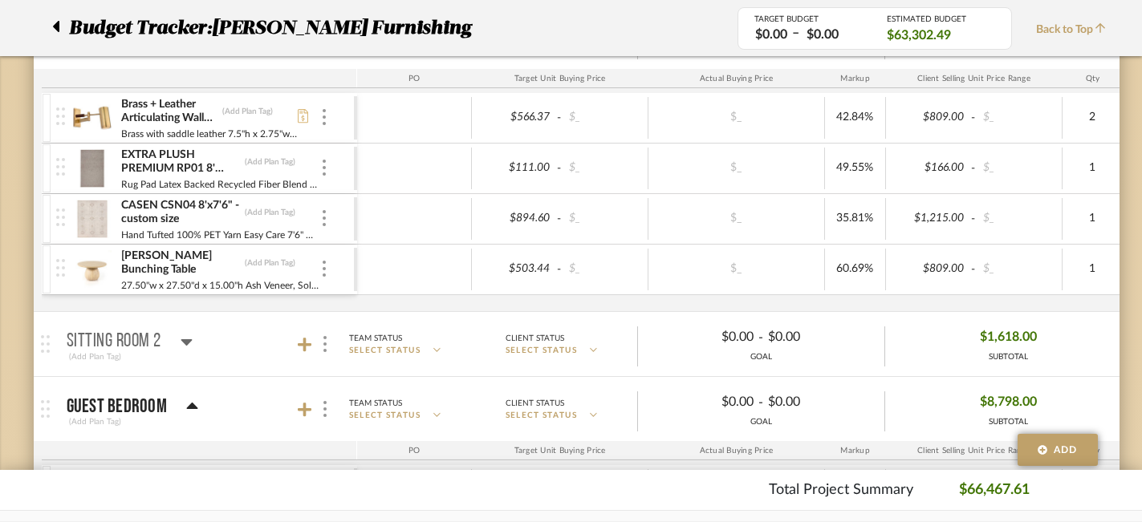
scroll to position [1790, 2]
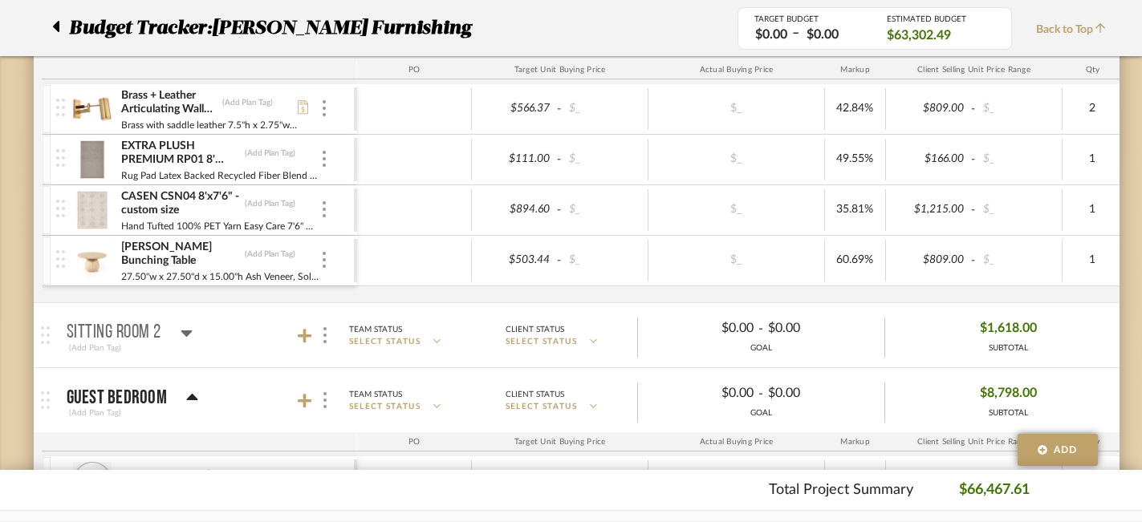
click at [181, 331] on icon at bounding box center [186, 334] width 11 height 6
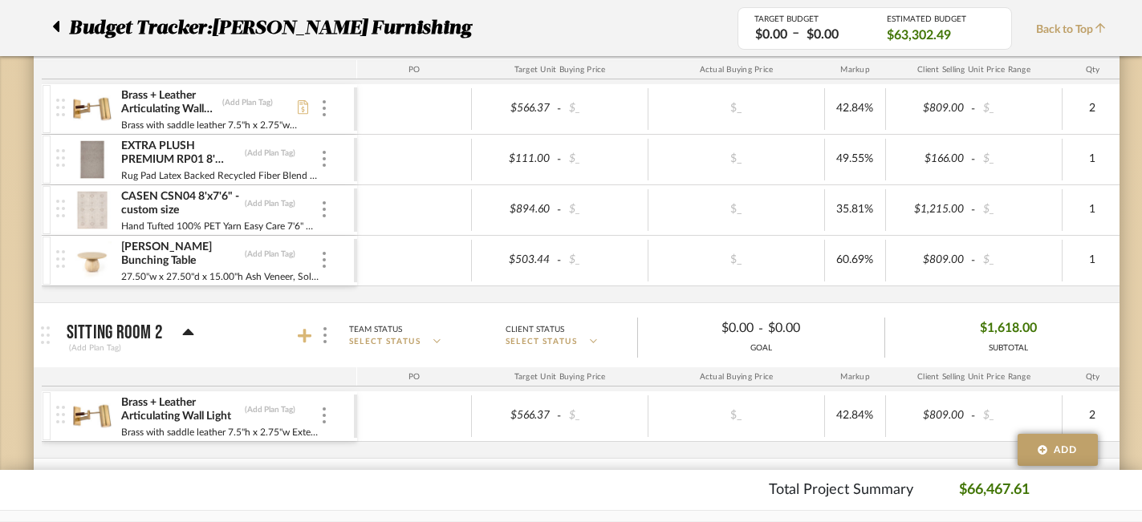
click at [310, 333] on icon at bounding box center [305, 336] width 14 height 16
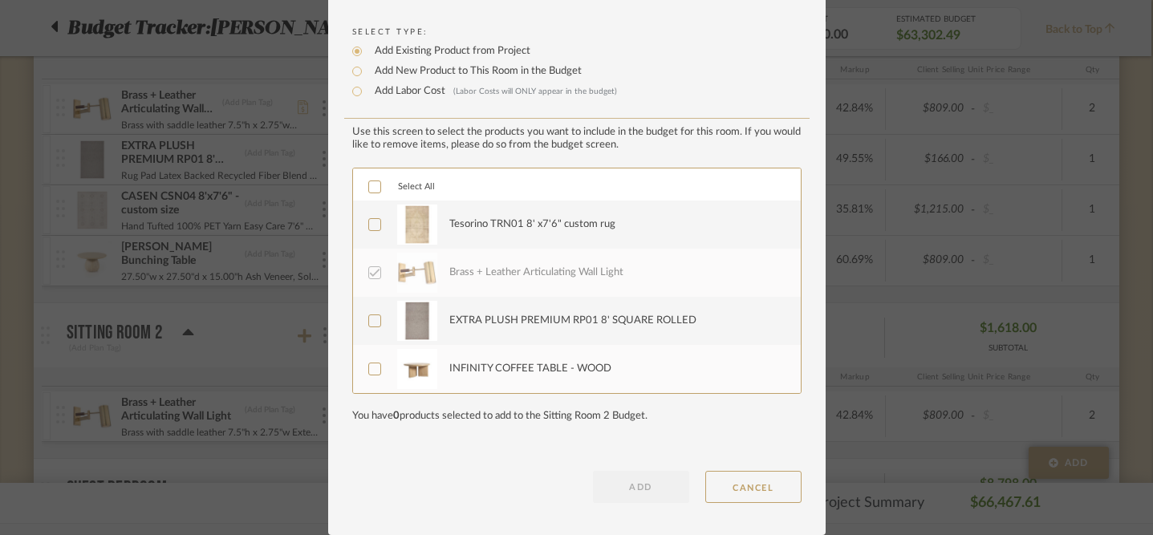
scroll to position [0, 0]
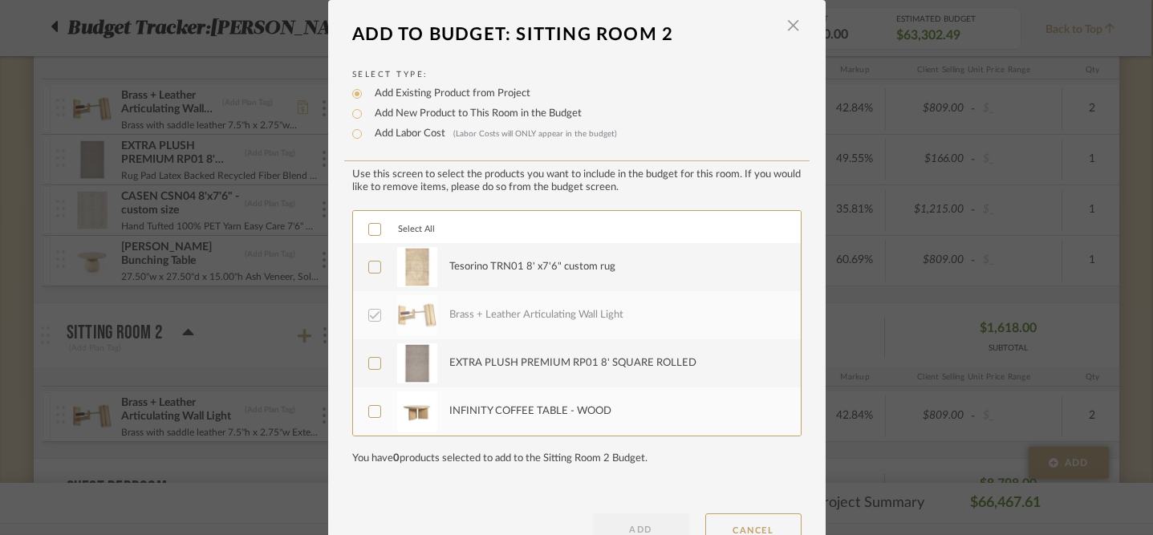
click at [796, 25] on dialog-header "Add To Budget: Sitting Room 2 ×" at bounding box center [576, 34] width 497 height 35
click at [791, 28] on span "button" at bounding box center [793, 26] width 32 height 32
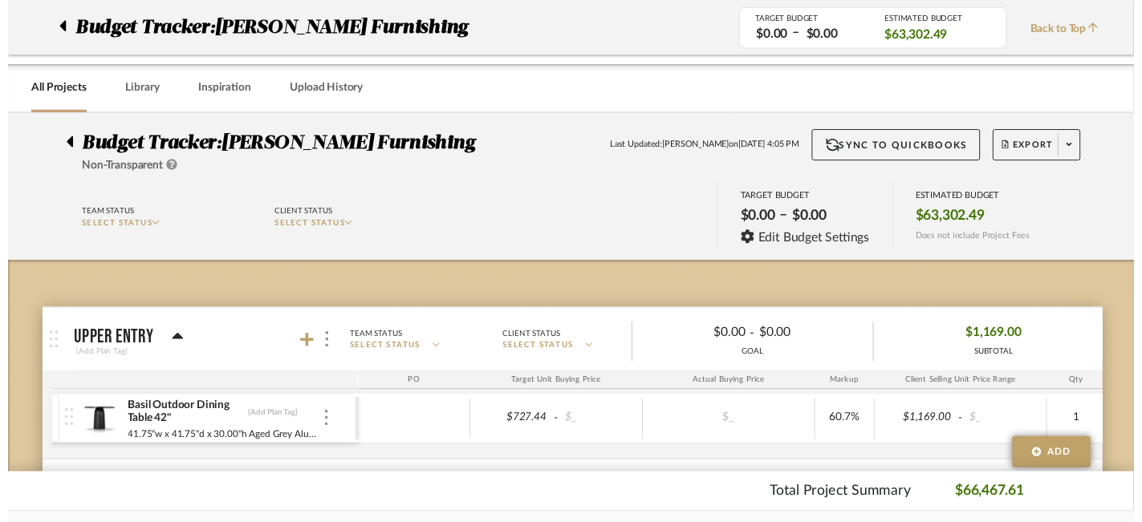
scroll to position [1790, 2]
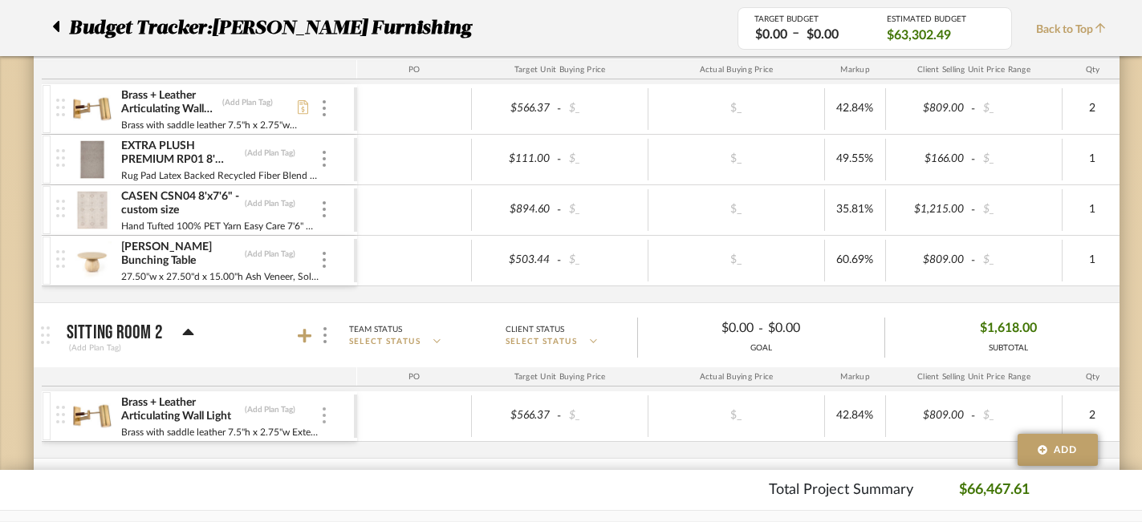
click at [327, 412] on div at bounding box center [324, 417] width 8 height 18
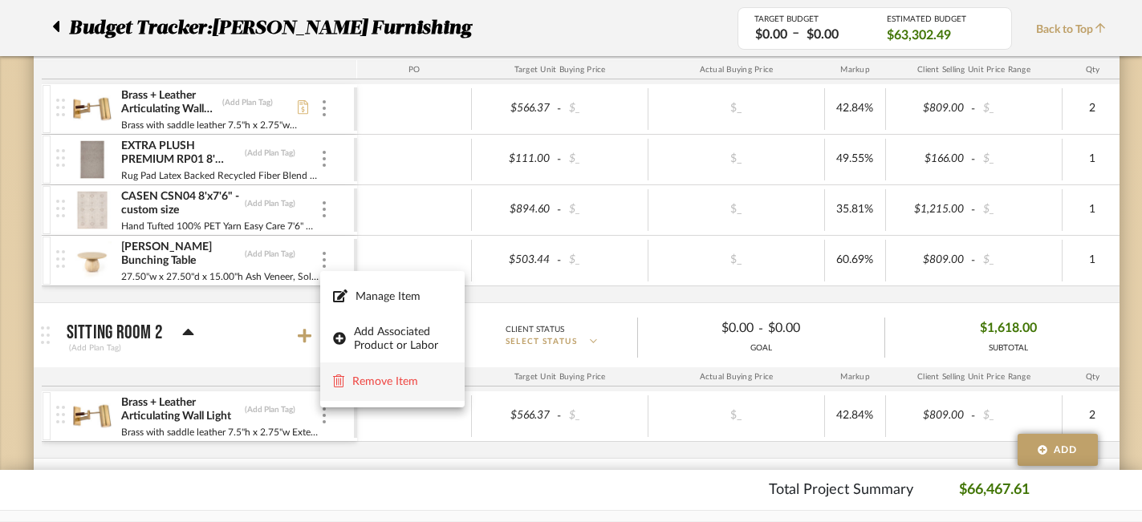
click at [371, 382] on span "Remove Item" at bounding box center [401, 382] width 99 height 14
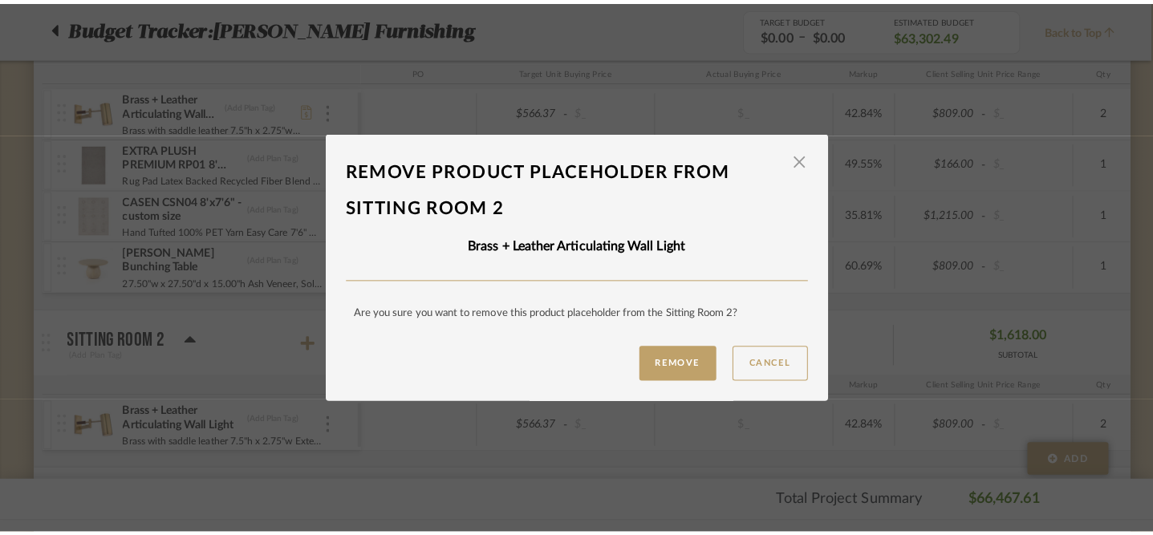
scroll to position [0, 0]
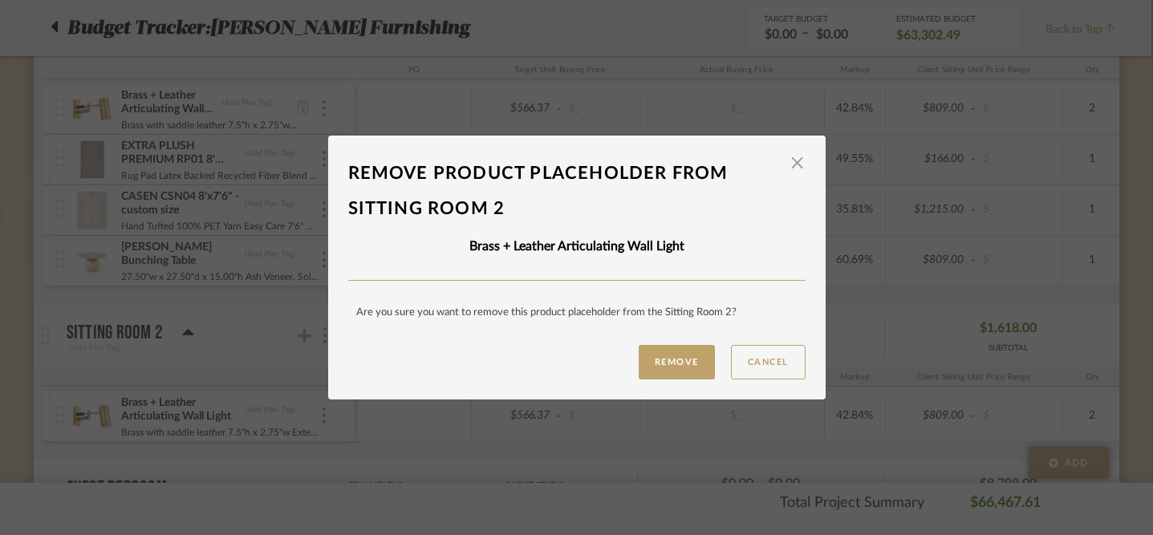
click at [655, 343] on mat-dialog-content "Remove product placeholder From Sitting Room 2 × Brass + Leather Articulating W…" at bounding box center [576, 268] width 457 height 224
click at [663, 362] on button "Remove" at bounding box center [677, 362] width 76 height 34
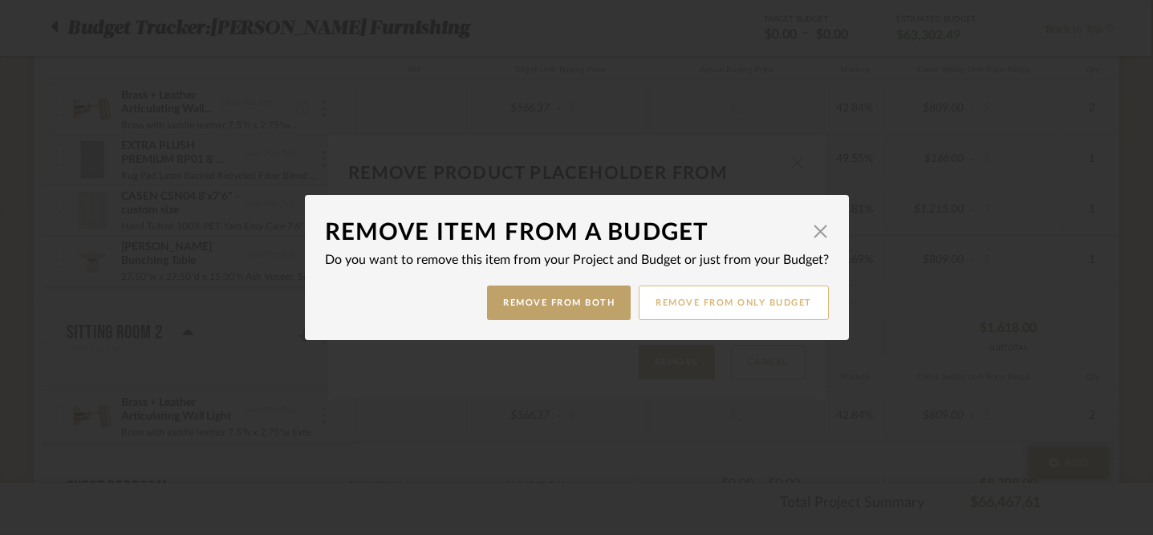
click at [684, 312] on button "Remove from only Budget" at bounding box center [734, 303] width 190 height 34
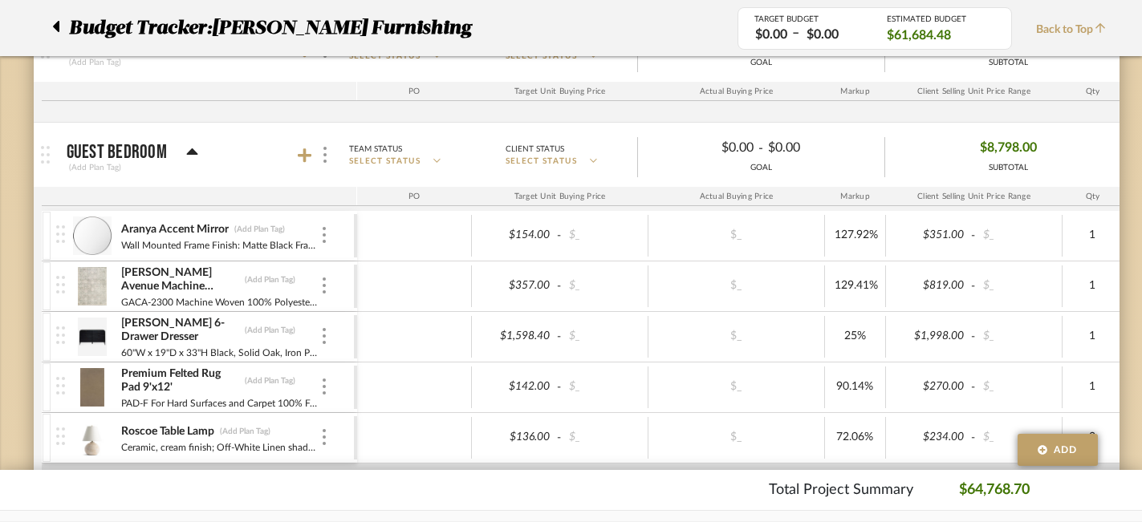
scroll to position [2077, 2]
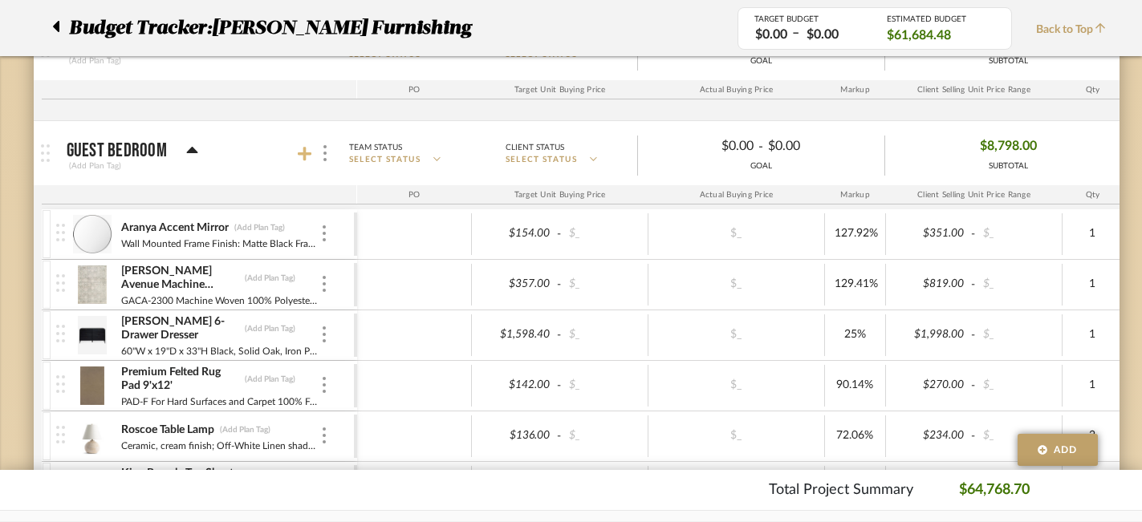
click at [302, 154] on icon at bounding box center [305, 154] width 14 height 14
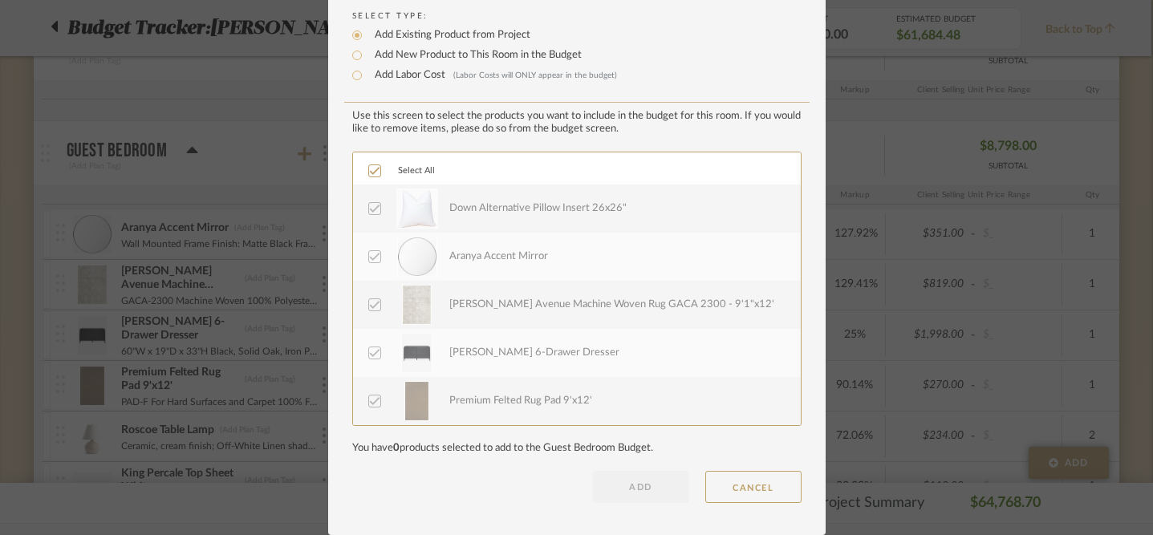
scroll to position [0, 0]
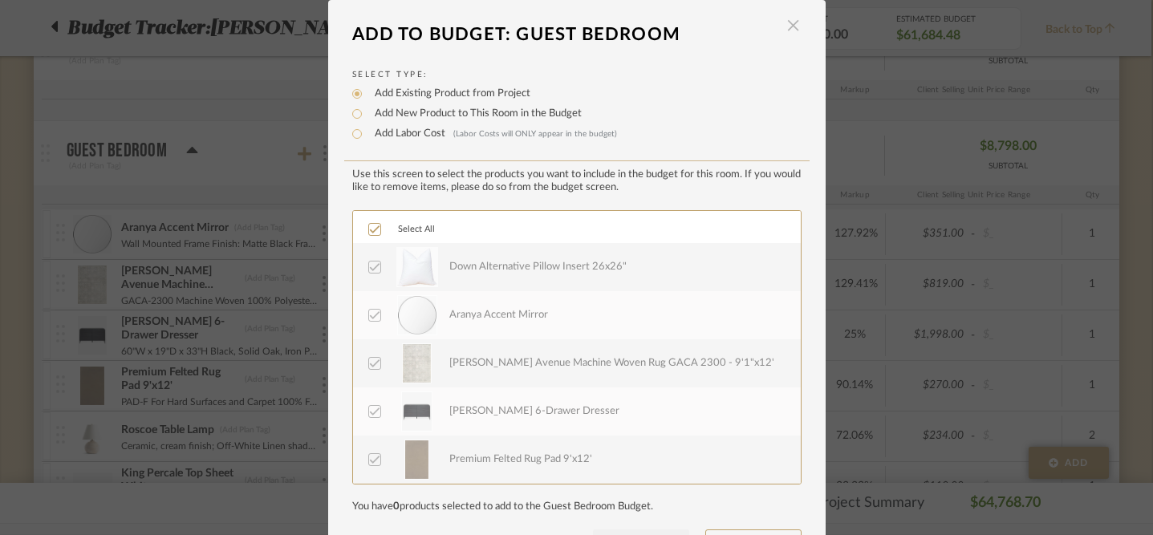
click at [789, 28] on span "button" at bounding box center [793, 26] width 32 height 32
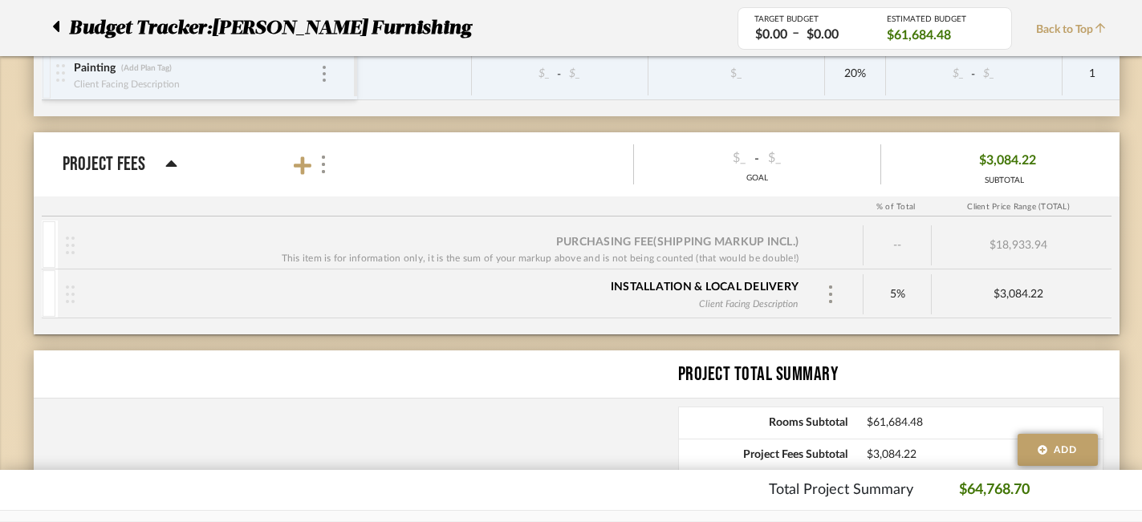
scroll to position [3833, 2]
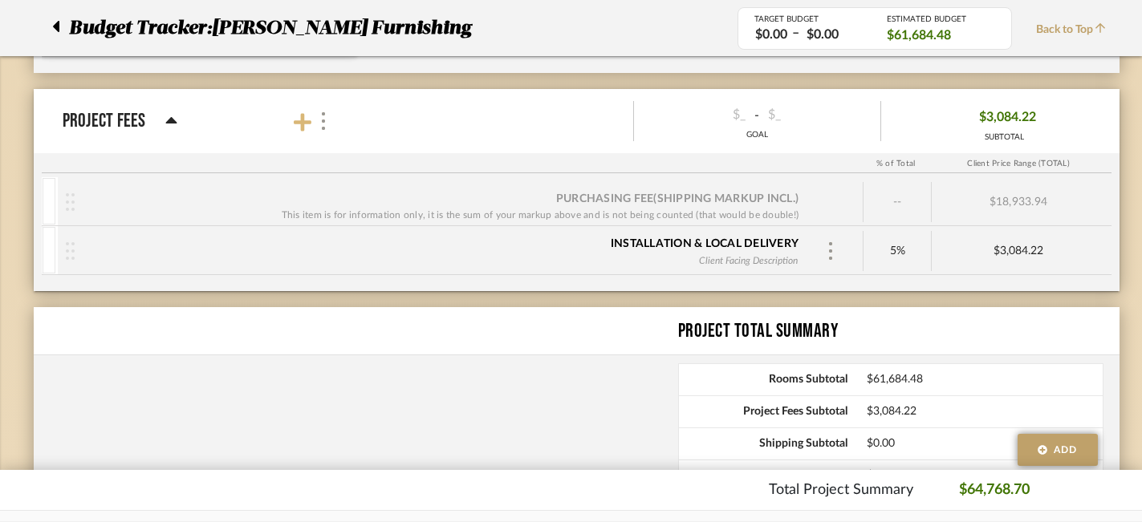
click at [301, 117] on icon at bounding box center [303, 122] width 18 height 18
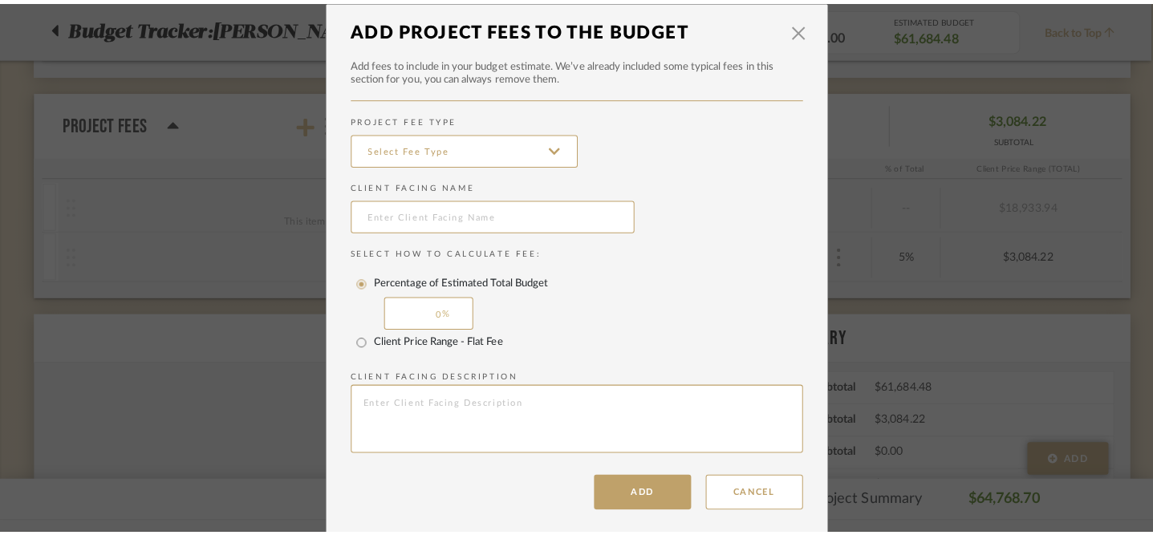
scroll to position [0, 0]
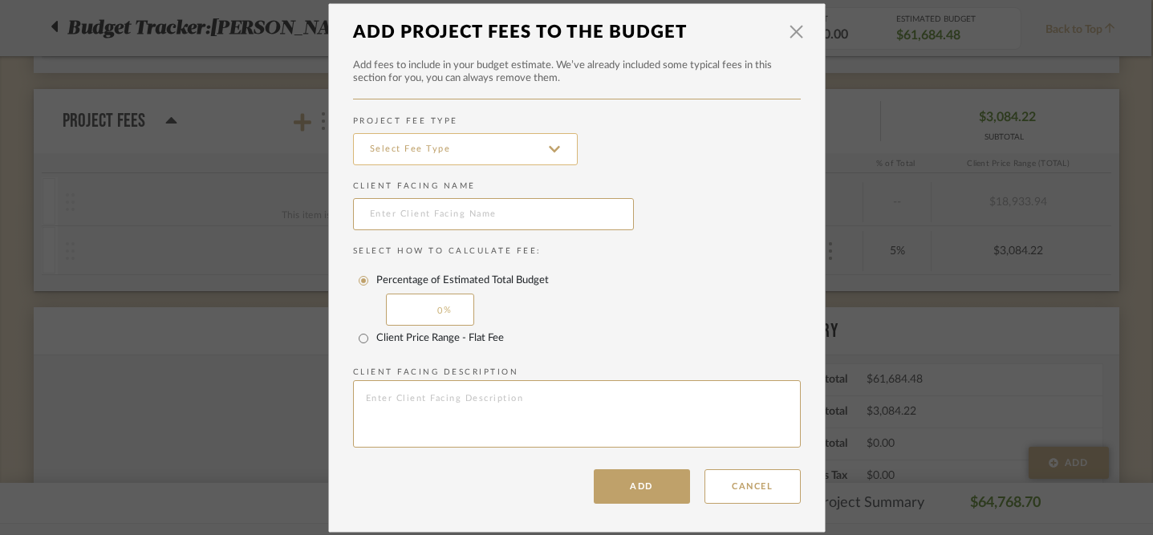
click at [387, 147] on input at bounding box center [465, 149] width 225 height 32
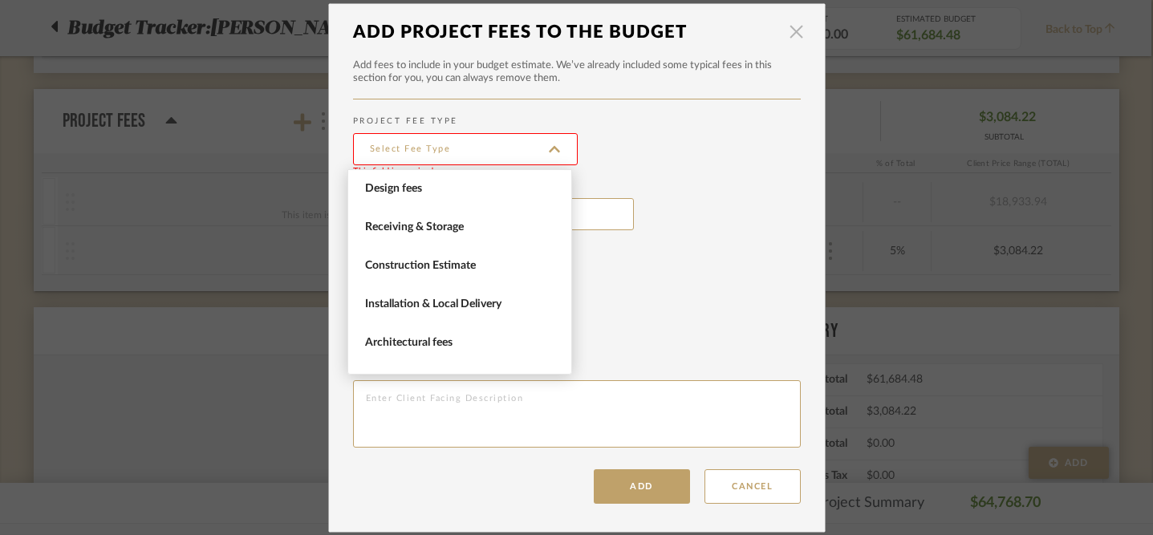
click at [793, 29] on span "button" at bounding box center [797, 32] width 32 height 32
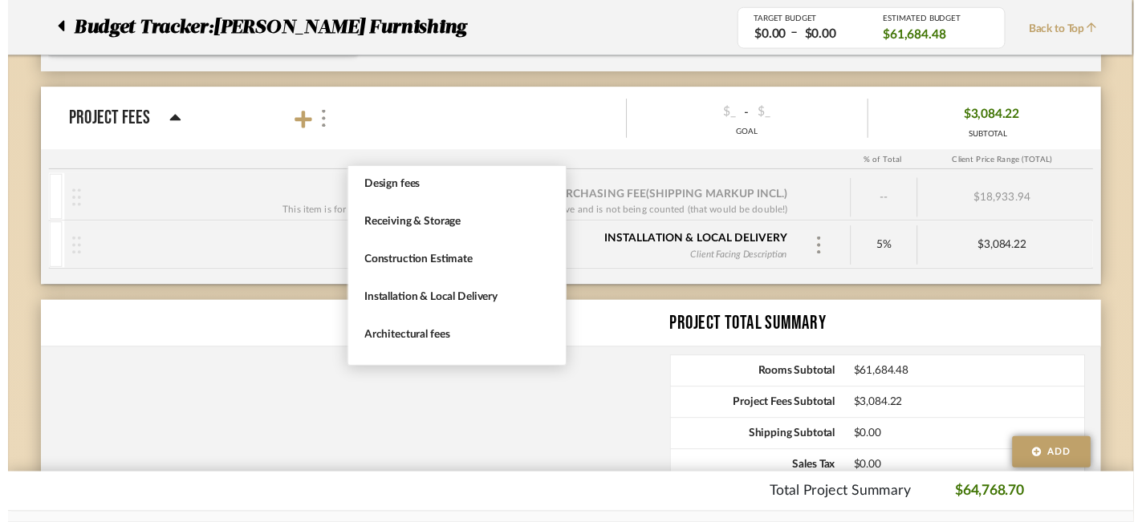
scroll to position [3833, 2]
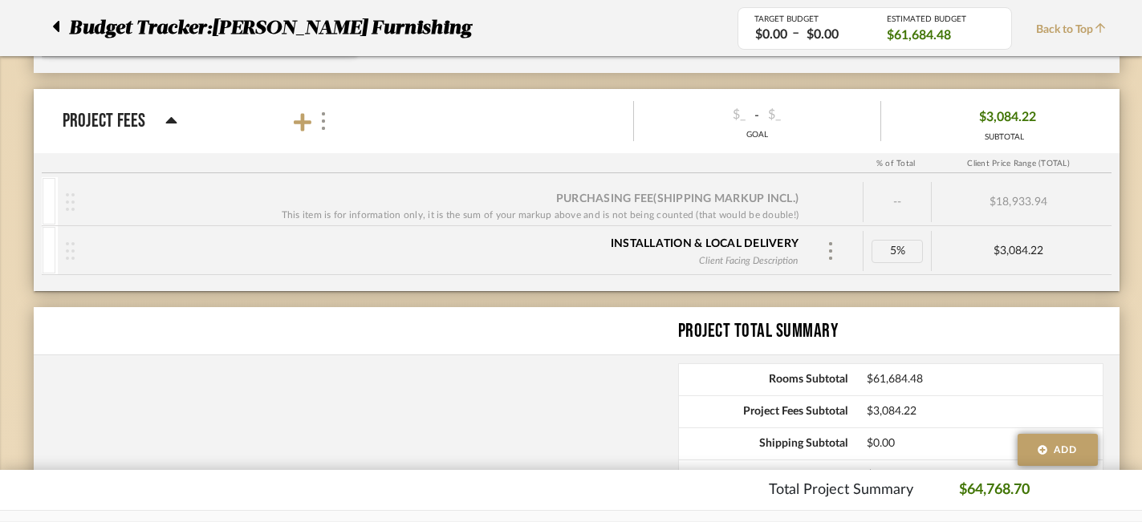
click at [899, 261] on div "5%" at bounding box center [896, 251] width 51 height 23
type input "10"
click at [295, 126] on icon at bounding box center [303, 122] width 18 height 20
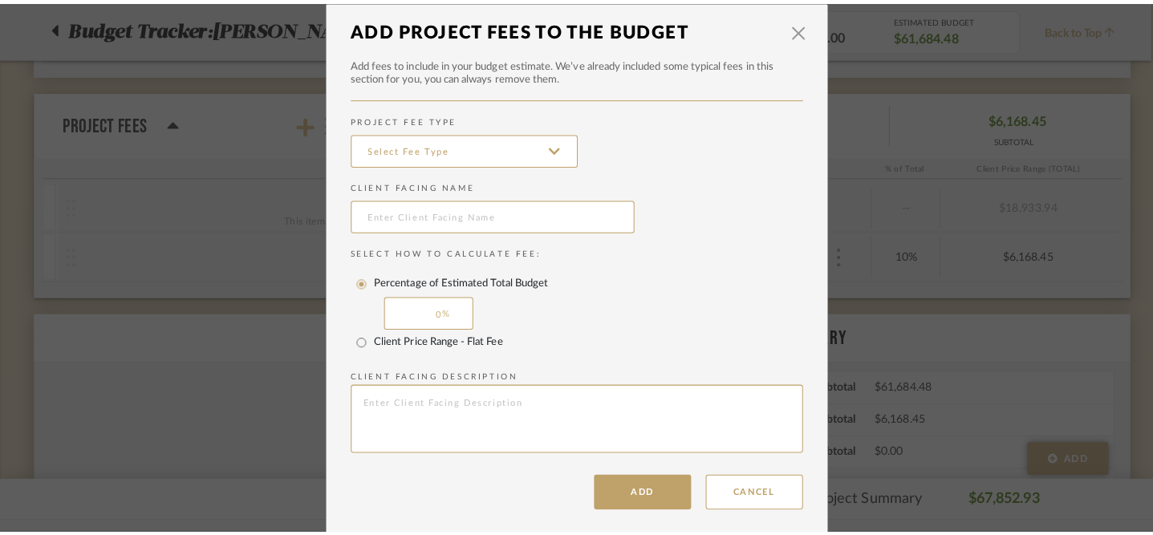
scroll to position [0, 0]
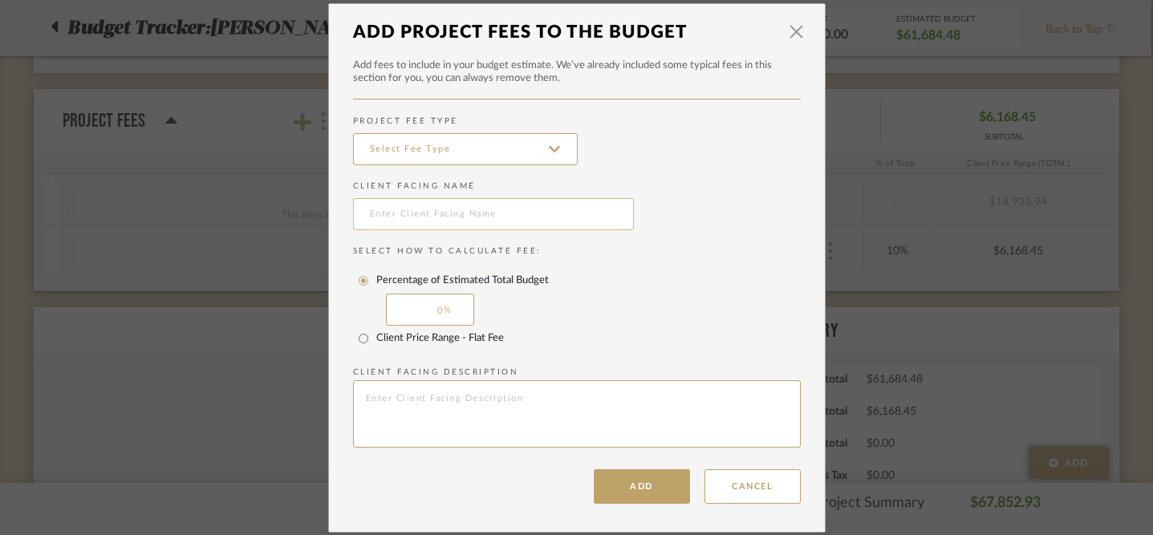
click at [401, 209] on input "text" at bounding box center [493, 214] width 281 height 32
type input "Shipping"
click at [428, 315] on input "0" at bounding box center [430, 310] width 88 height 32
type input "8"
click at [628, 496] on button "Add" at bounding box center [642, 486] width 96 height 34
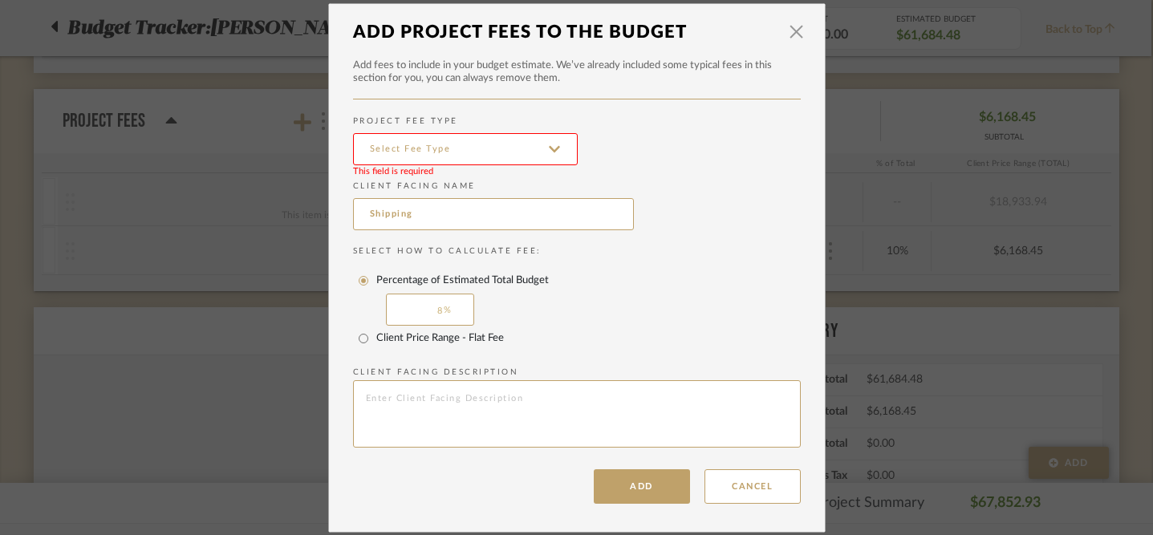
click at [464, 133] on input at bounding box center [465, 149] width 225 height 32
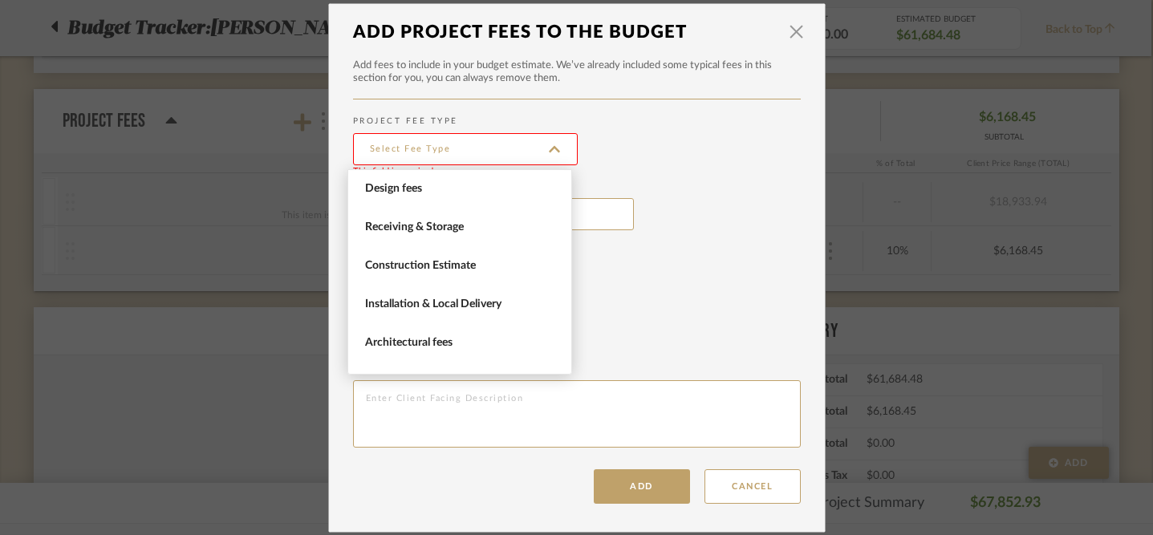
click at [469, 149] on input at bounding box center [465, 149] width 225 height 32
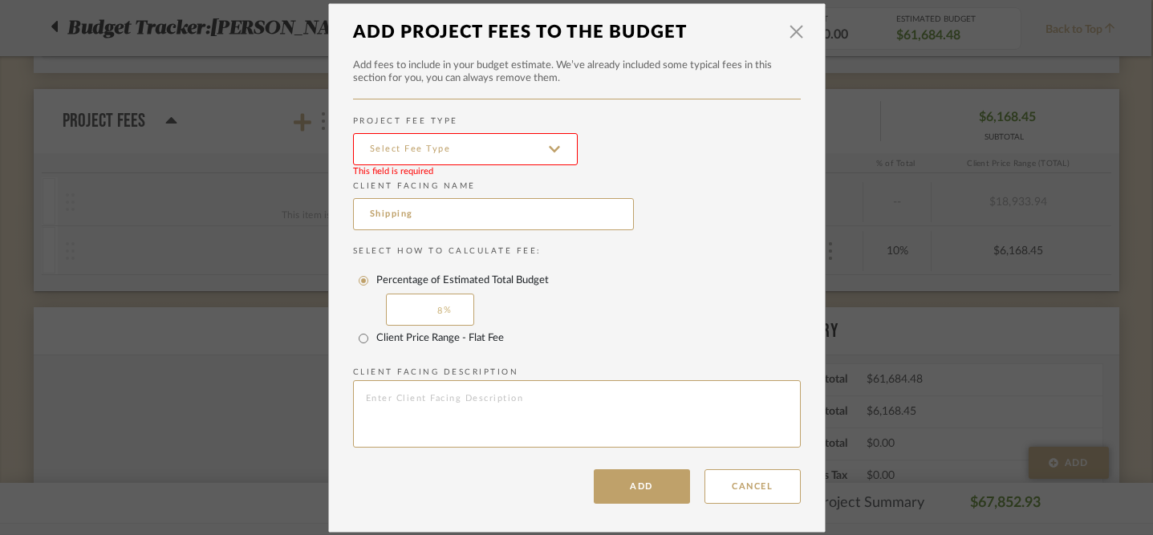
click at [469, 150] on input at bounding box center [465, 149] width 225 height 32
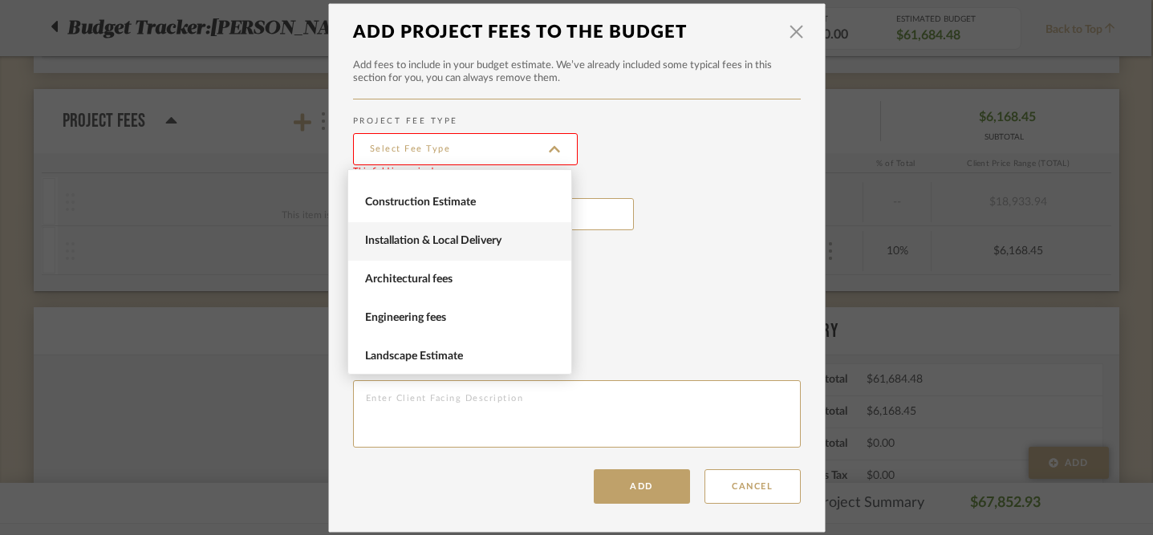
scroll to position [66, 0]
click at [494, 249] on span "Installation & Local Delivery" at bounding box center [459, 239] width 223 height 39
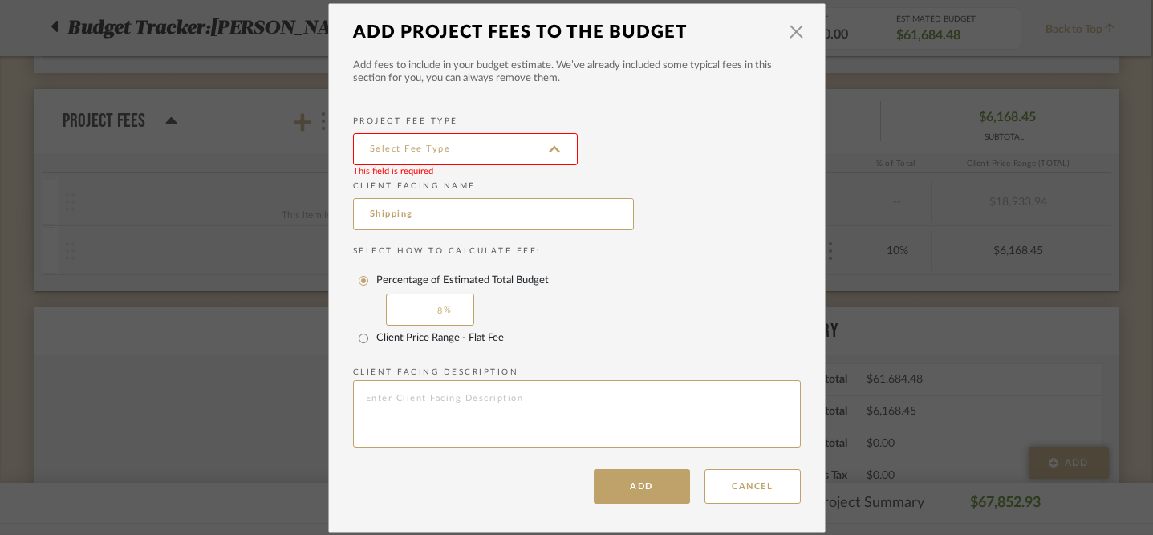
type input "Installation & Local Delivery"
click at [634, 480] on button "Add" at bounding box center [642, 486] width 96 height 34
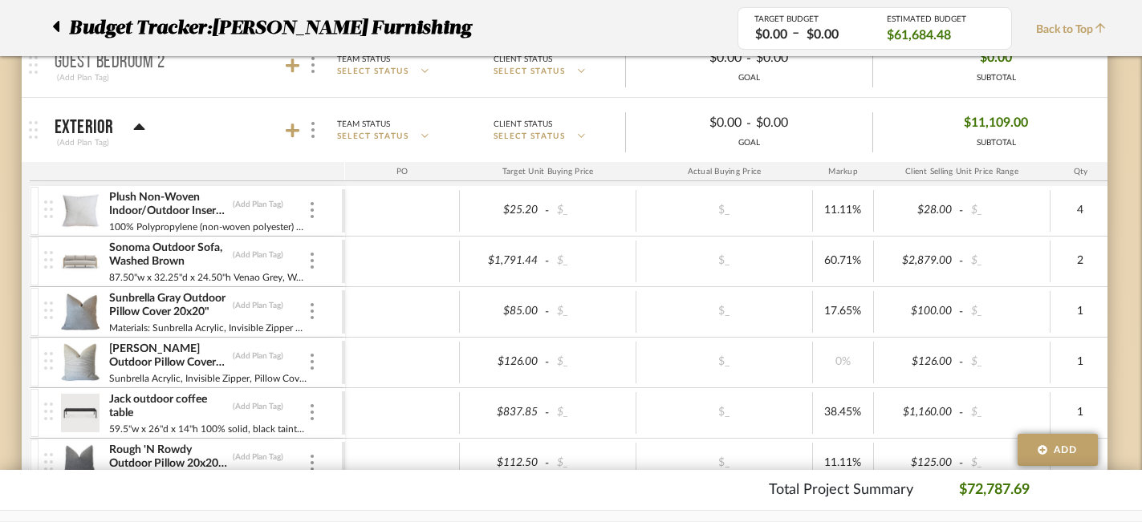
scroll to position [3029, 14]
